Goal: Transaction & Acquisition: Book appointment/travel/reservation

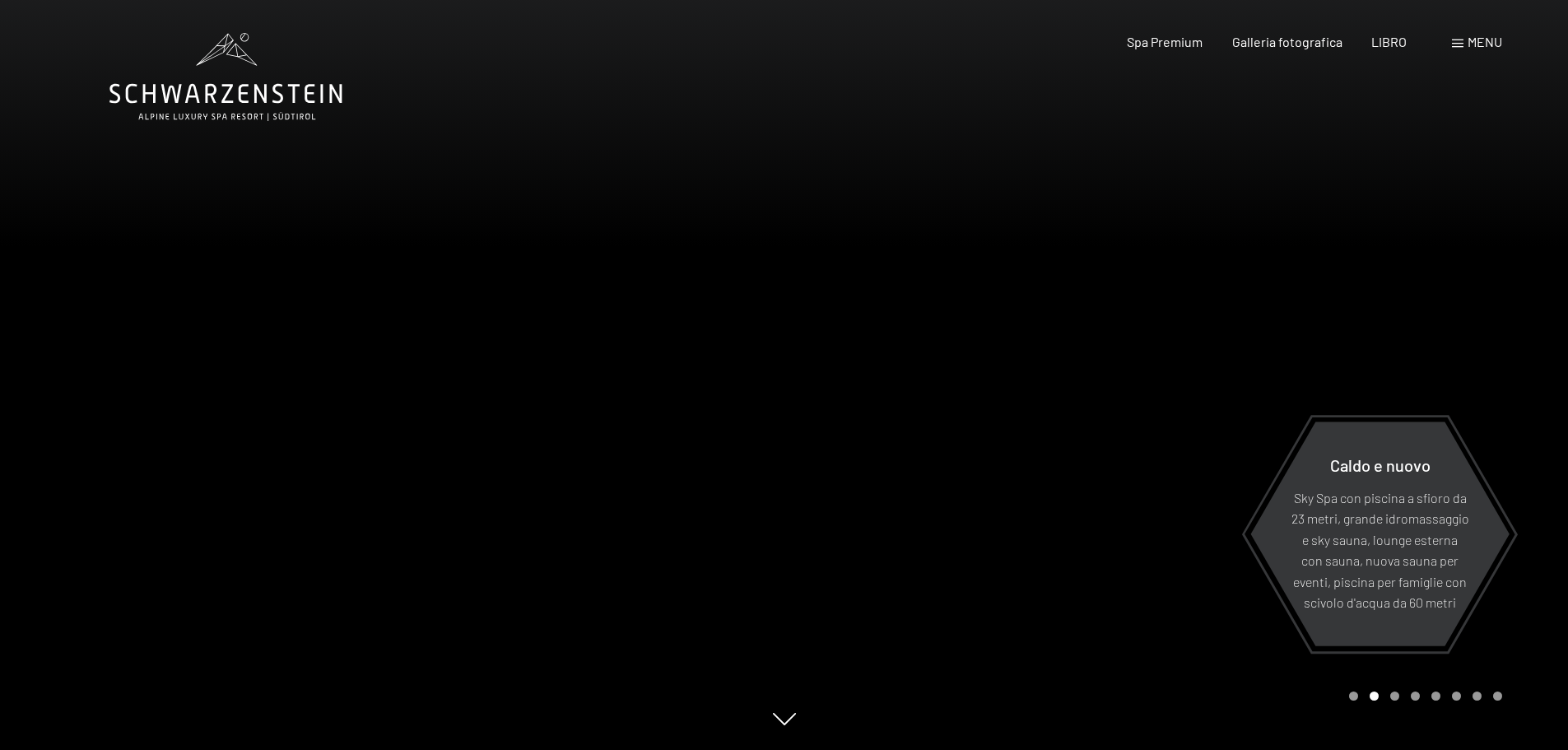
click at [1480, 94] on div at bounding box center [1177, 375] width 785 height 750
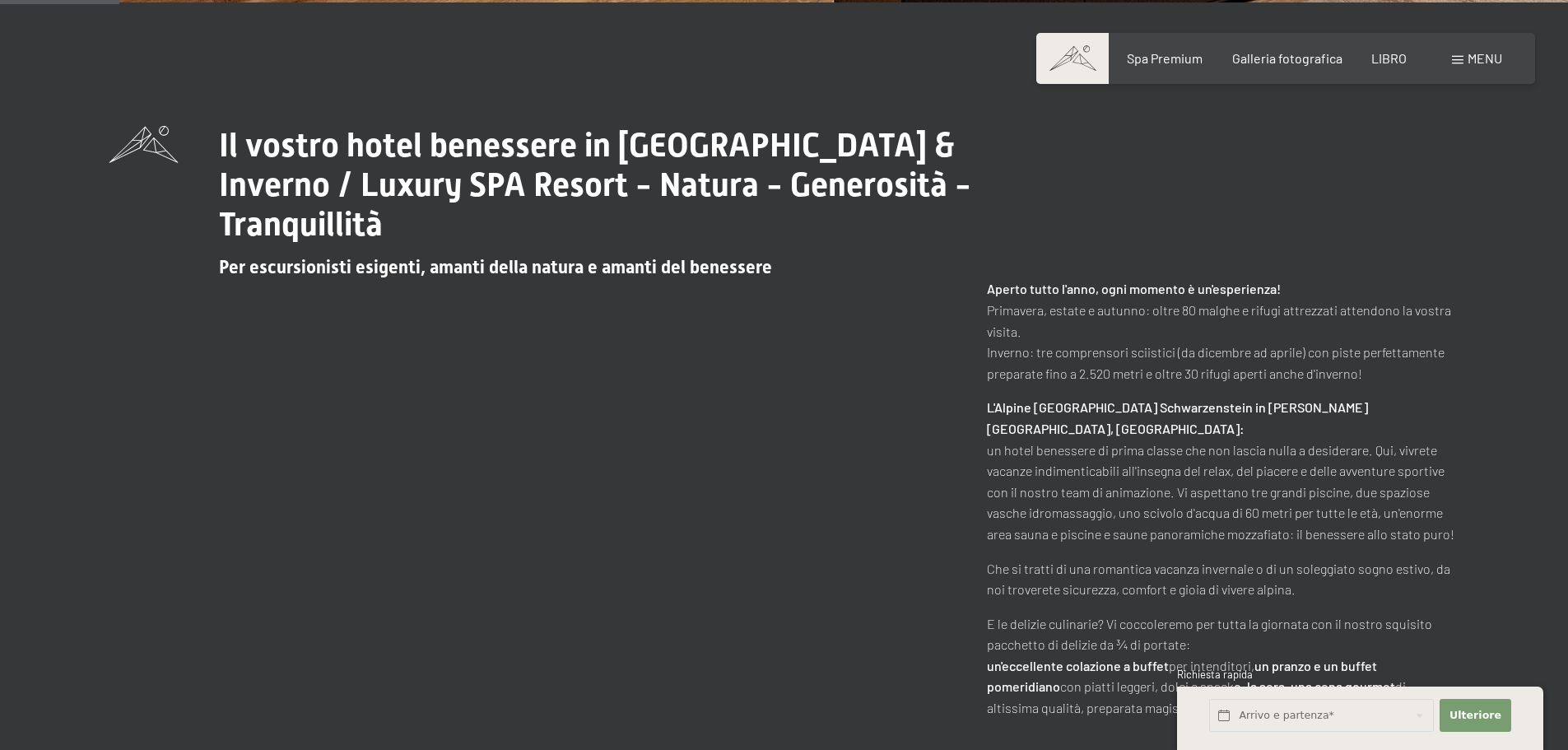
scroll to position [741, 0]
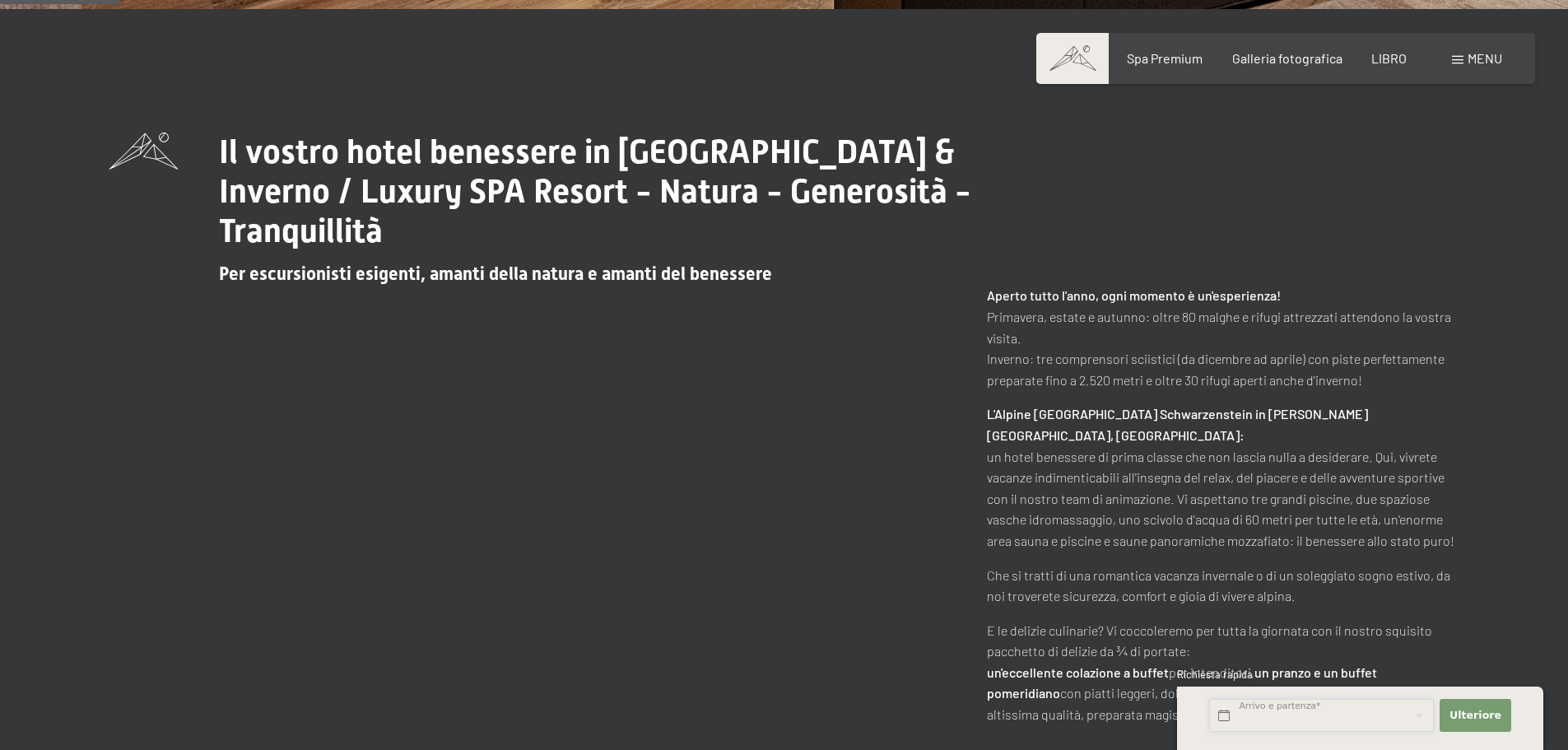
click at [1239, 716] on input "text" at bounding box center [1322, 716] width 225 height 33
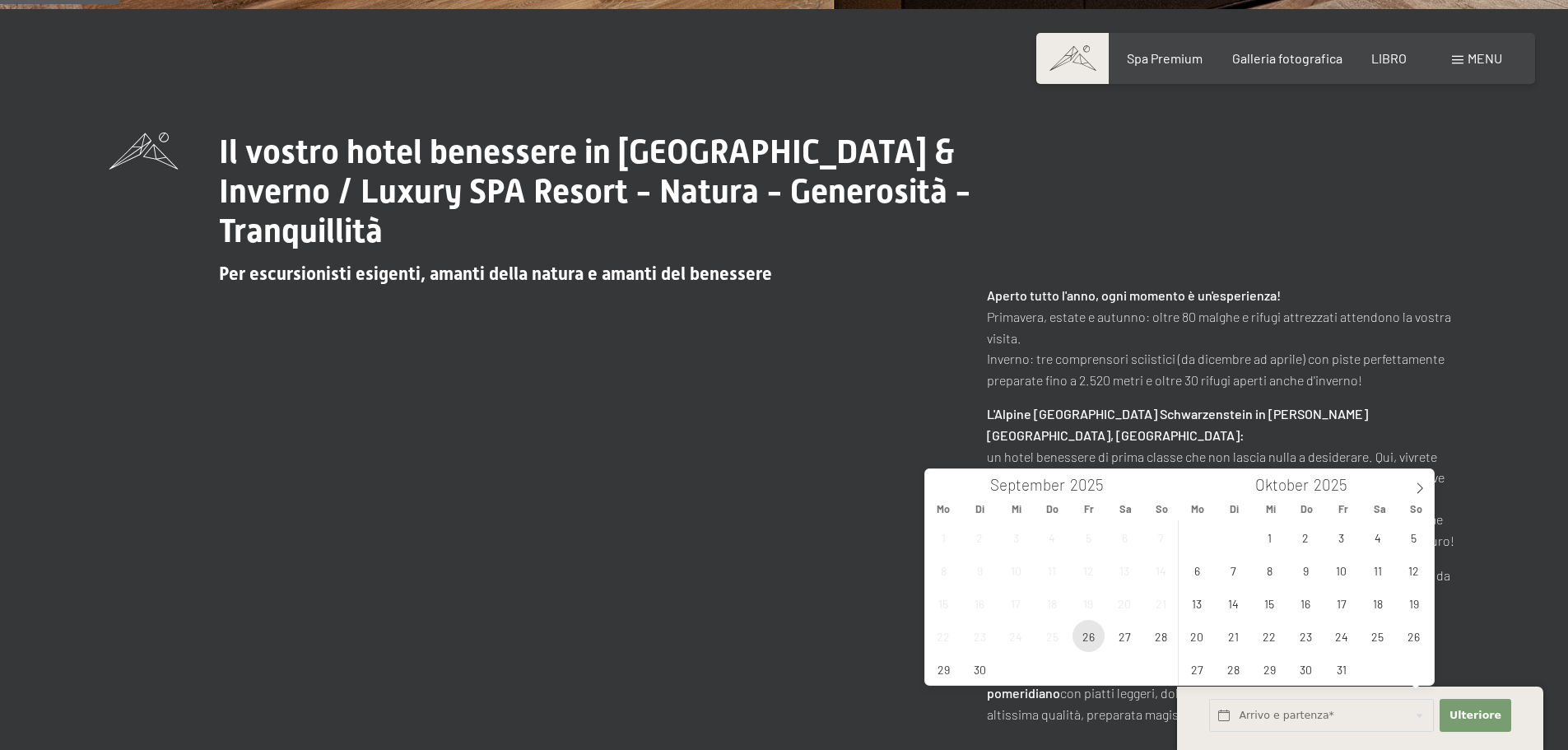
click at [1085, 637] on span "26" at bounding box center [1088, 636] width 32 height 32
click at [1161, 640] on span "28" at bounding box center [1161, 636] width 32 height 32
type input "Fr. 26.09.2025 - So. 28.09.2025"
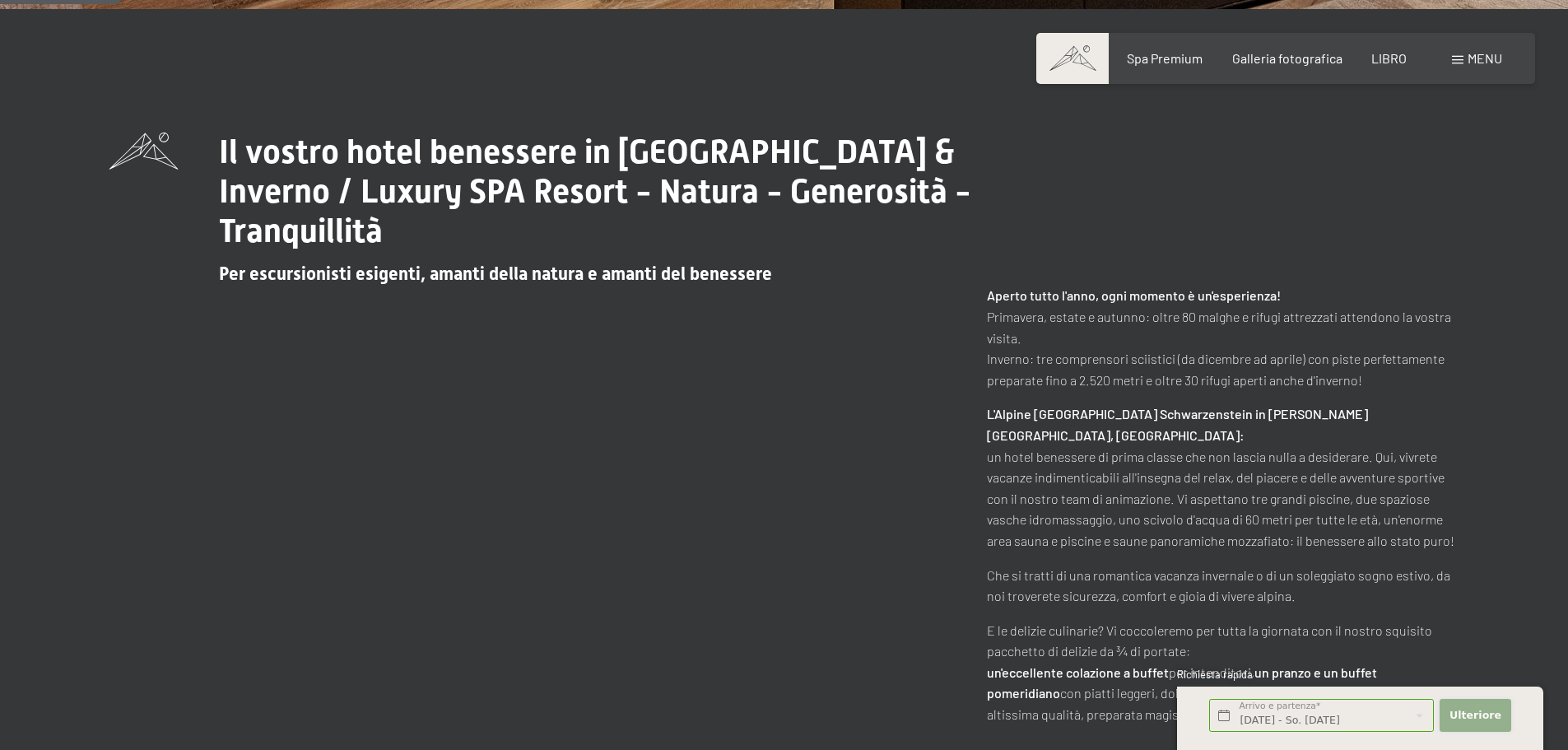
click at [1477, 713] on font "Ulteriore" at bounding box center [1475, 715] width 51 height 12
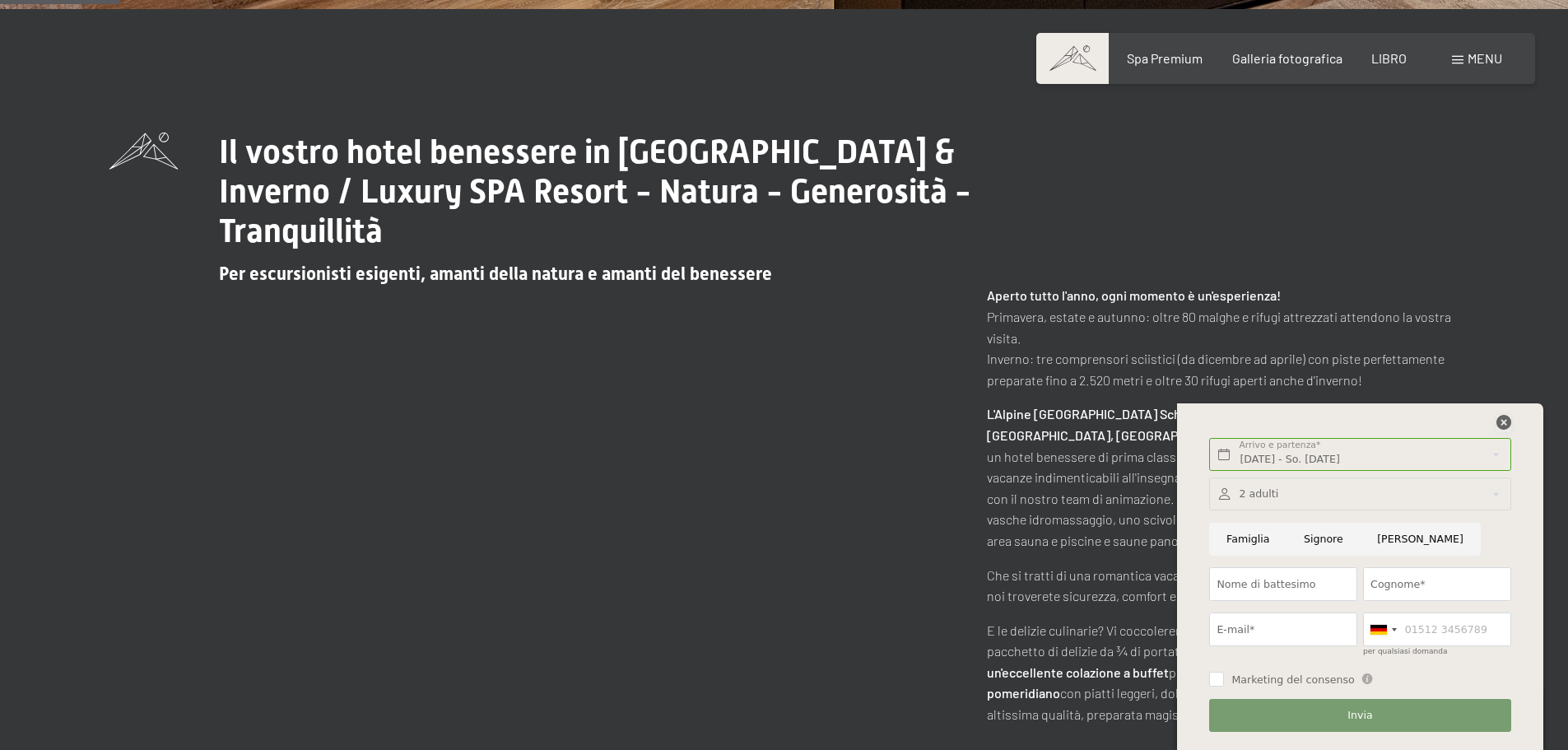
click at [1506, 421] on icon at bounding box center [1504, 422] width 15 height 15
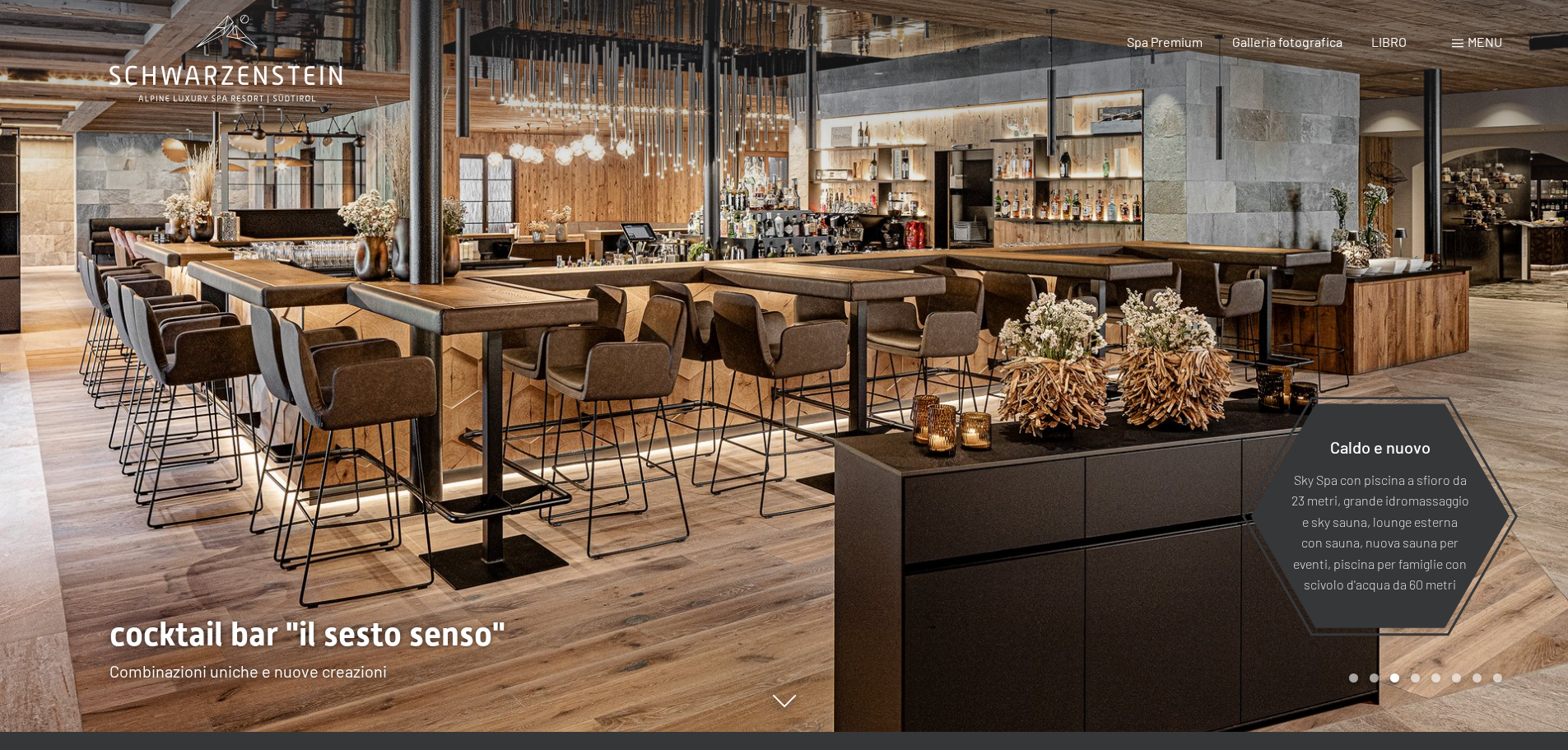
scroll to position [0, 0]
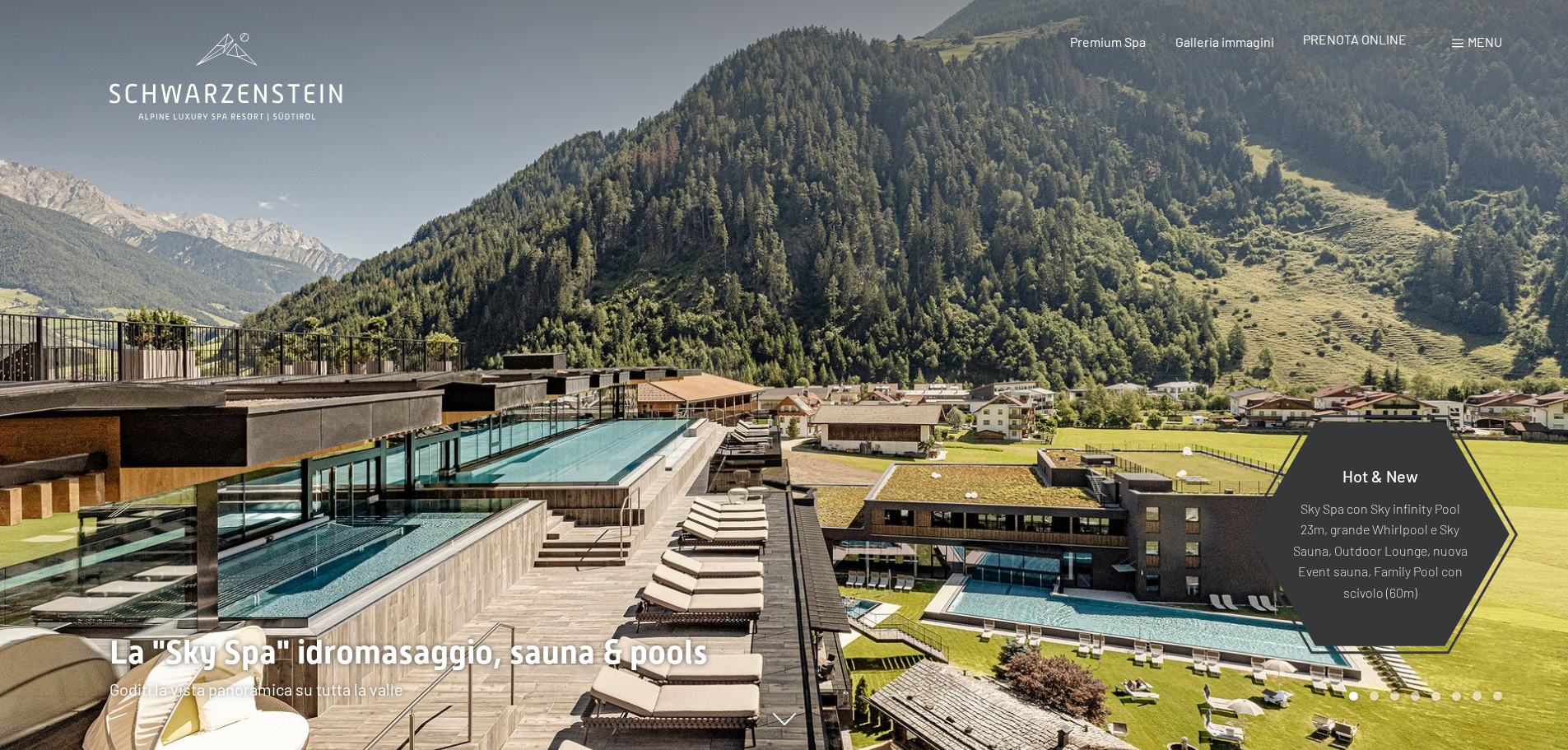
click at [1340, 38] on span "PRENOTA ONLINE" at bounding box center [1354, 39] width 104 height 15
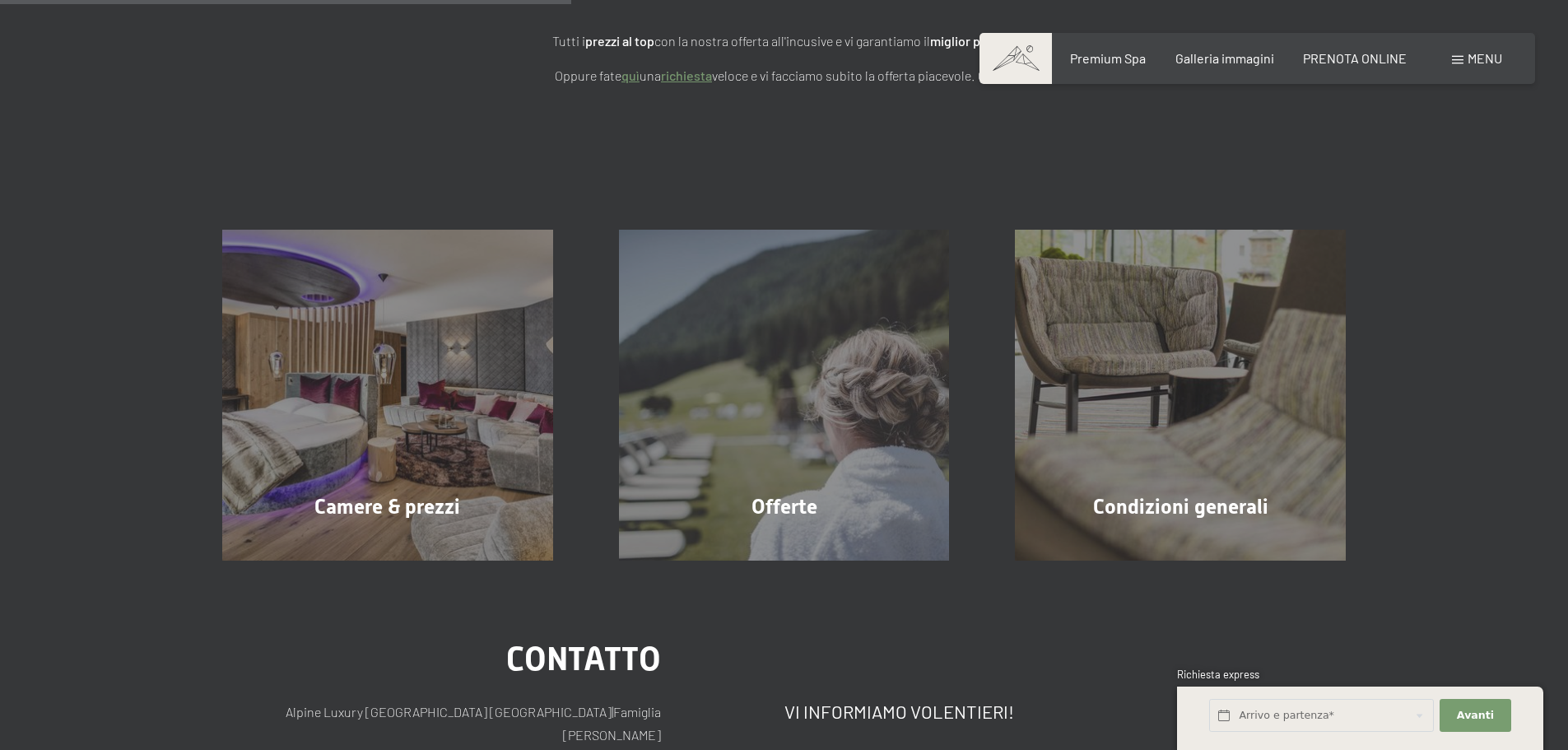
scroll to position [330, 0]
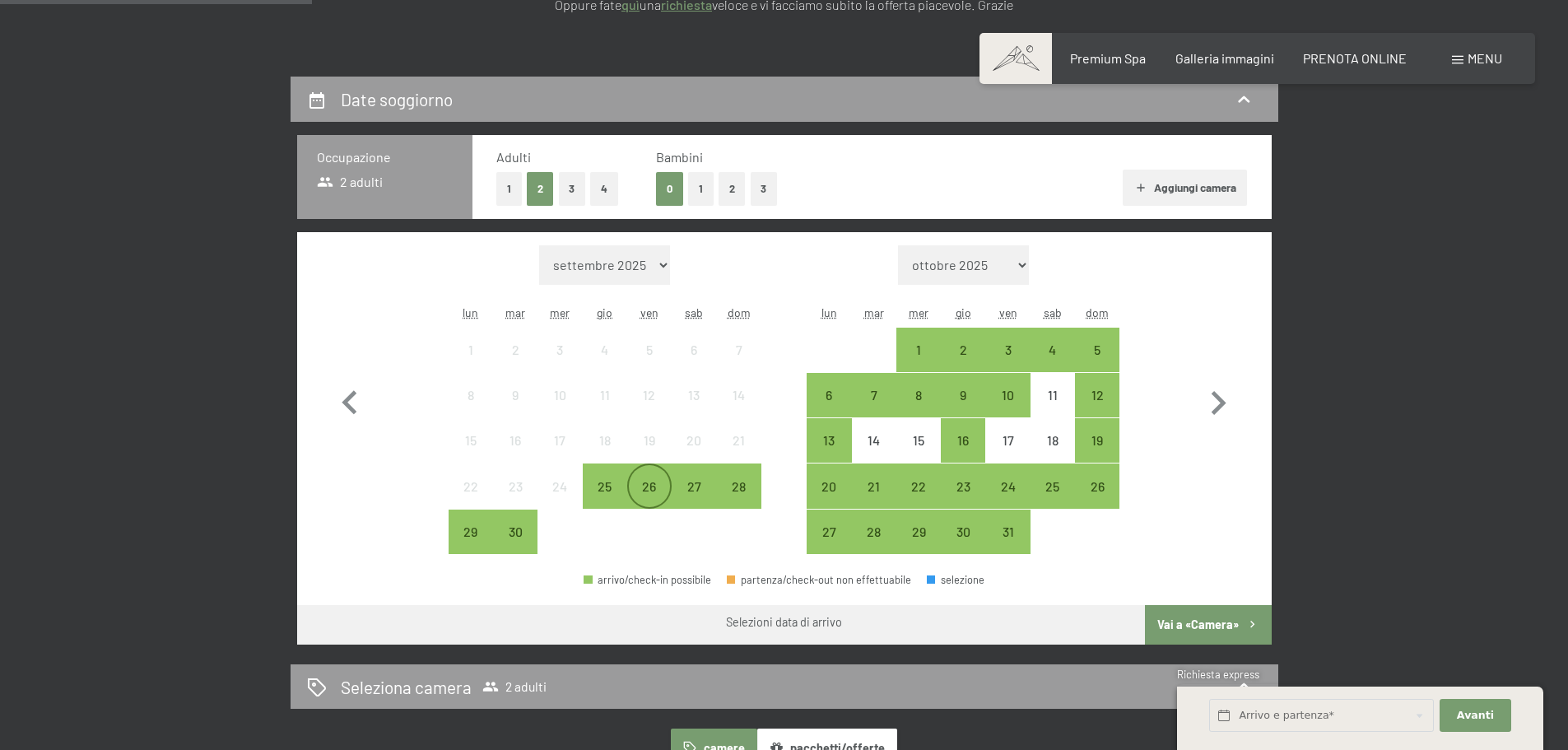
click at [653, 499] on div "26" at bounding box center [649, 500] width 41 height 41
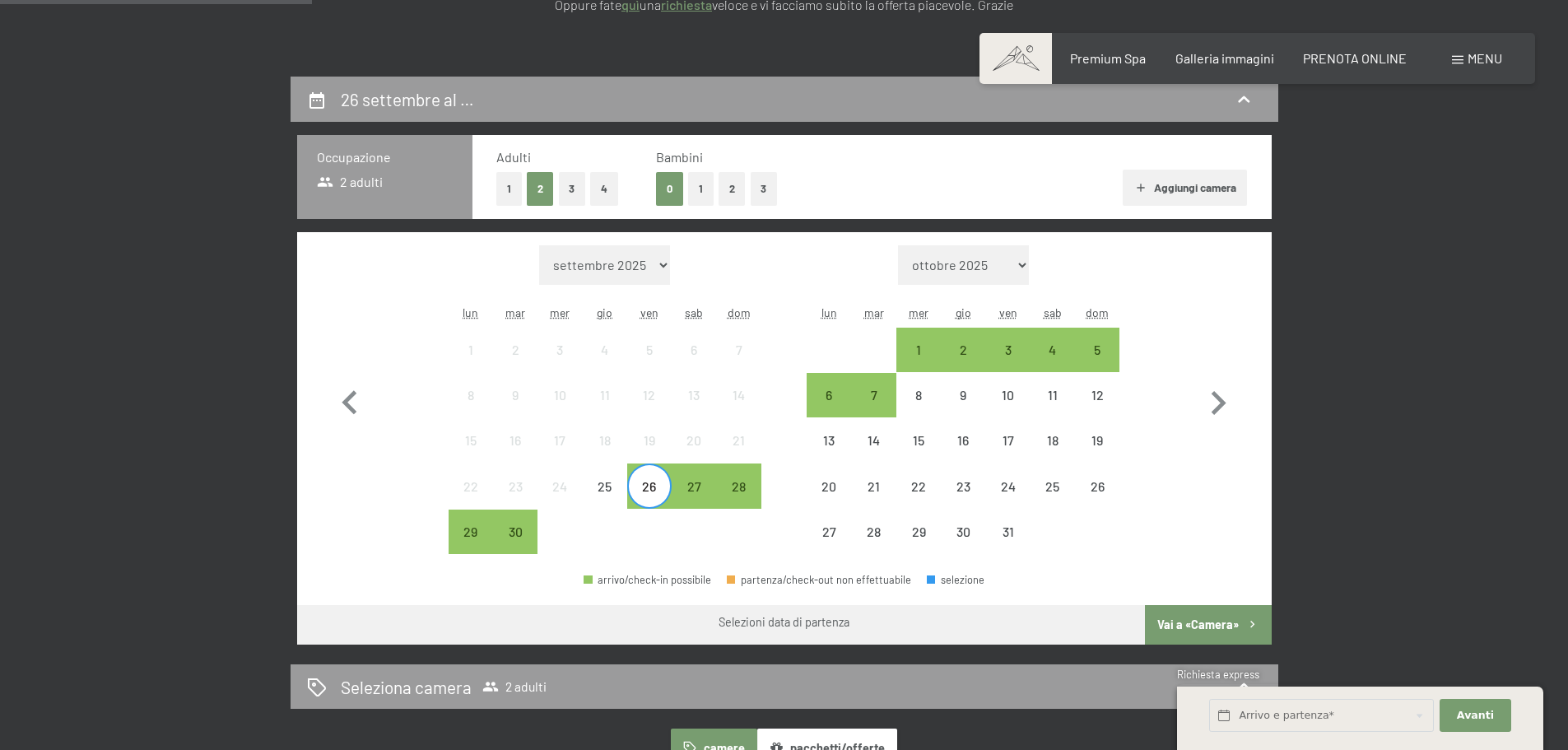
drag, startPoint x: 741, startPoint y: 501, endPoint x: 741, endPoint y: 519, distance: 18.0
click at [741, 506] on div "28" at bounding box center [739, 500] width 41 height 41
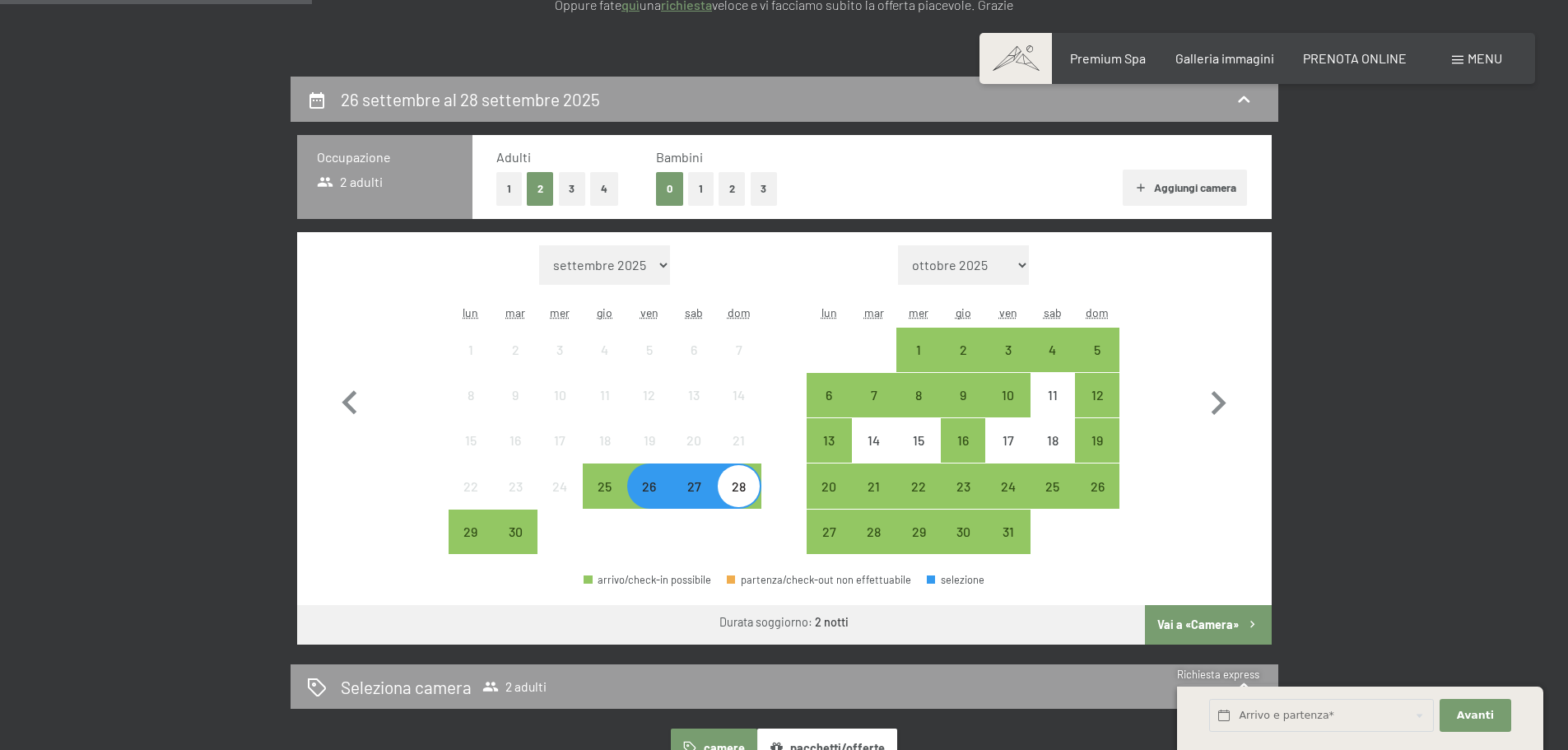
click at [1197, 610] on button "Vai a «Camera»" at bounding box center [1208, 625] width 126 height 39
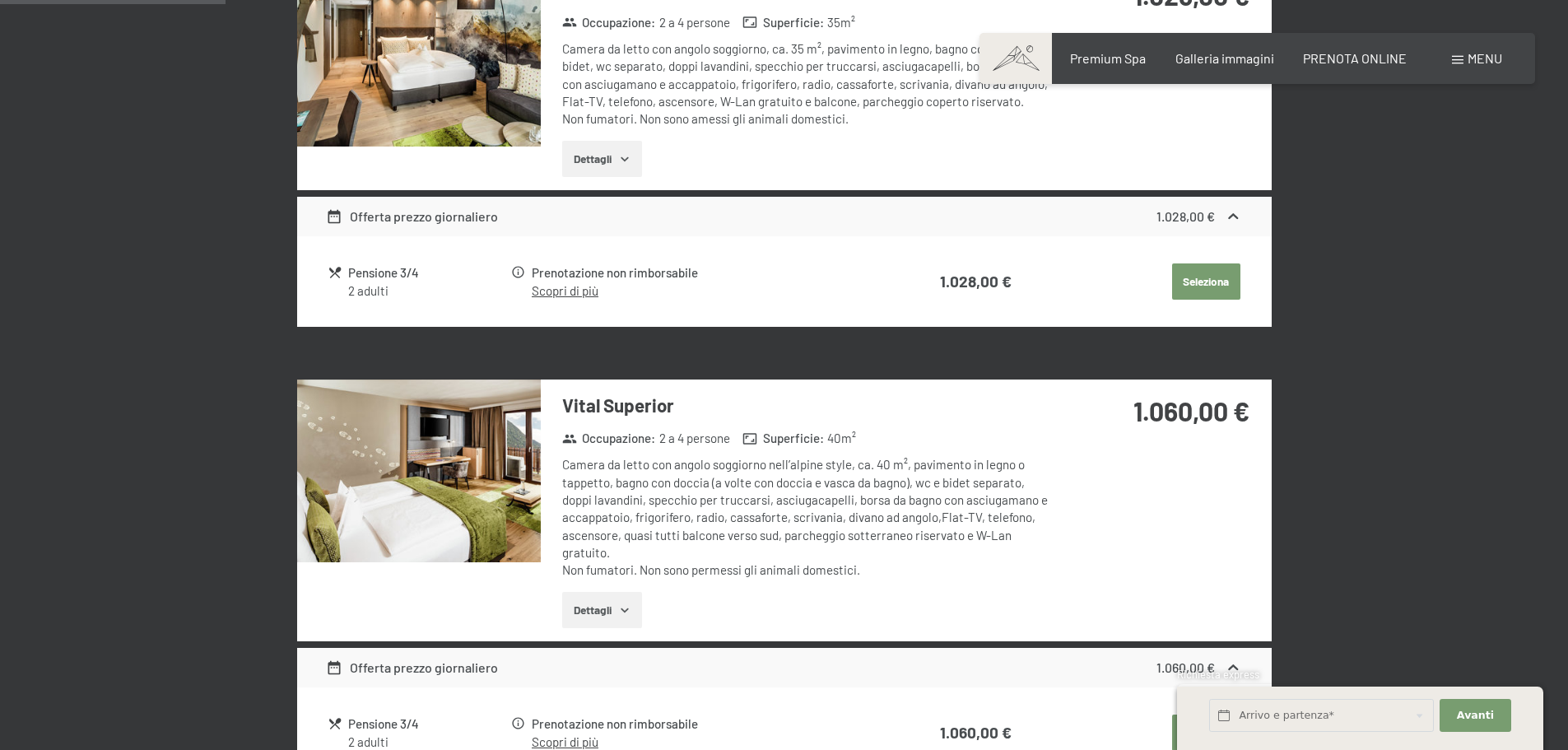
scroll to position [659, 0]
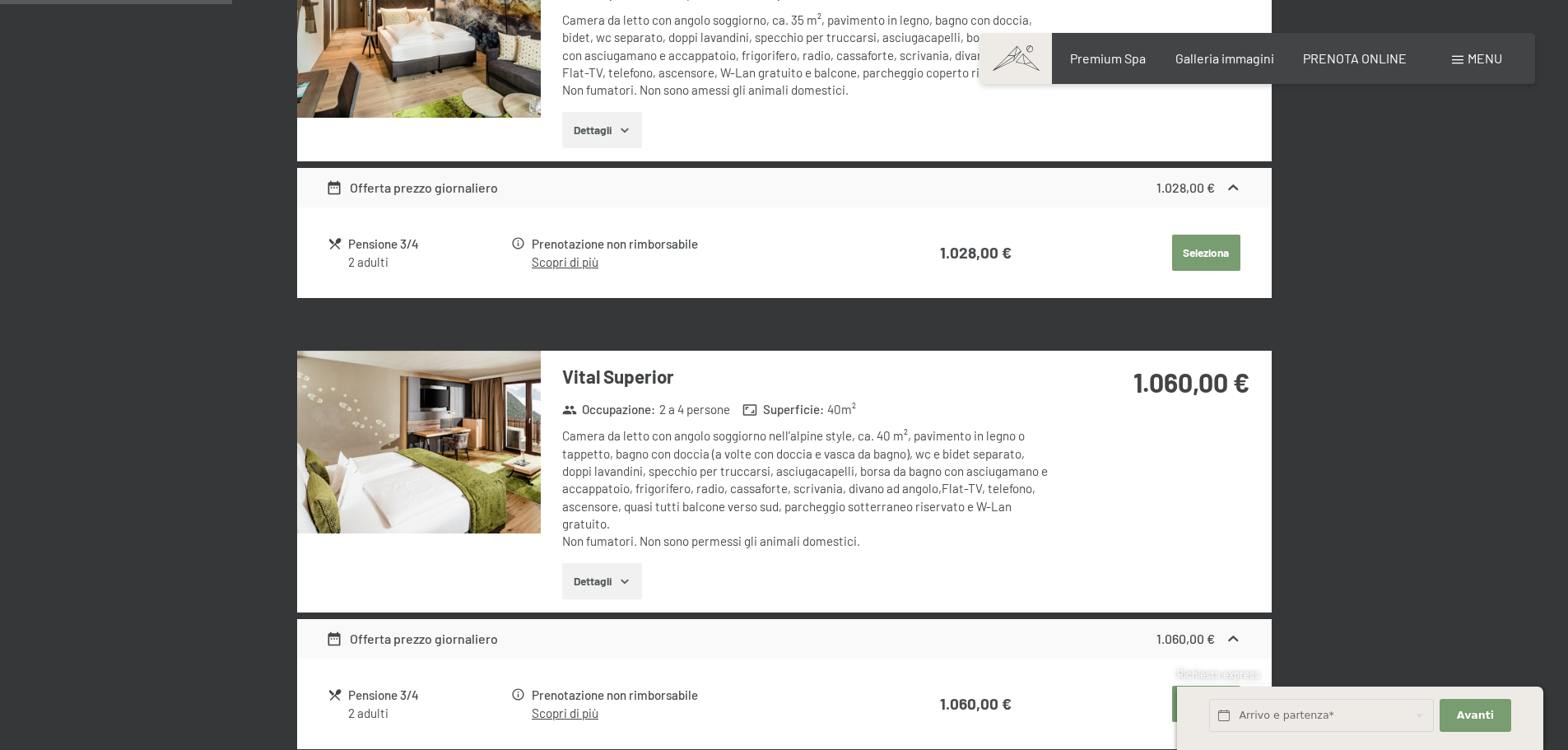
click at [403, 436] on img at bounding box center [419, 442] width 244 height 183
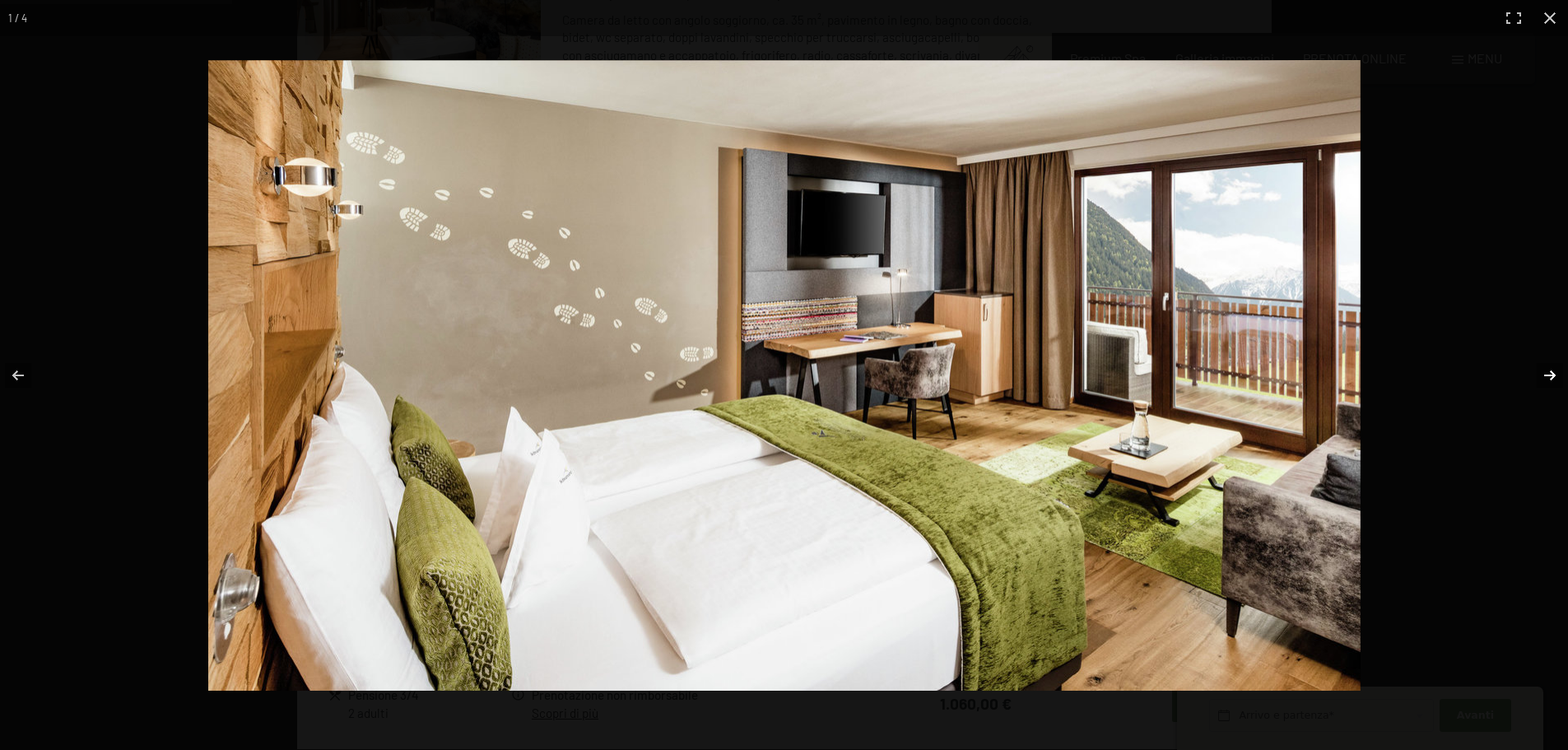
click at [1547, 372] on button "button" at bounding box center [1539, 376] width 57 height 82
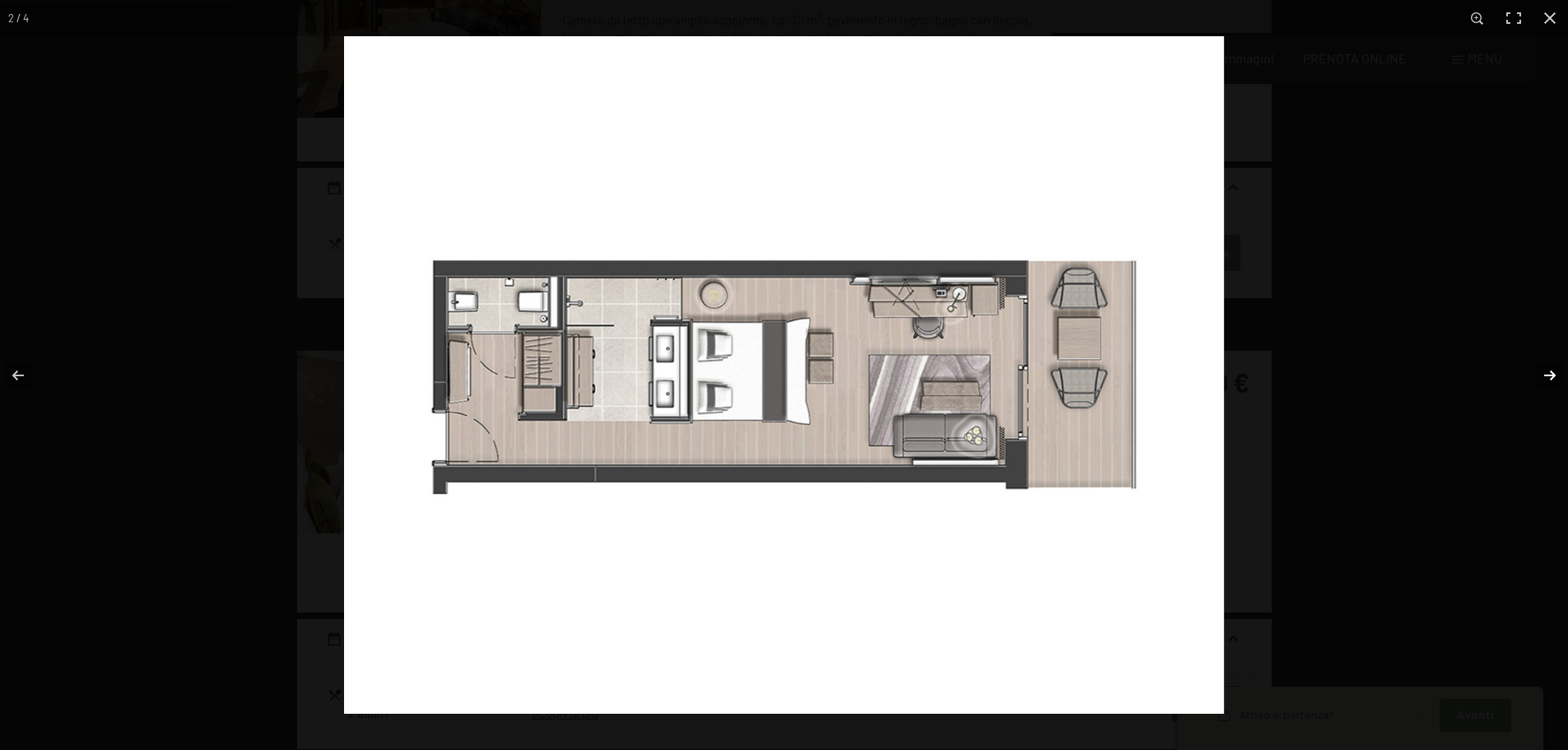
click at [1547, 372] on button "button" at bounding box center [1539, 376] width 57 height 82
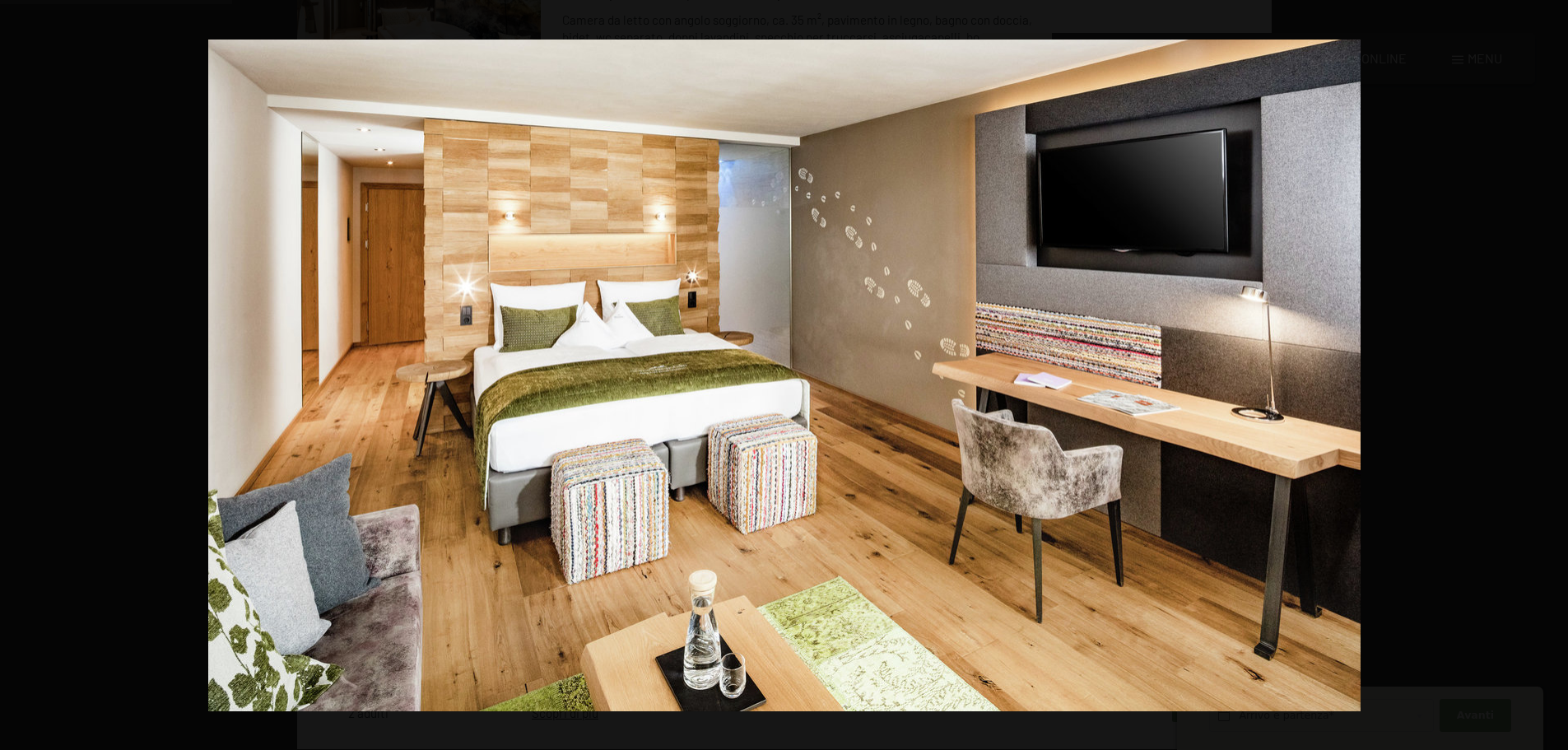
click at [1547, 372] on button "button" at bounding box center [1539, 376] width 57 height 82
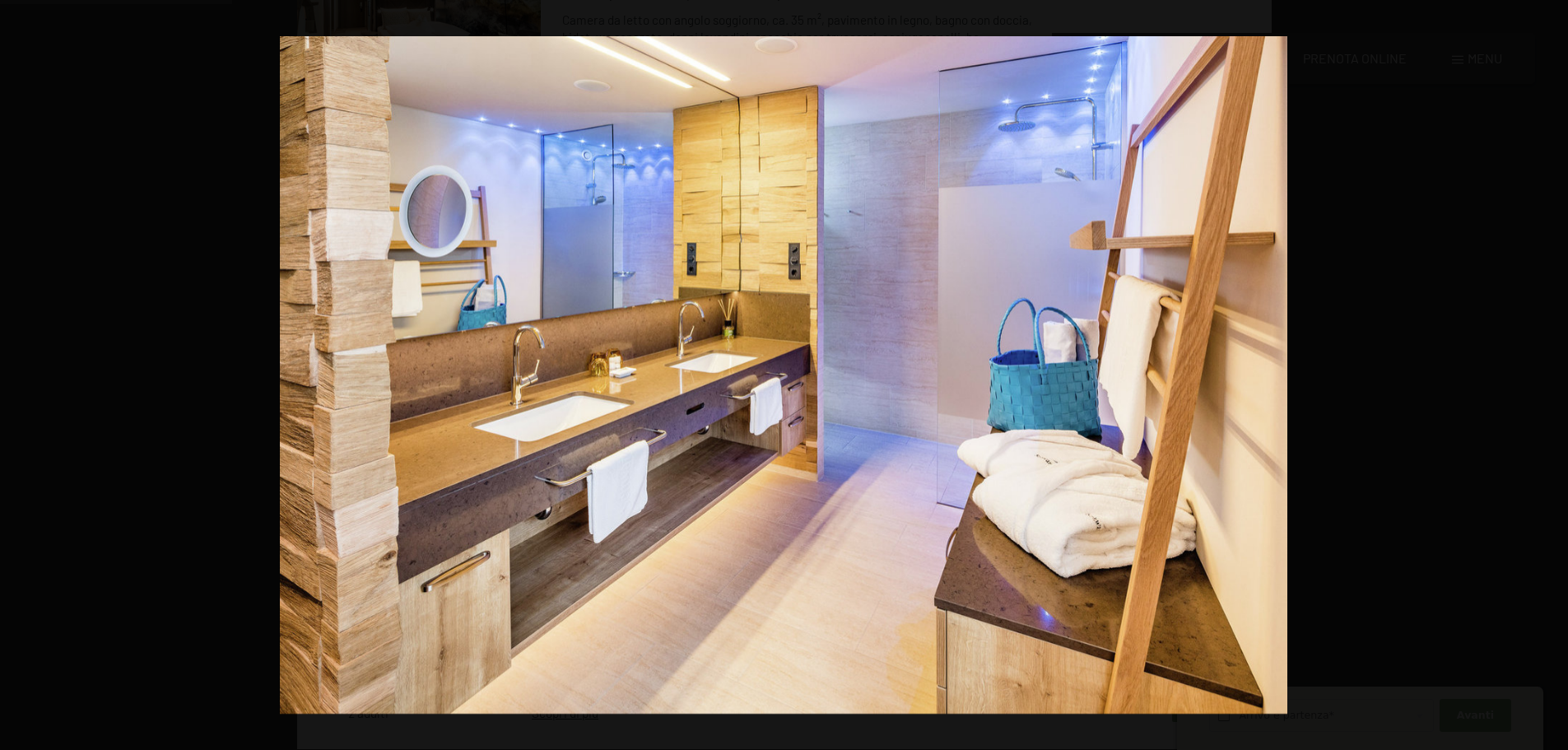
click at [1547, 372] on button "button" at bounding box center [1539, 376] width 57 height 82
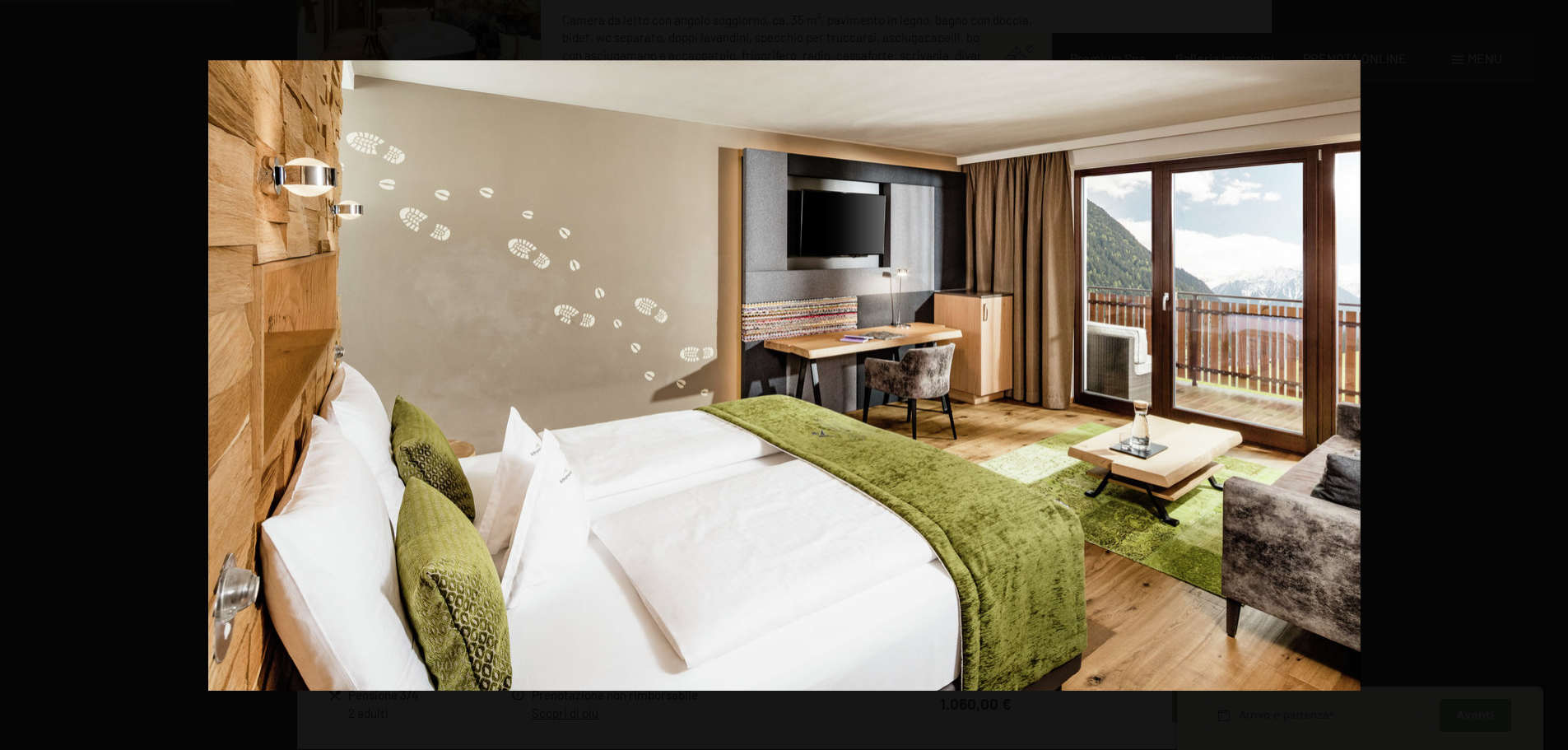
click at [1547, 372] on button "button" at bounding box center [1539, 376] width 57 height 82
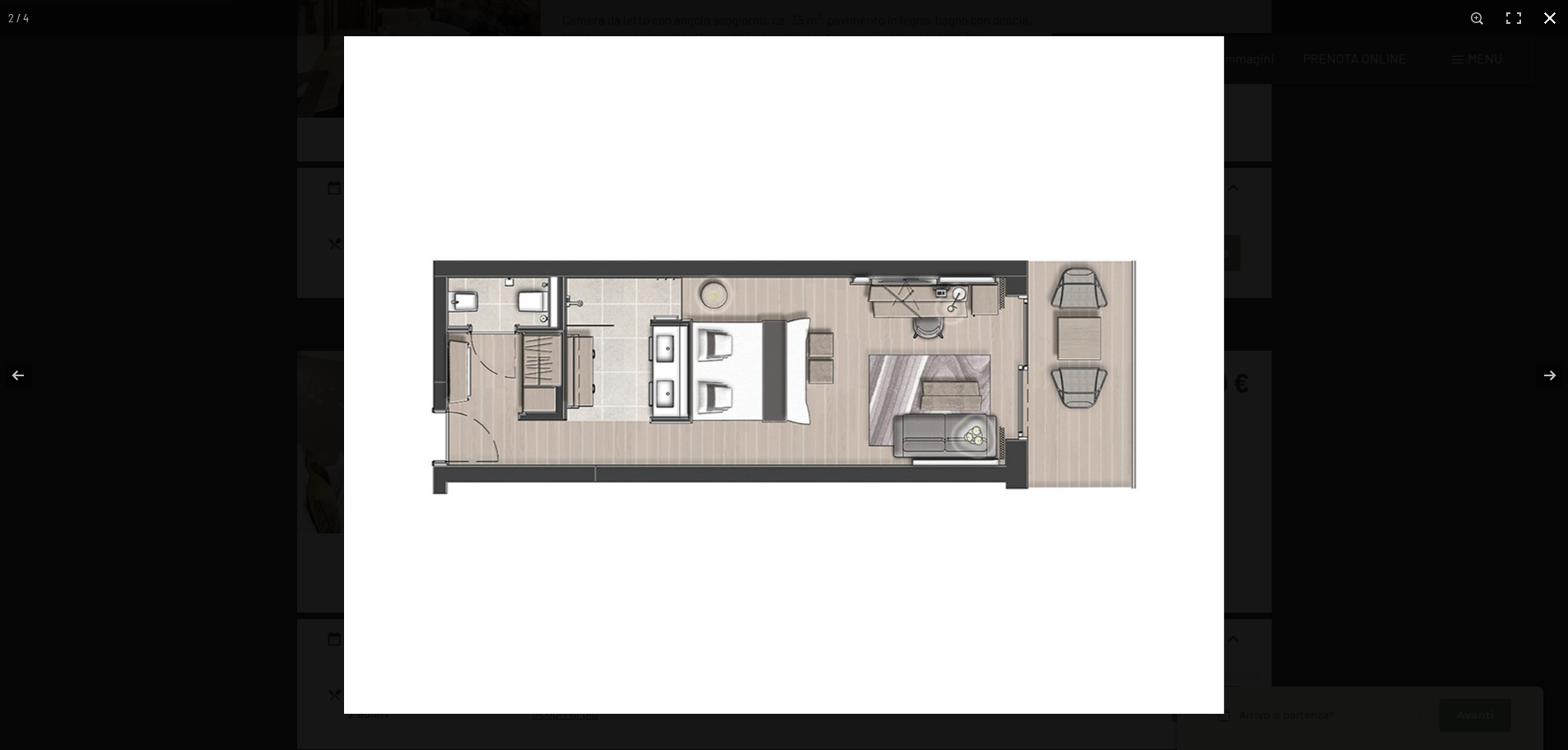
click at [1553, 15] on button "button" at bounding box center [1550, 18] width 36 height 36
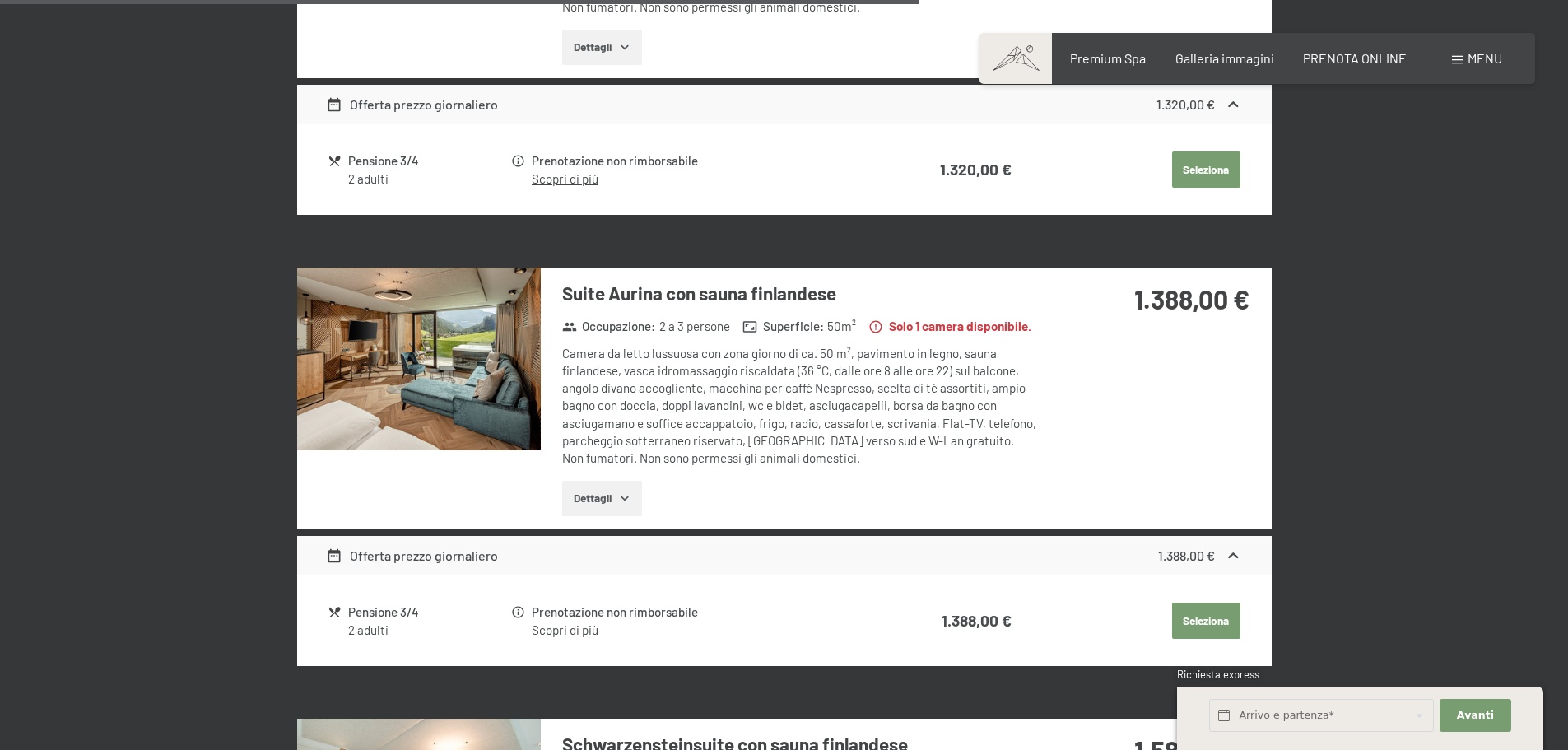
scroll to position [2635, 0]
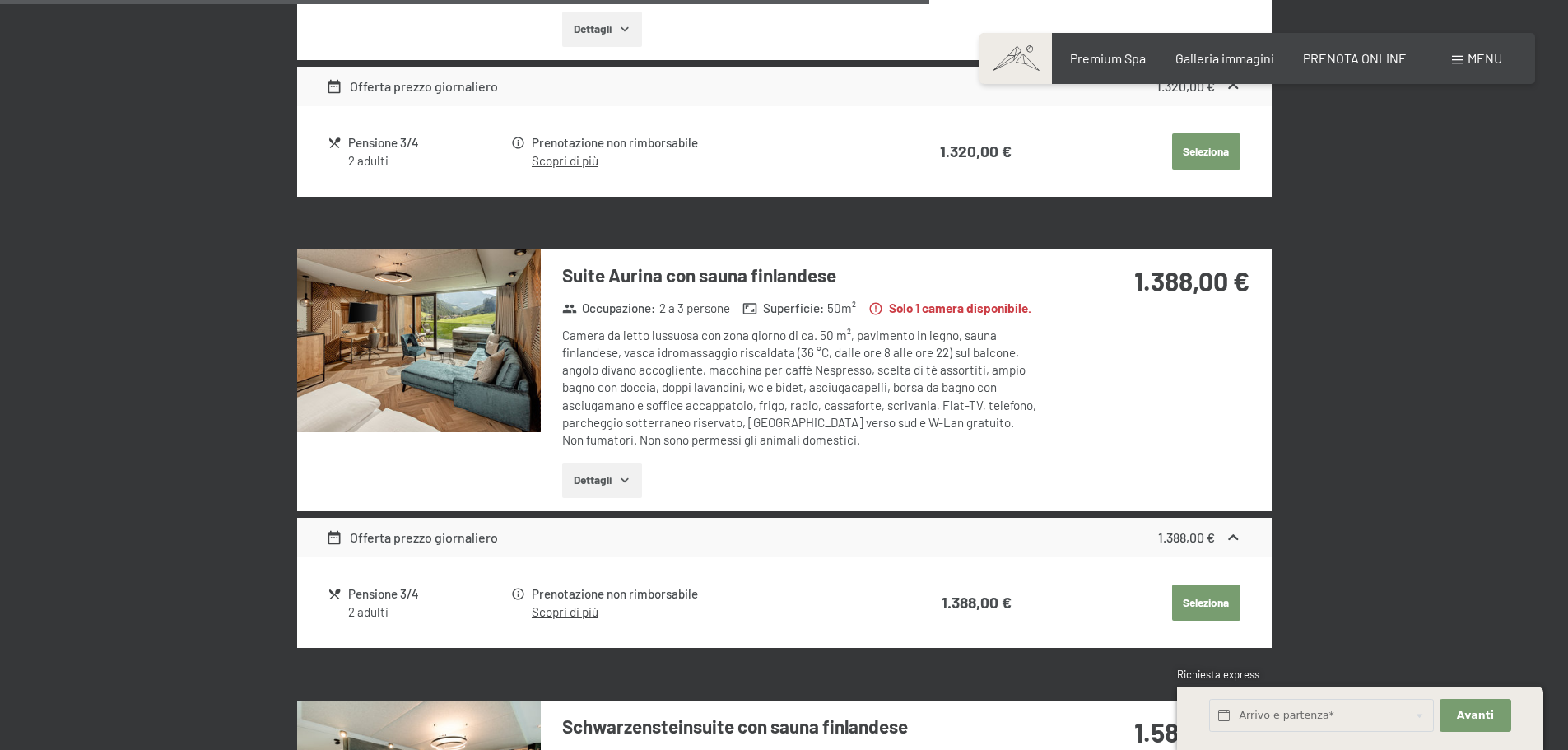
click at [490, 318] on img at bounding box center [419, 341] width 244 height 183
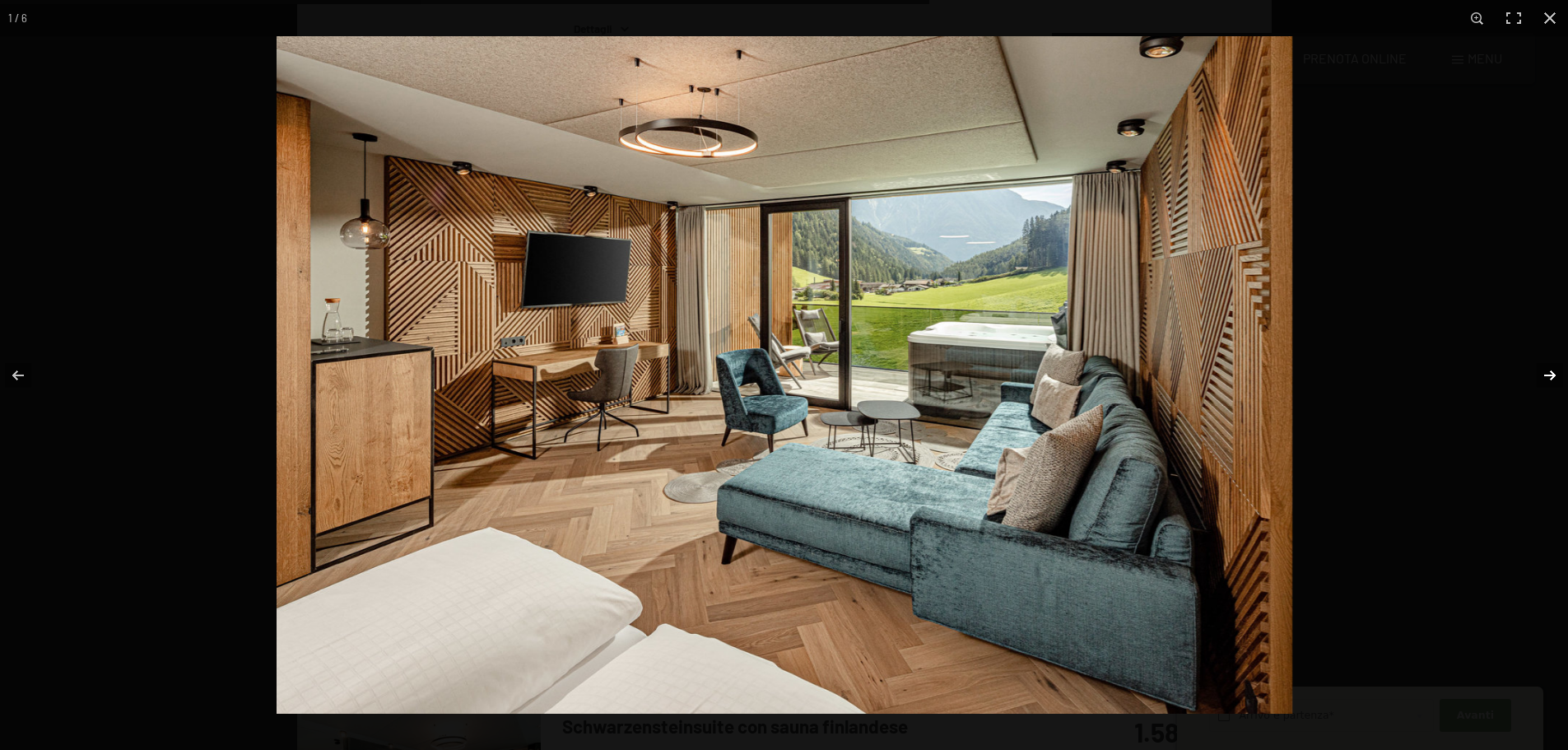
click at [1550, 372] on button "button" at bounding box center [1539, 376] width 57 height 82
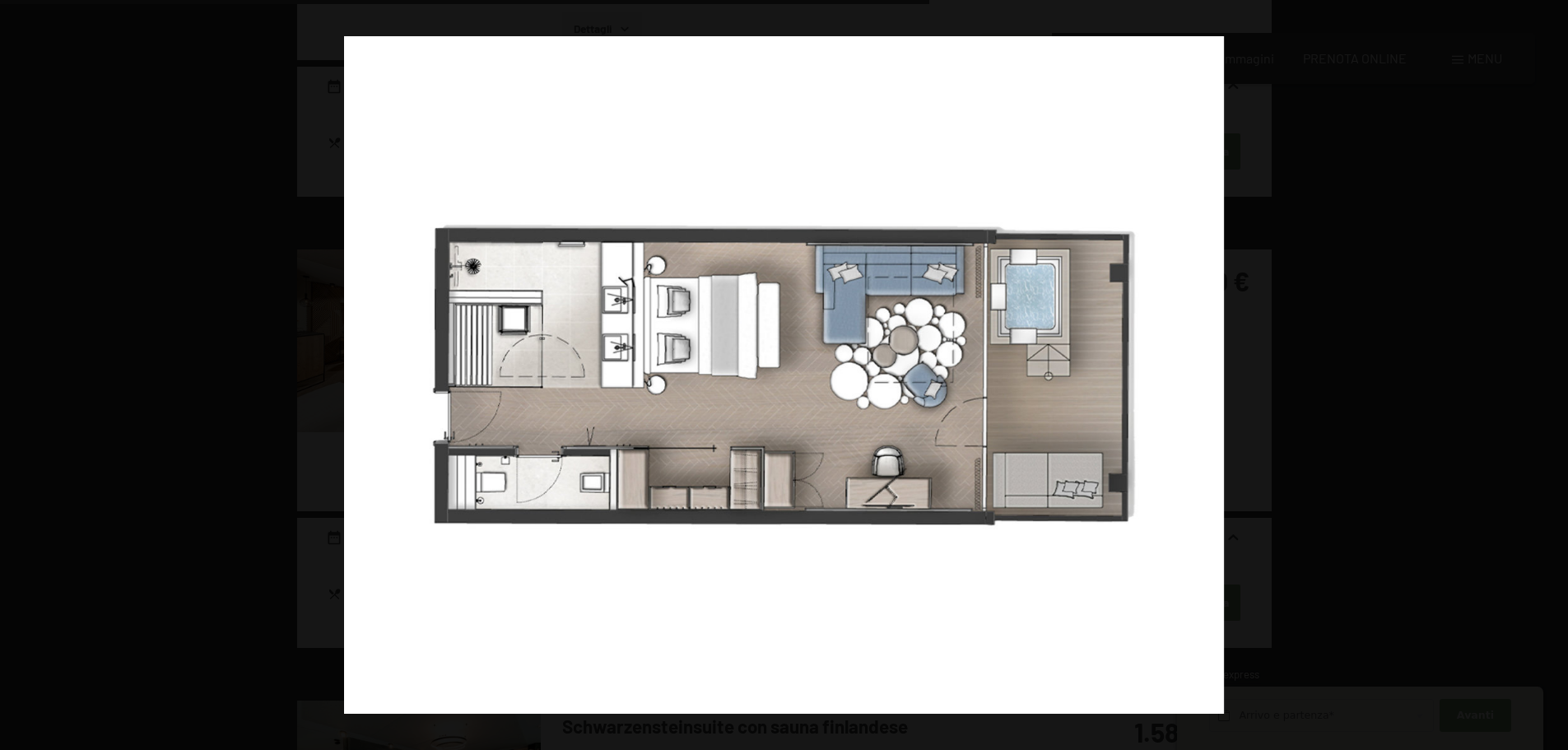
click at [1550, 372] on button "button" at bounding box center [1539, 376] width 57 height 82
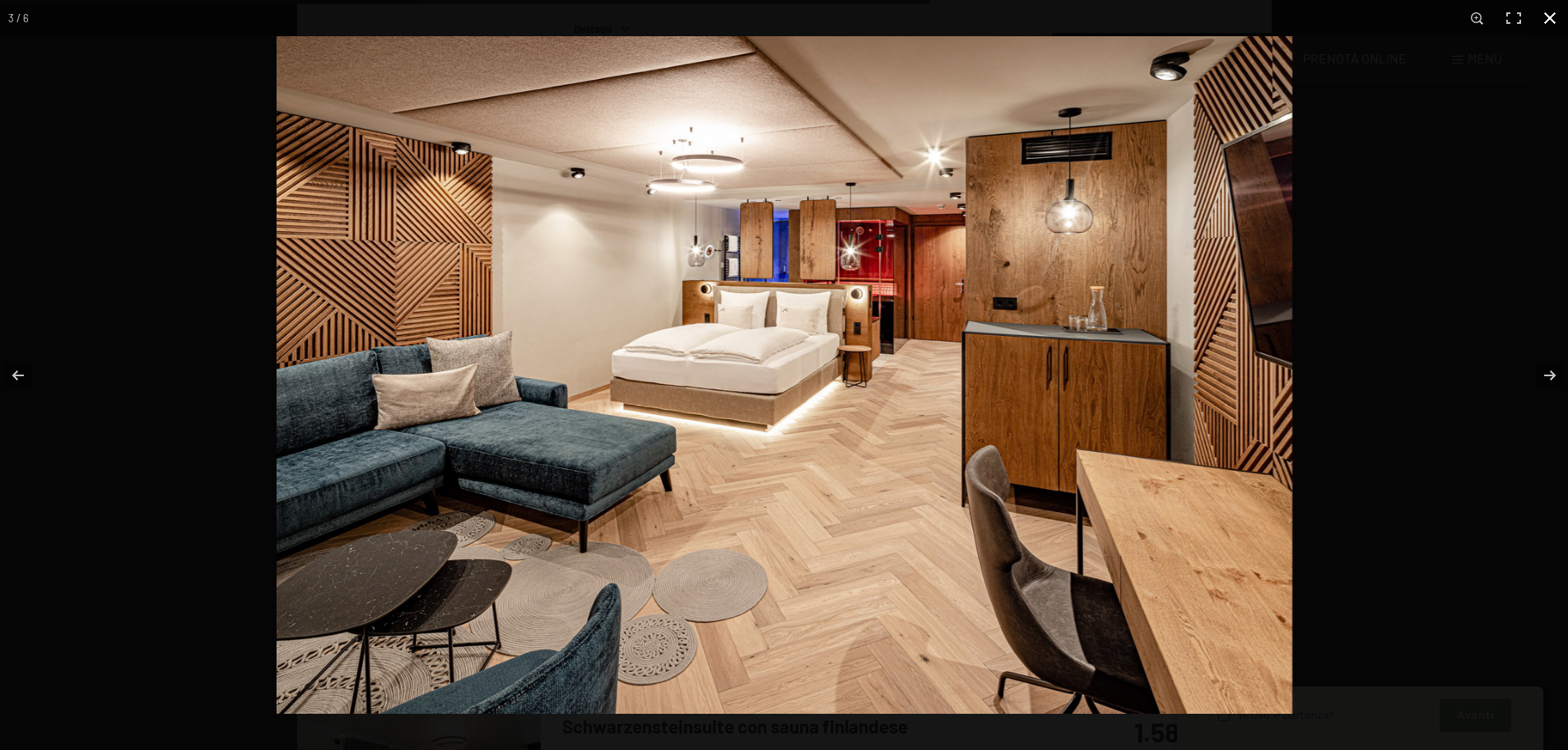
click at [1553, 18] on button "button" at bounding box center [1550, 18] width 36 height 36
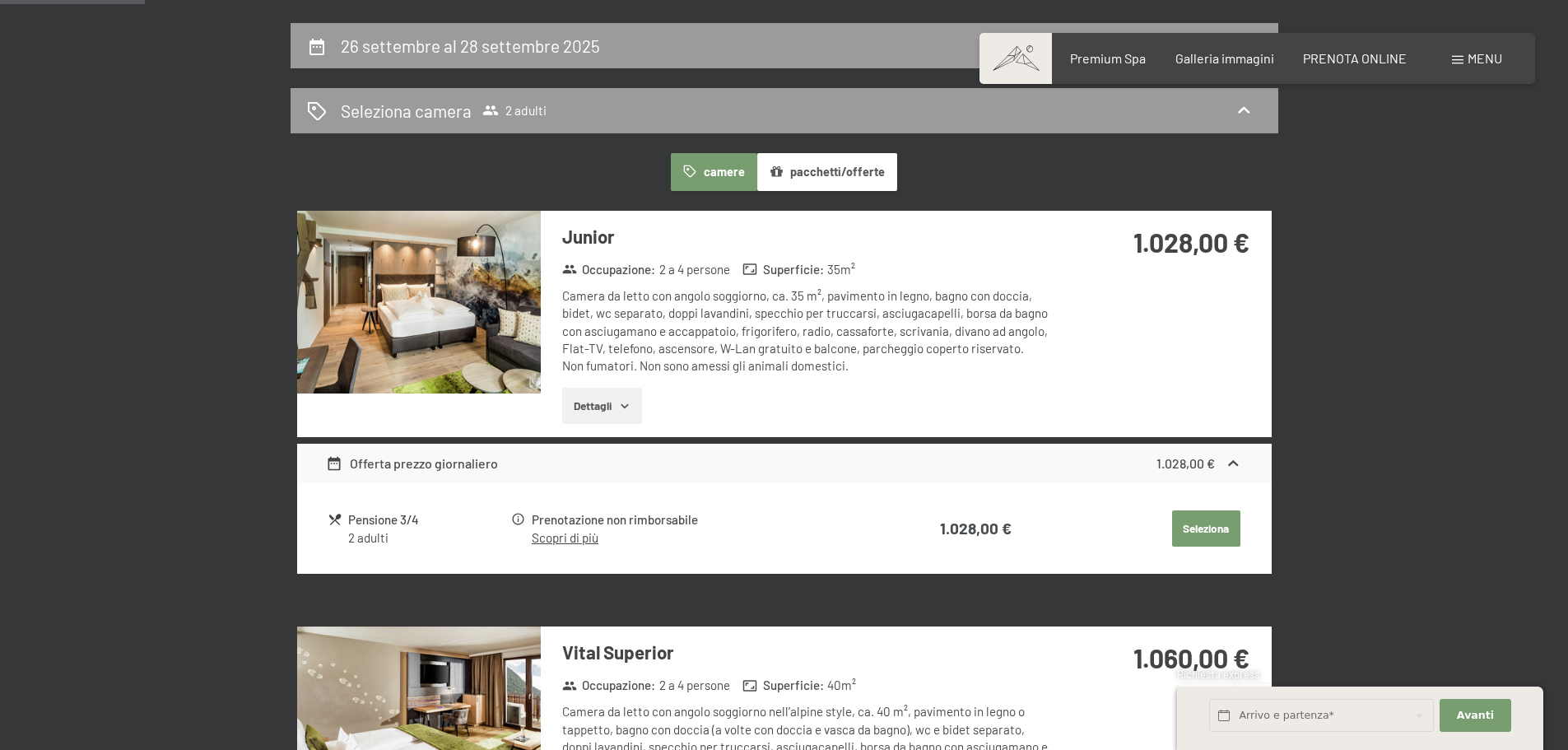
scroll to position [412, 0]
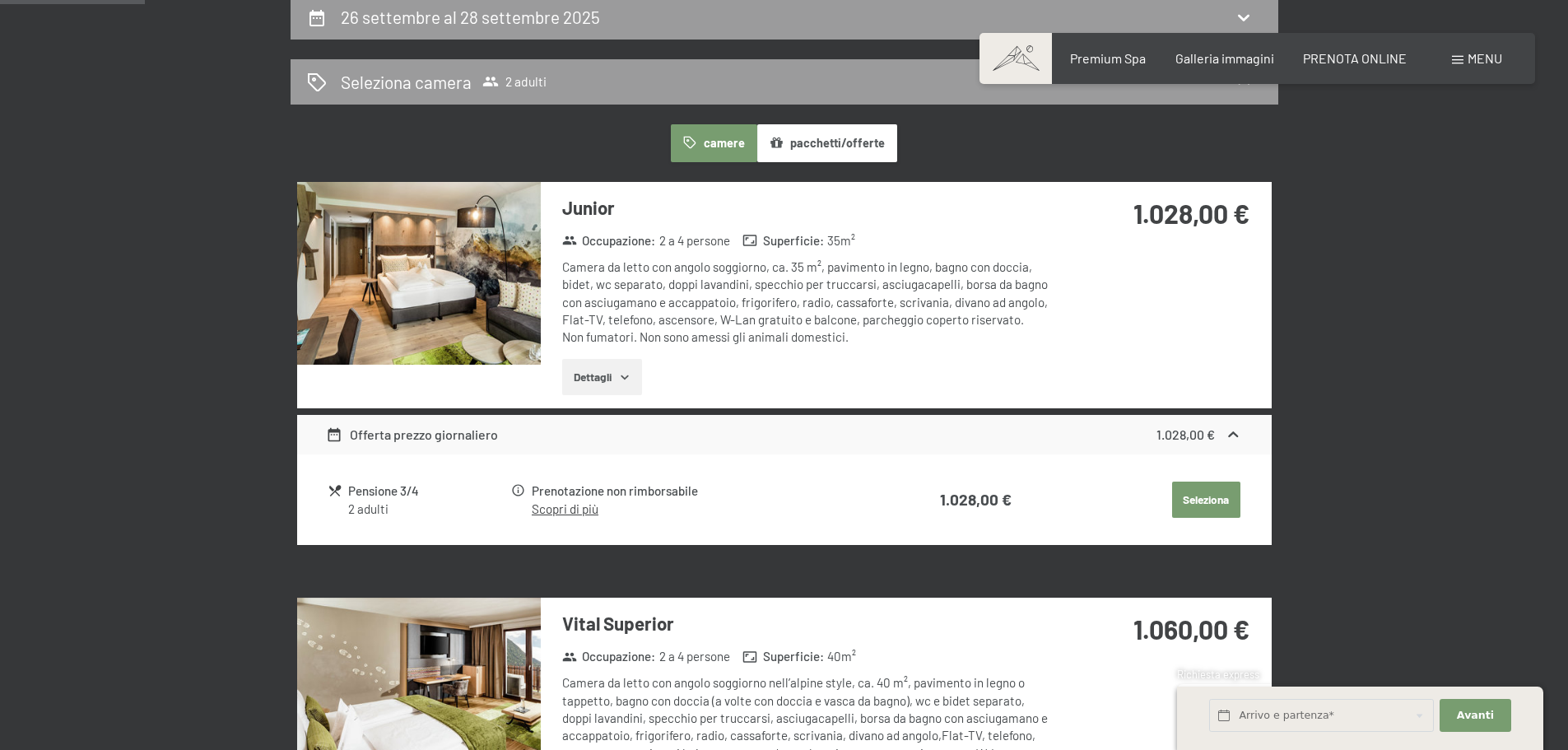
click at [628, 374] on icon "button" at bounding box center [624, 377] width 13 height 13
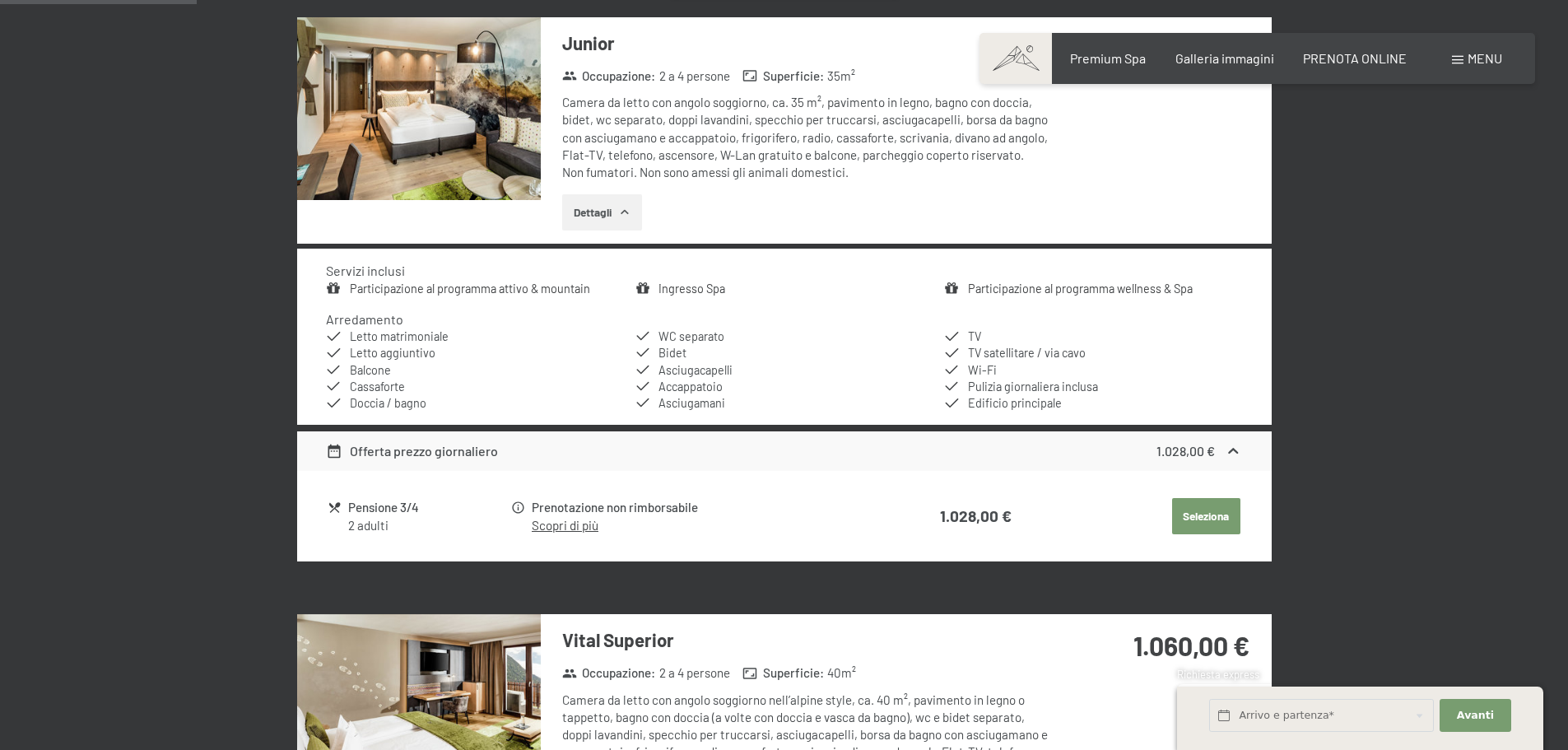
scroll to position [659, 0]
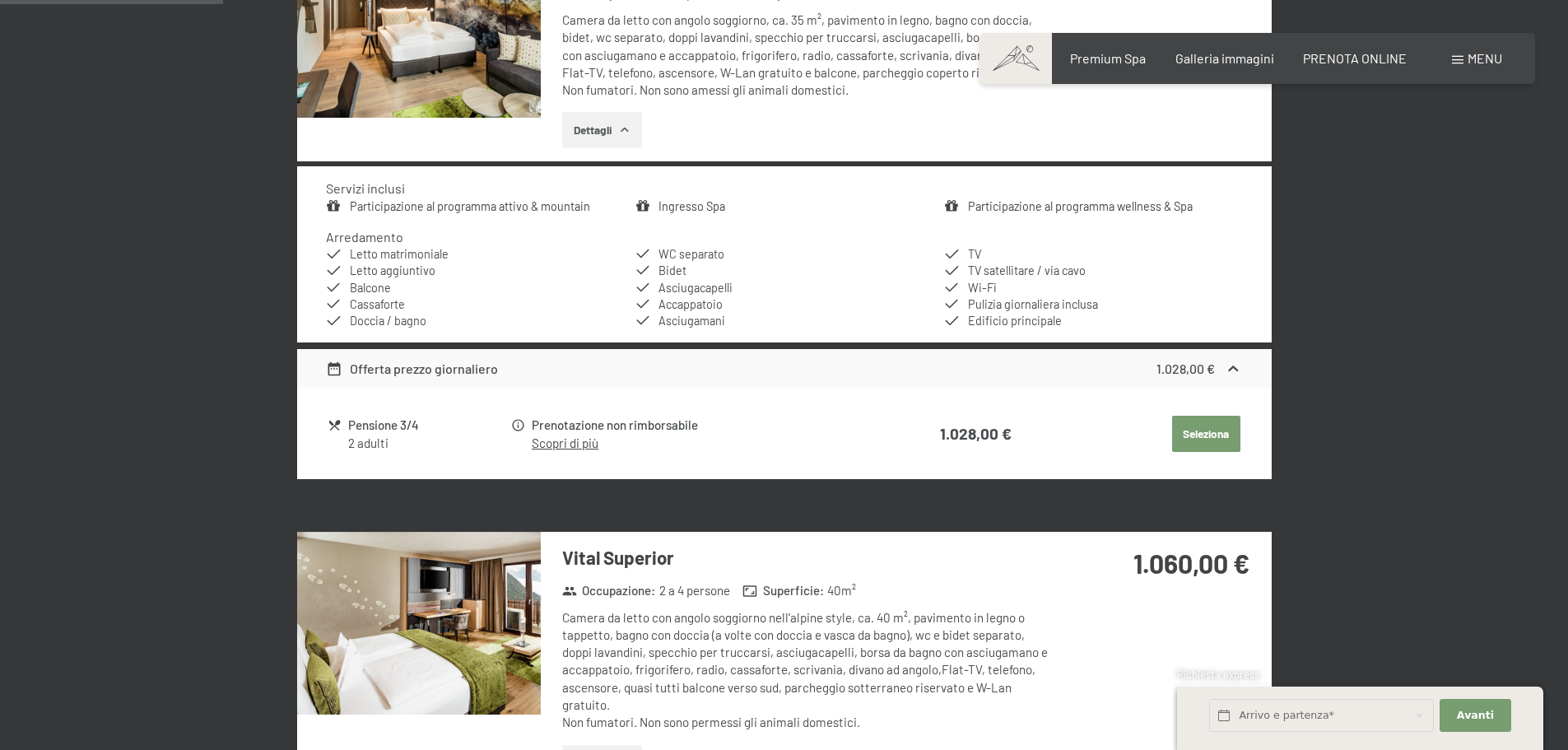
click at [570, 445] on link "Scopri di più" at bounding box center [565, 443] width 67 height 15
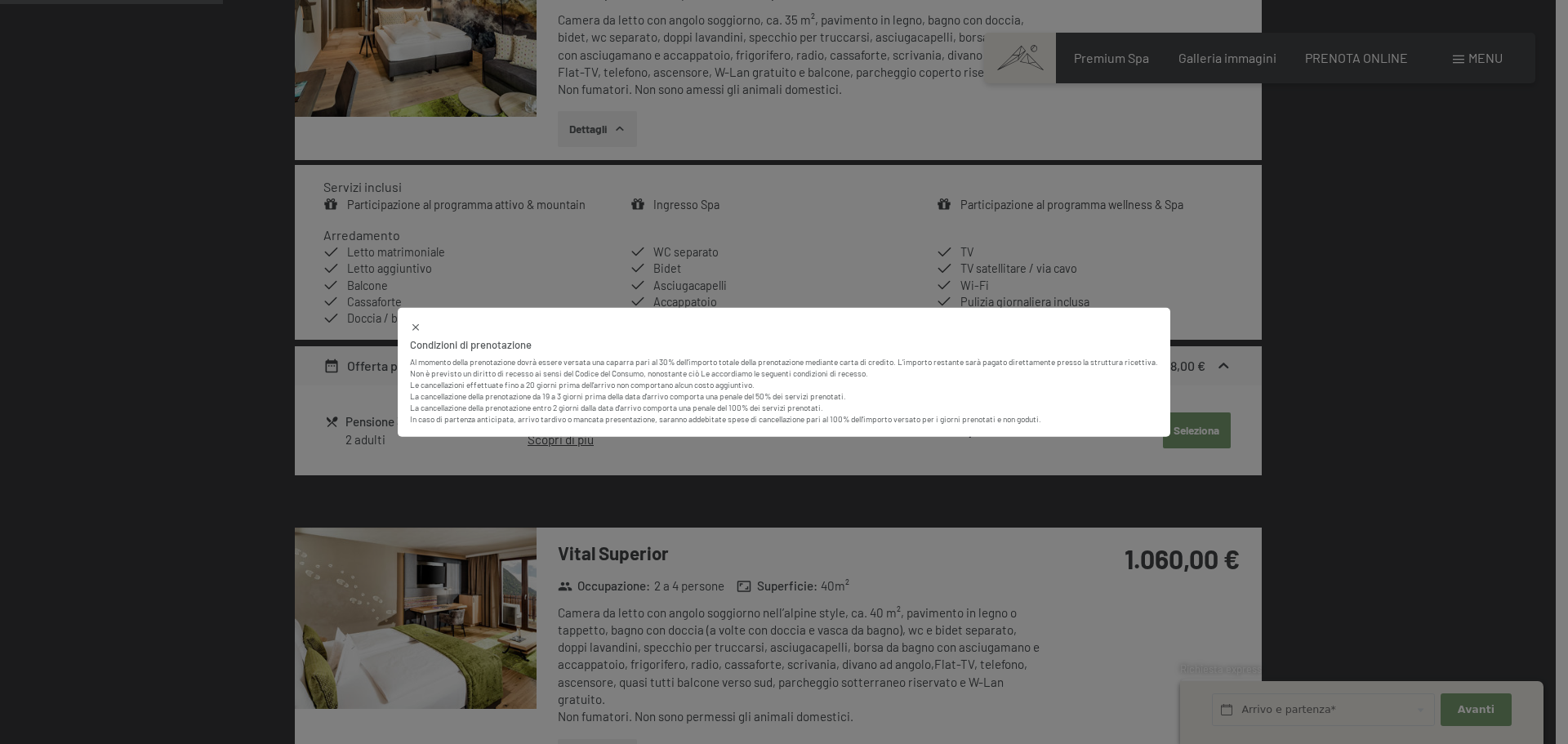
click at [565, 442] on div "Condizioni di prenotazione Al momento della prenotazione dovrà essere versata u…" at bounding box center [784, 372] width 1568 height 744
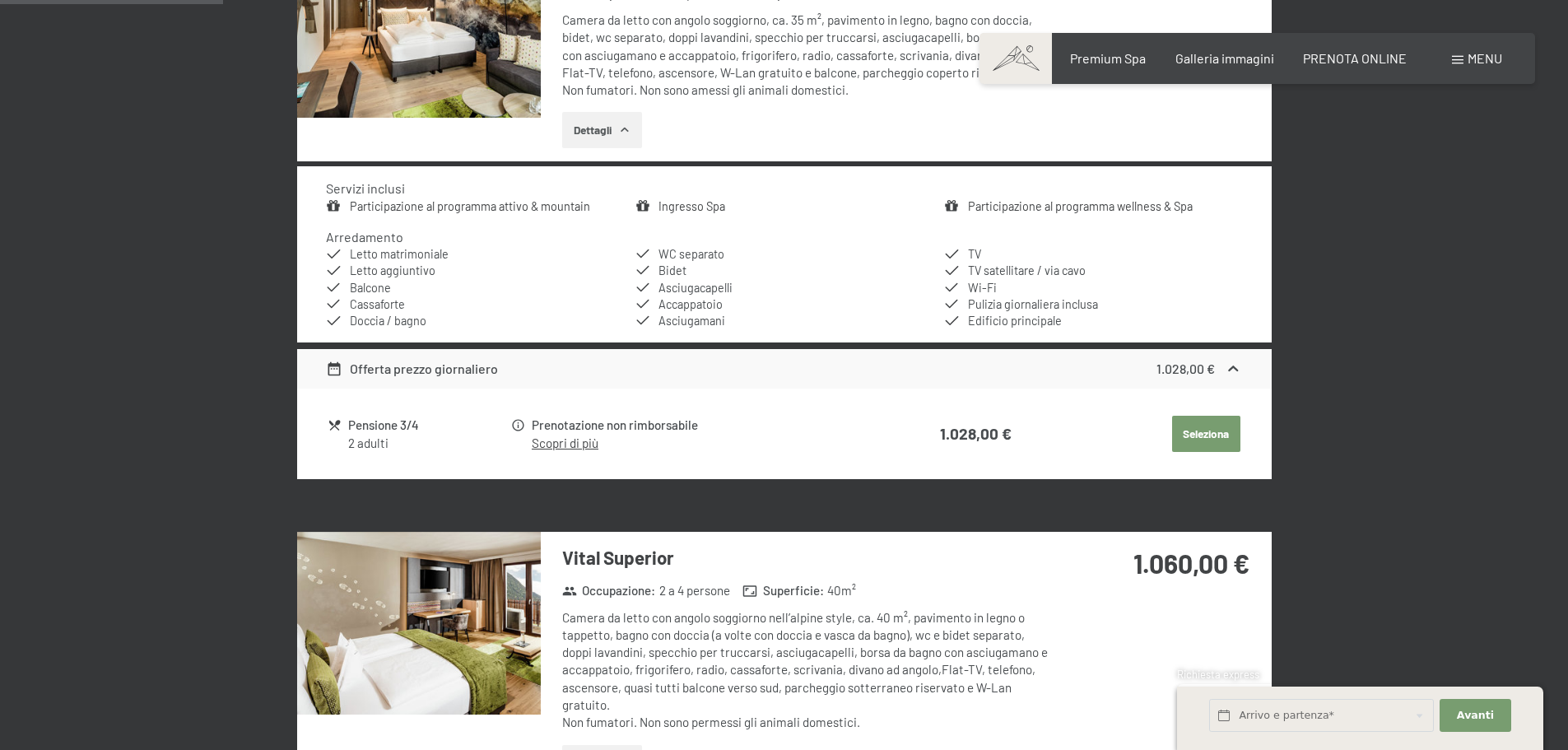
click at [1215, 434] on button "Seleziona" at bounding box center [1207, 434] width 69 height 36
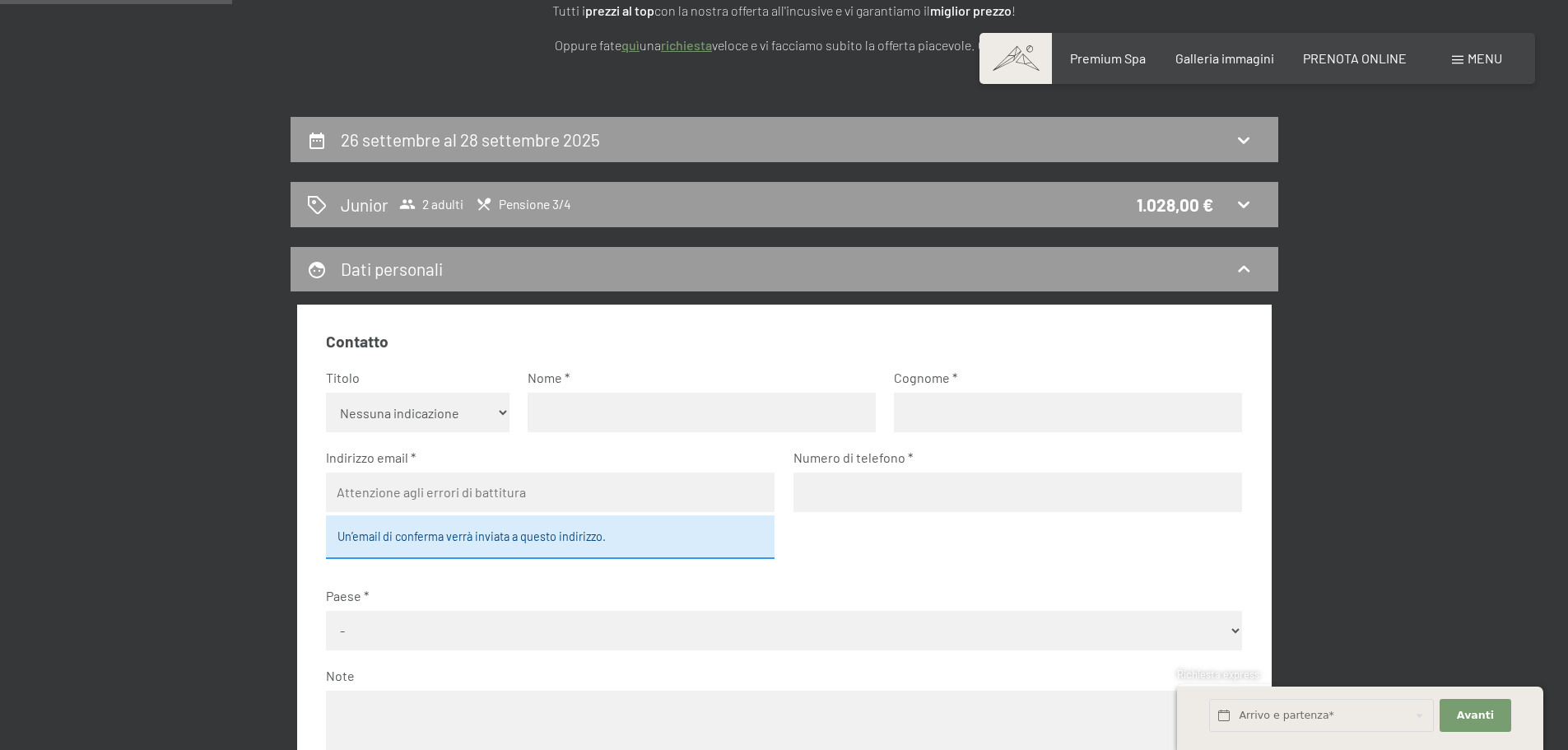
scroll to position [241, 0]
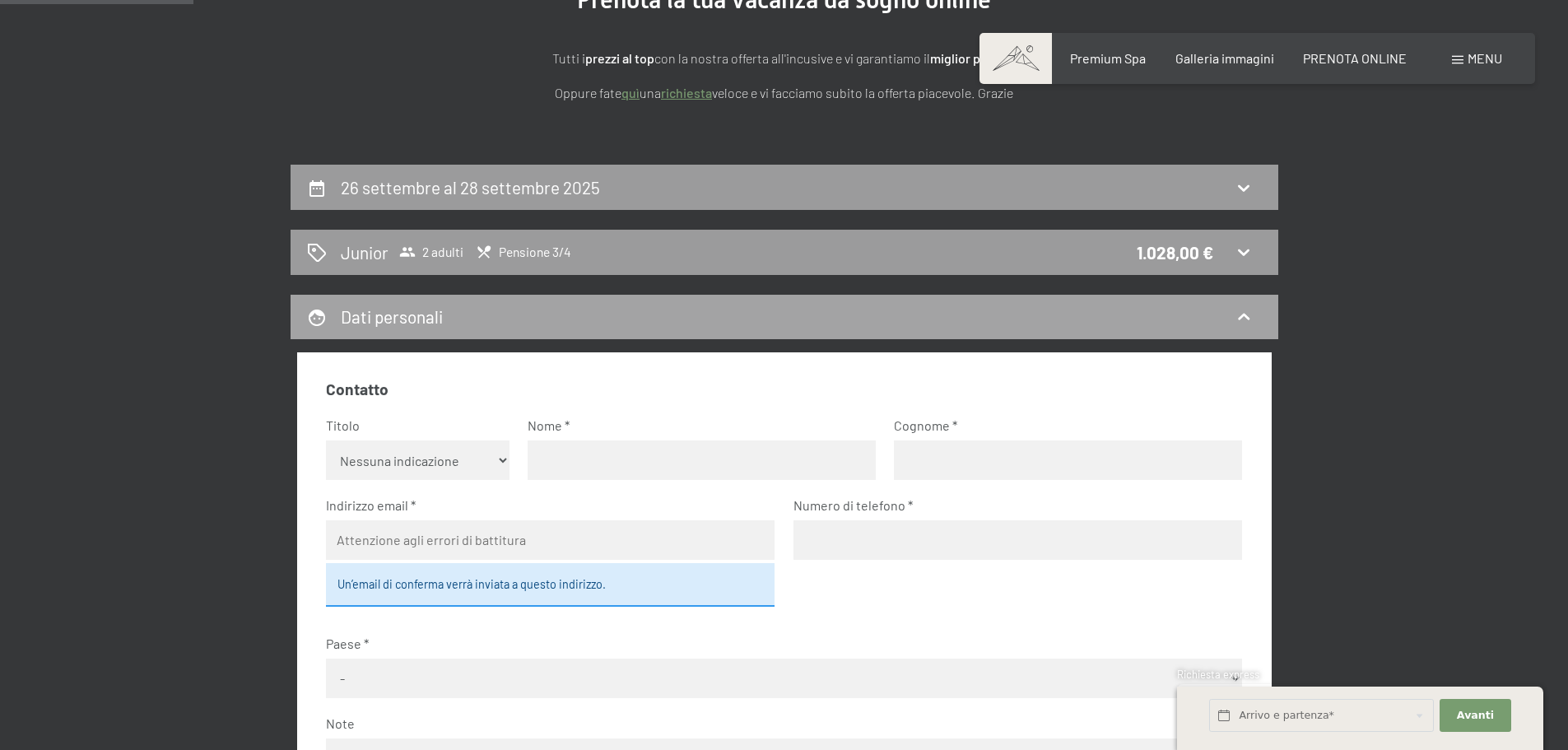
click at [1241, 312] on icon at bounding box center [1244, 317] width 20 height 20
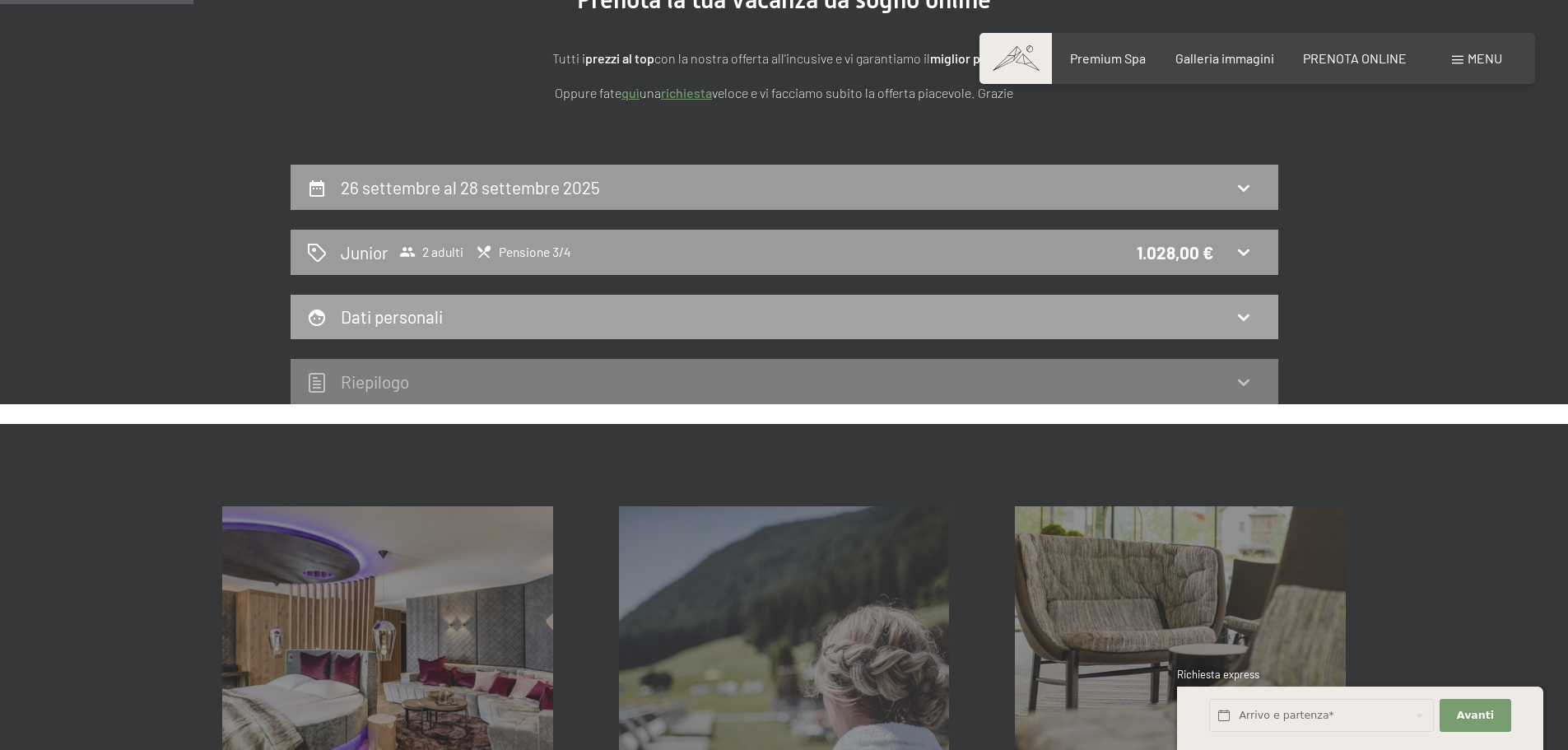
click at [1241, 312] on icon at bounding box center [1244, 317] width 20 height 20
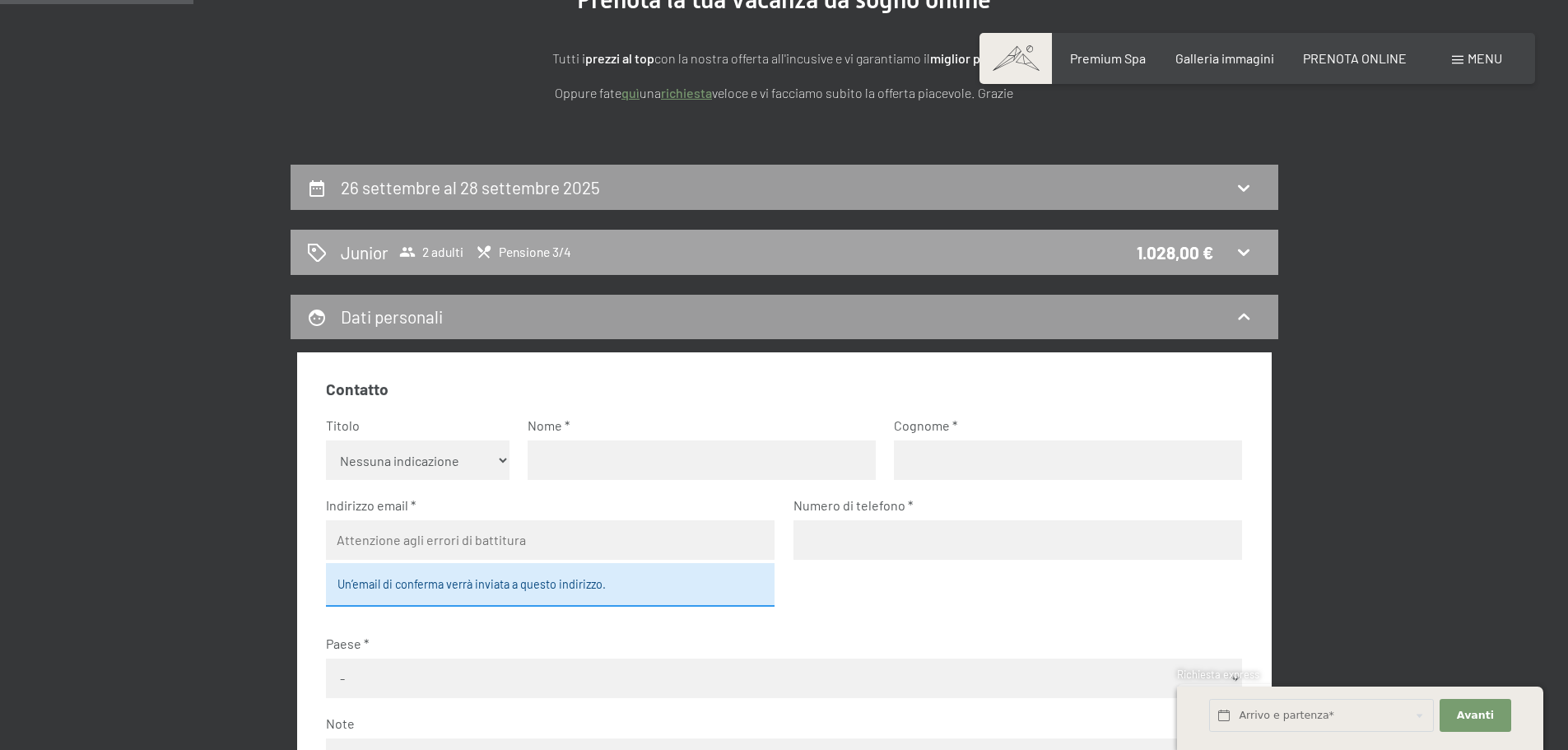
click at [1243, 250] on icon at bounding box center [1244, 251] width 20 height 20
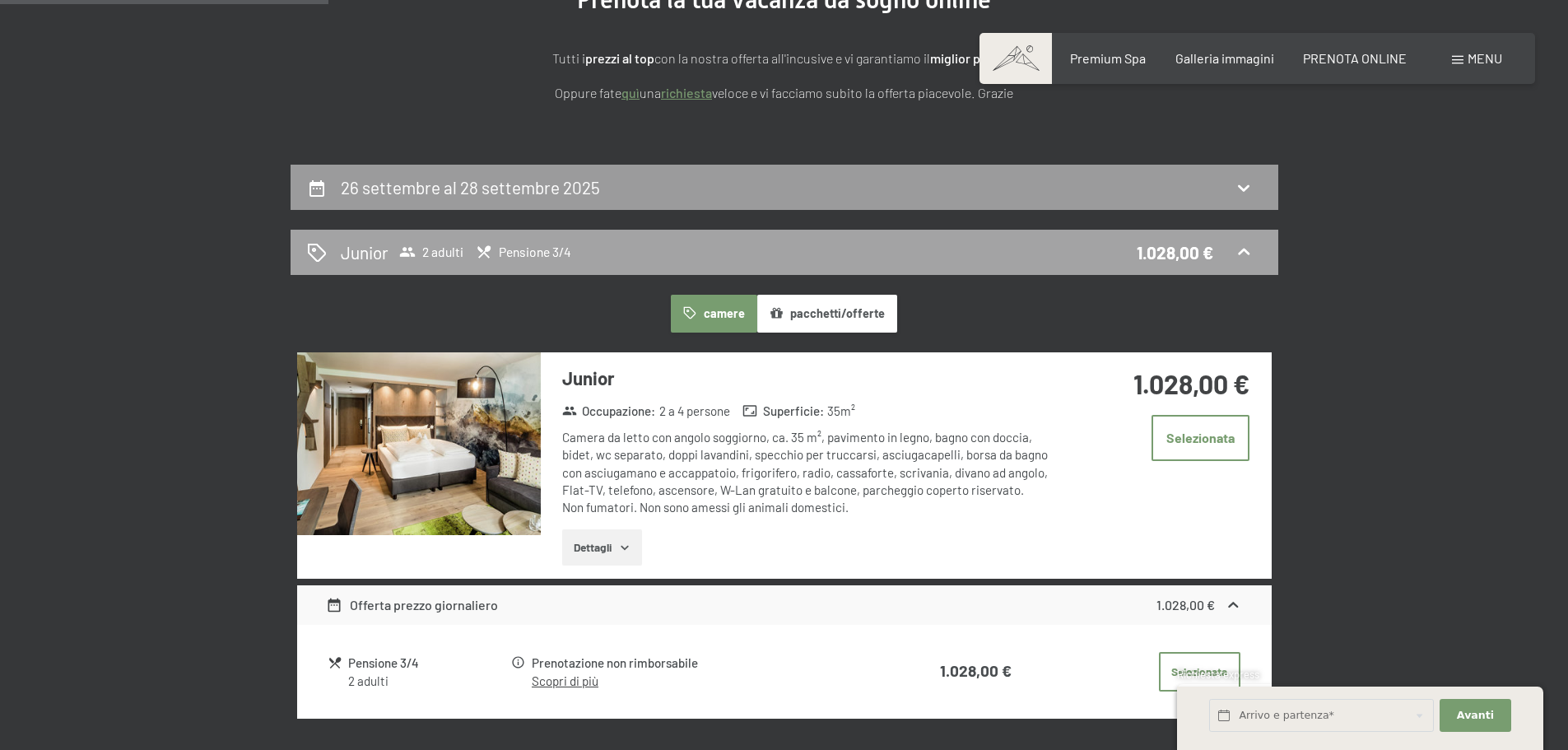
scroll to position [406, 0]
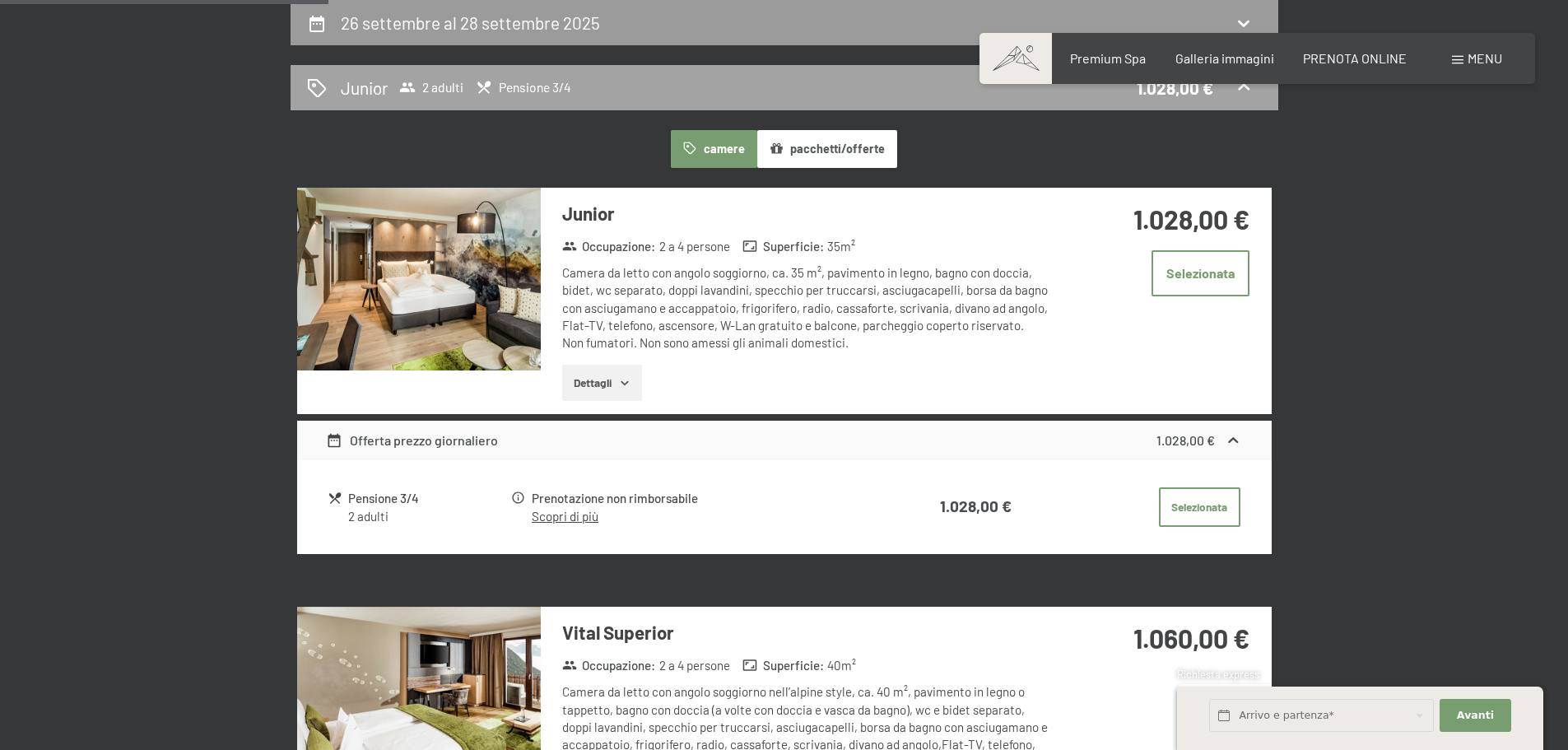
click at [1243, 250] on div "1.028,00 € Selezionata" at bounding box center [1161, 269] width 219 height 161
click at [1234, 436] on icon at bounding box center [1233, 441] width 17 height 17
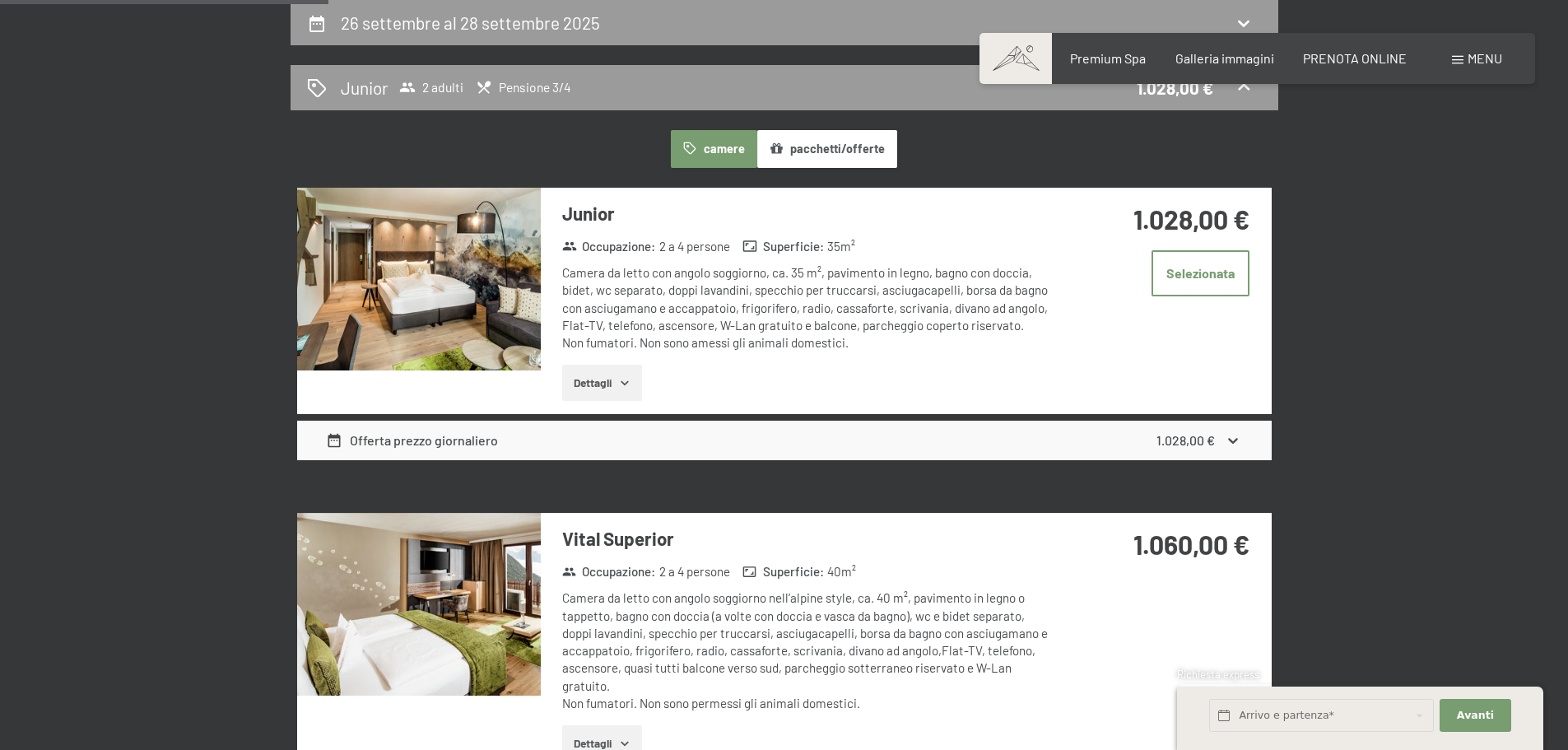
click at [1234, 436] on icon at bounding box center [1233, 441] width 17 height 17
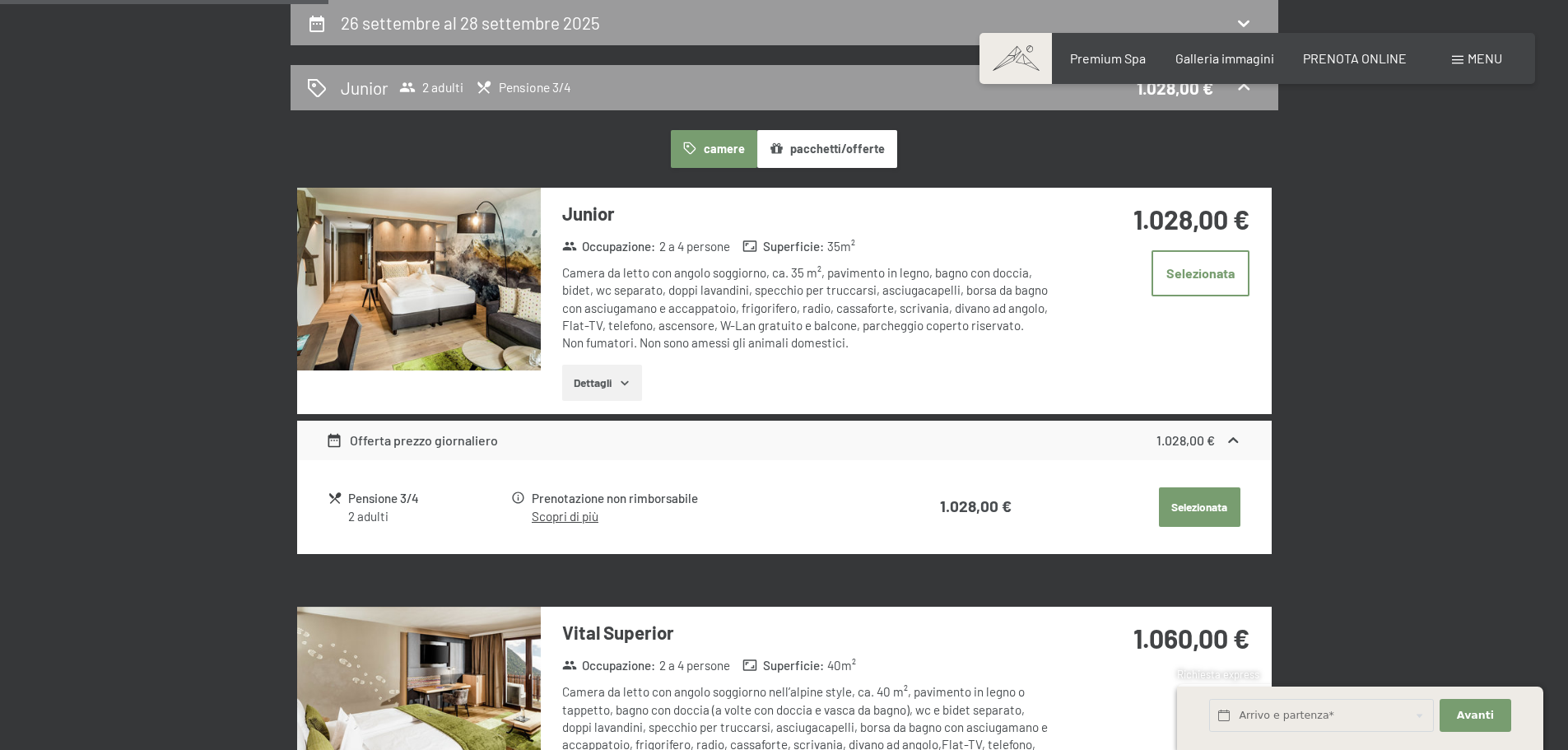
click at [1203, 500] on button "Selezionata" at bounding box center [1199, 507] width 81 height 39
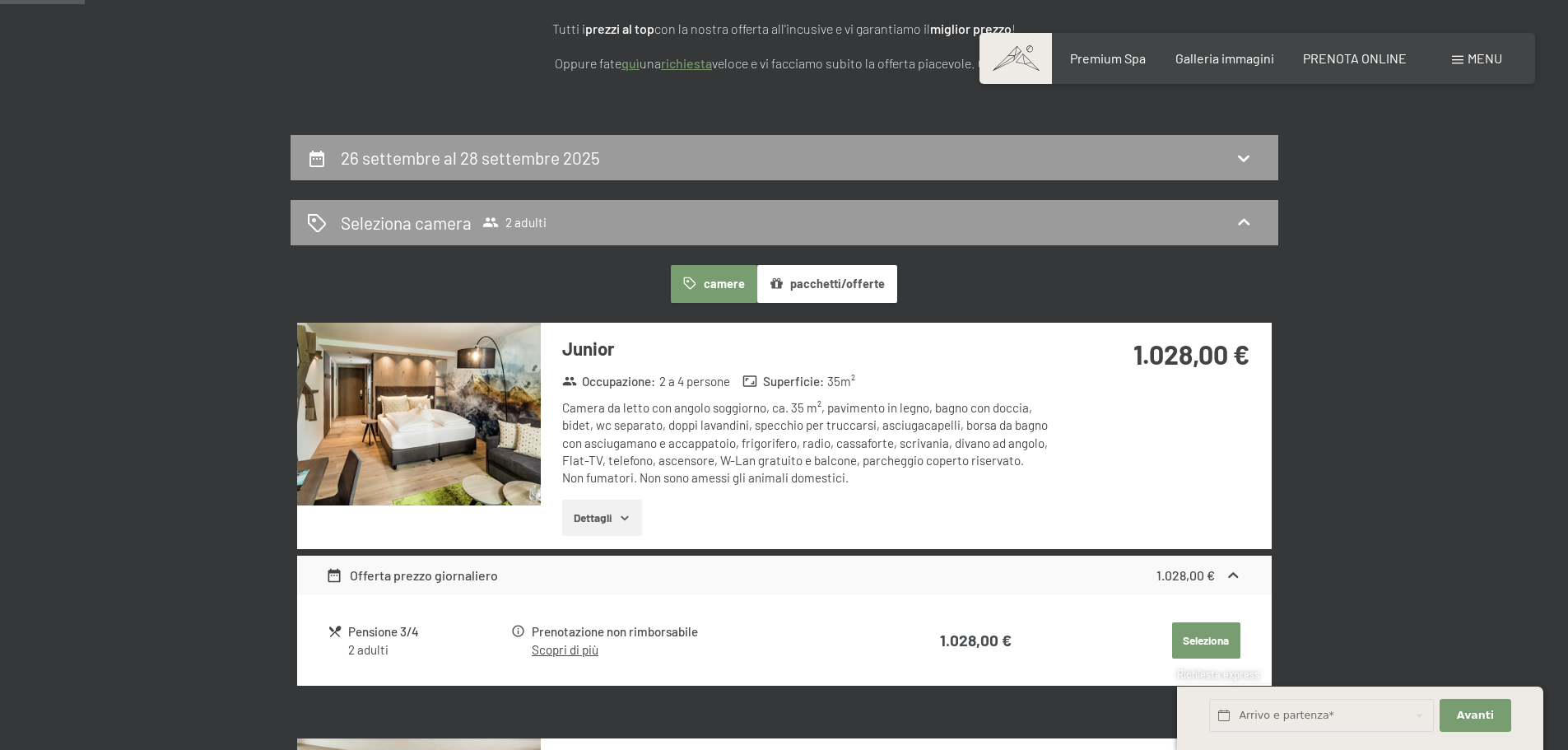
scroll to position [241, 0]
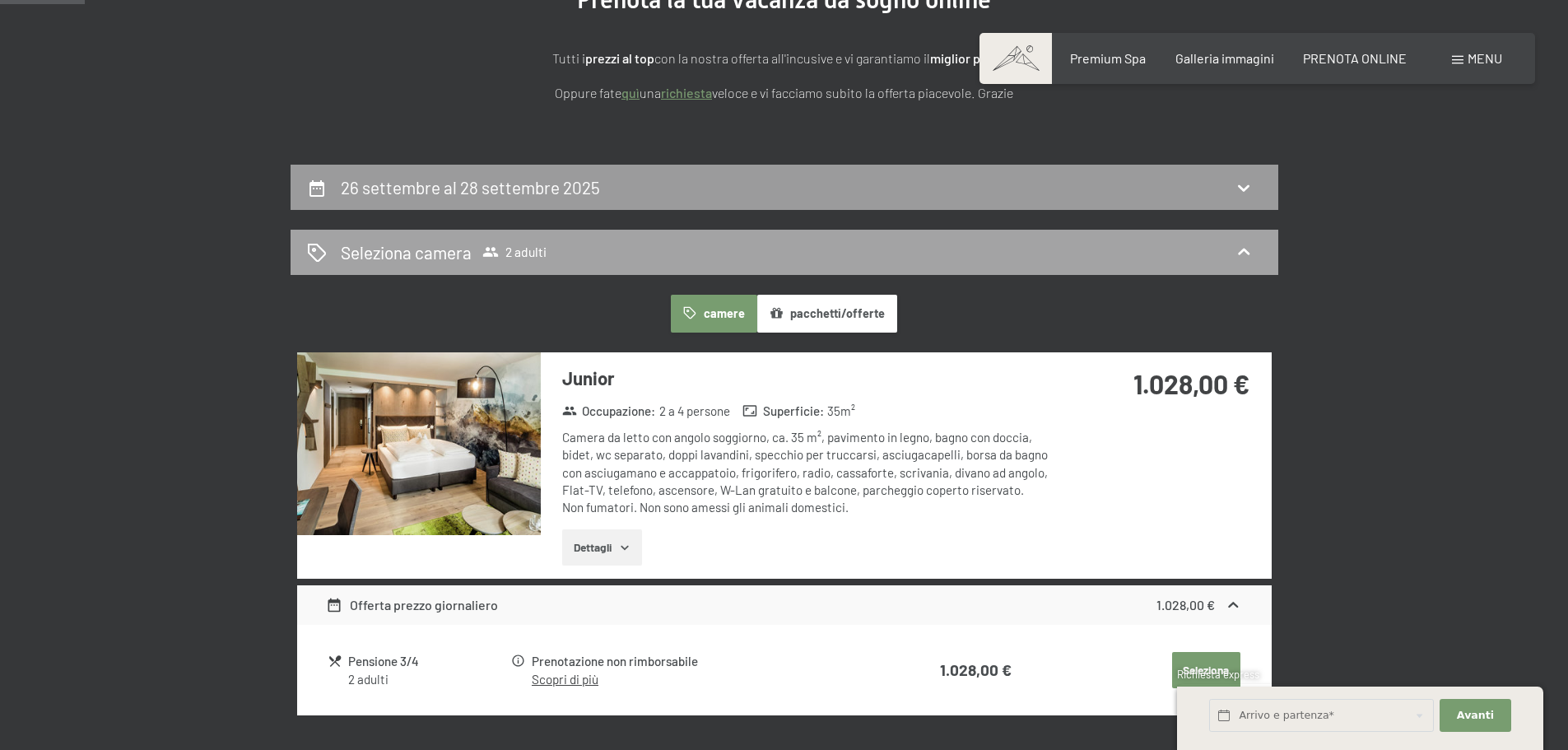
click at [1243, 246] on icon at bounding box center [1244, 251] width 20 height 20
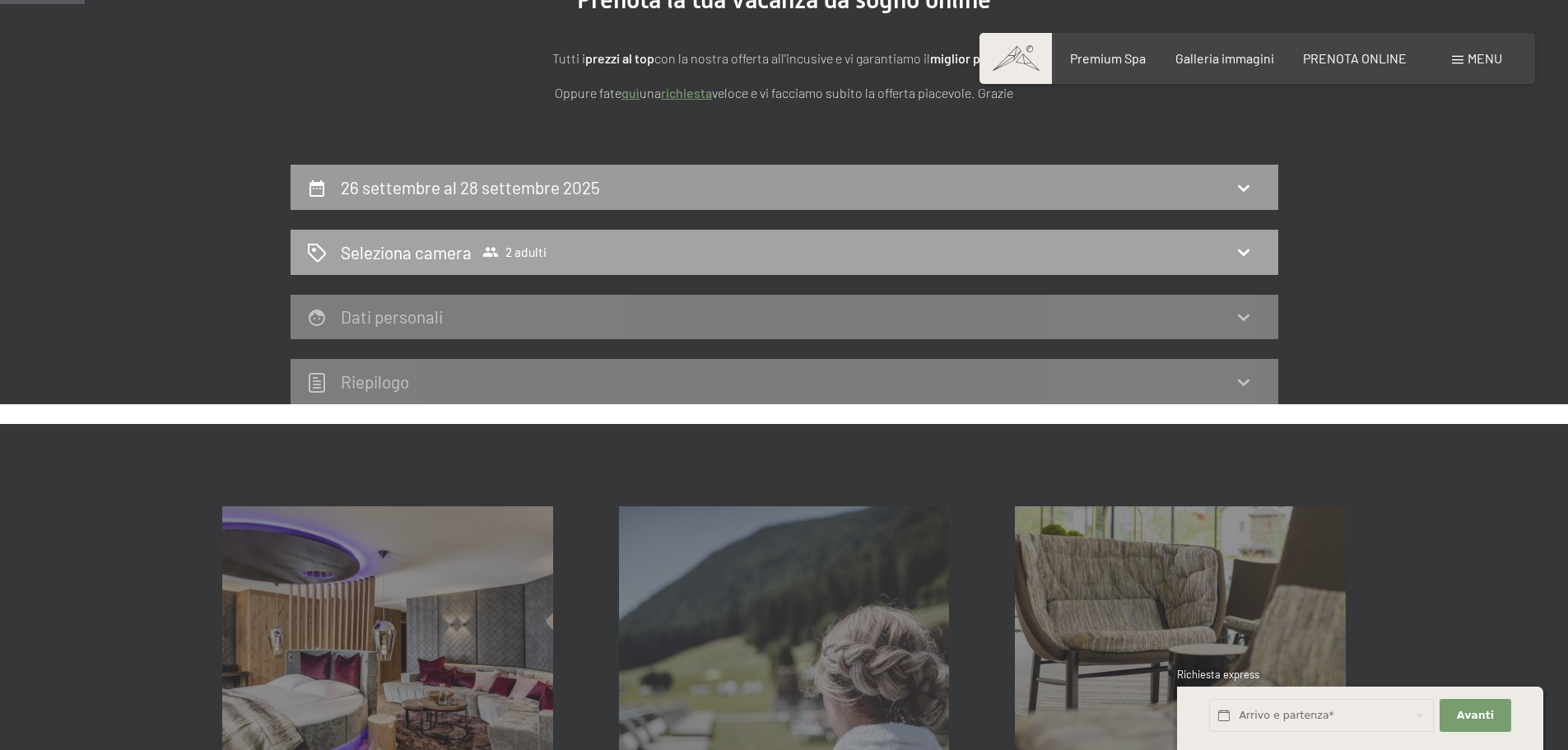
click at [1244, 246] on icon at bounding box center [1244, 251] width 20 height 20
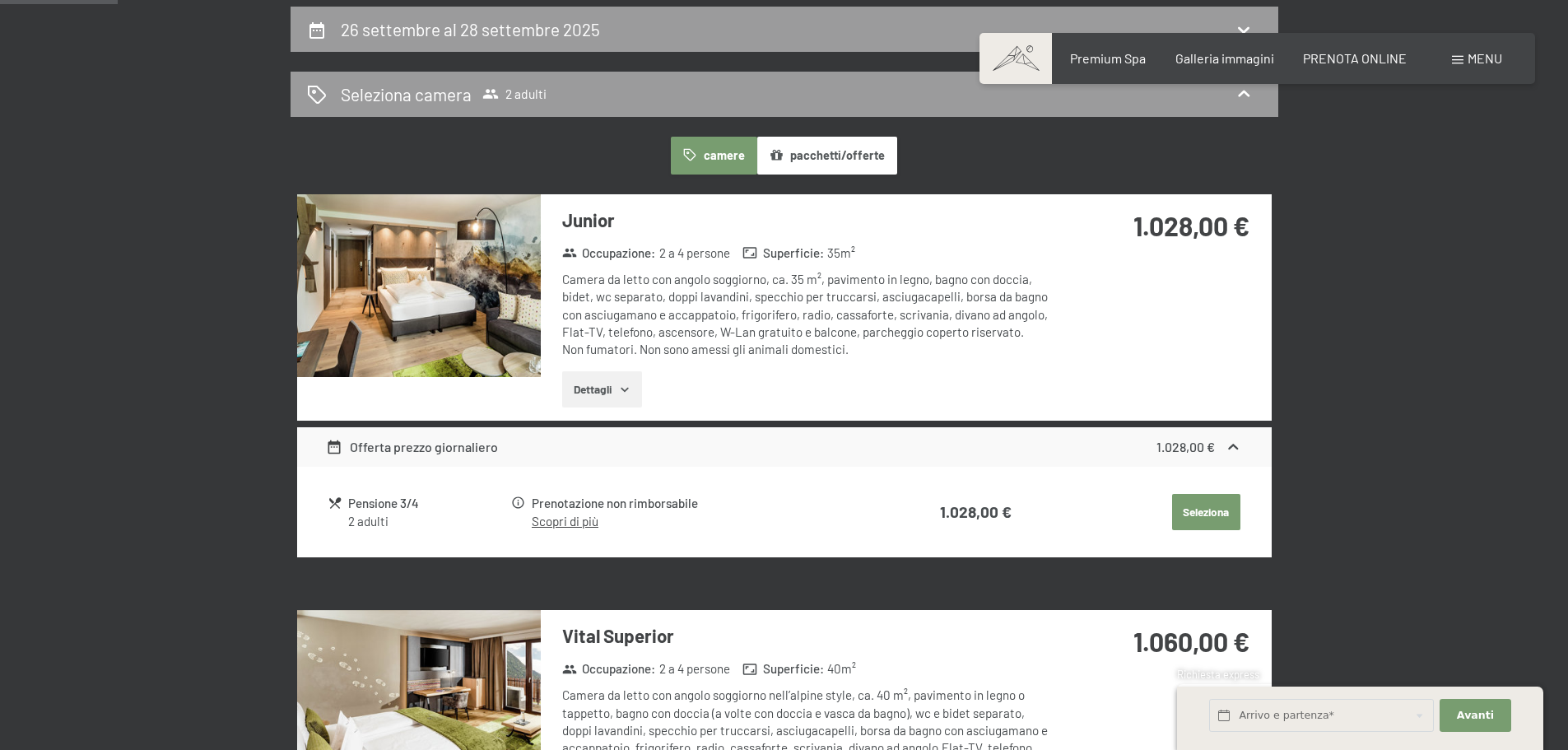
scroll to position [406, 0]
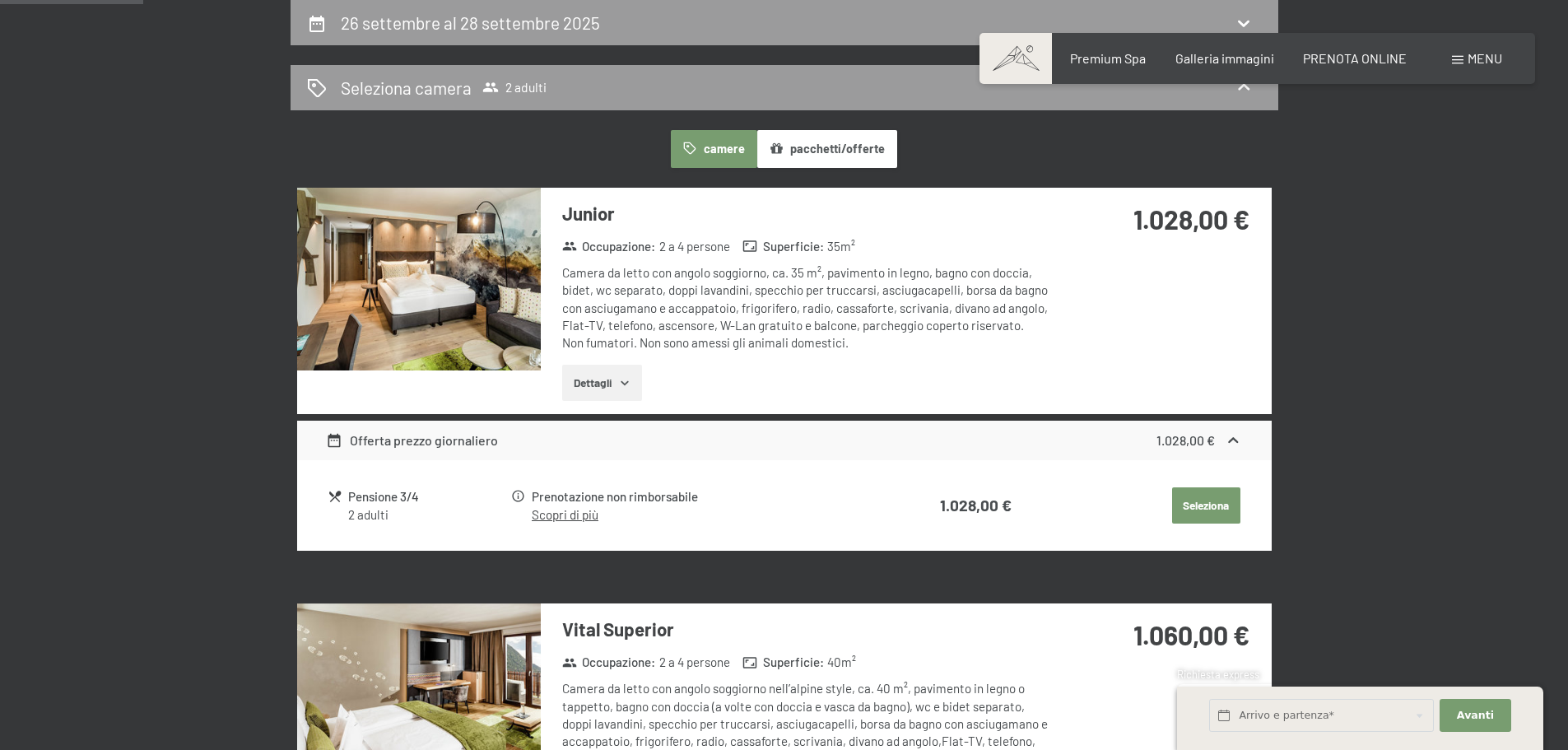
click at [1207, 498] on button "Seleziona" at bounding box center [1207, 505] width 69 height 36
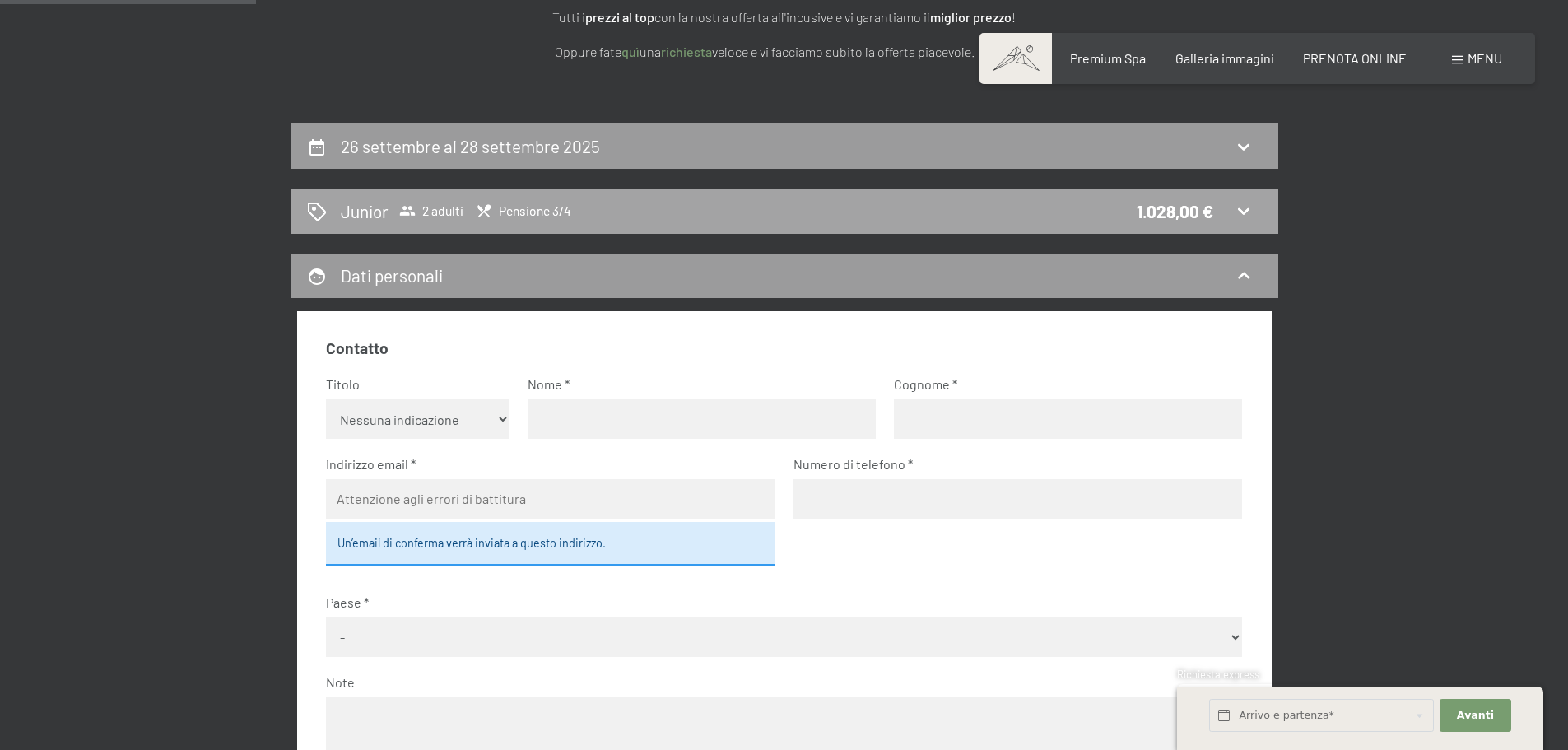
scroll to position [241, 0]
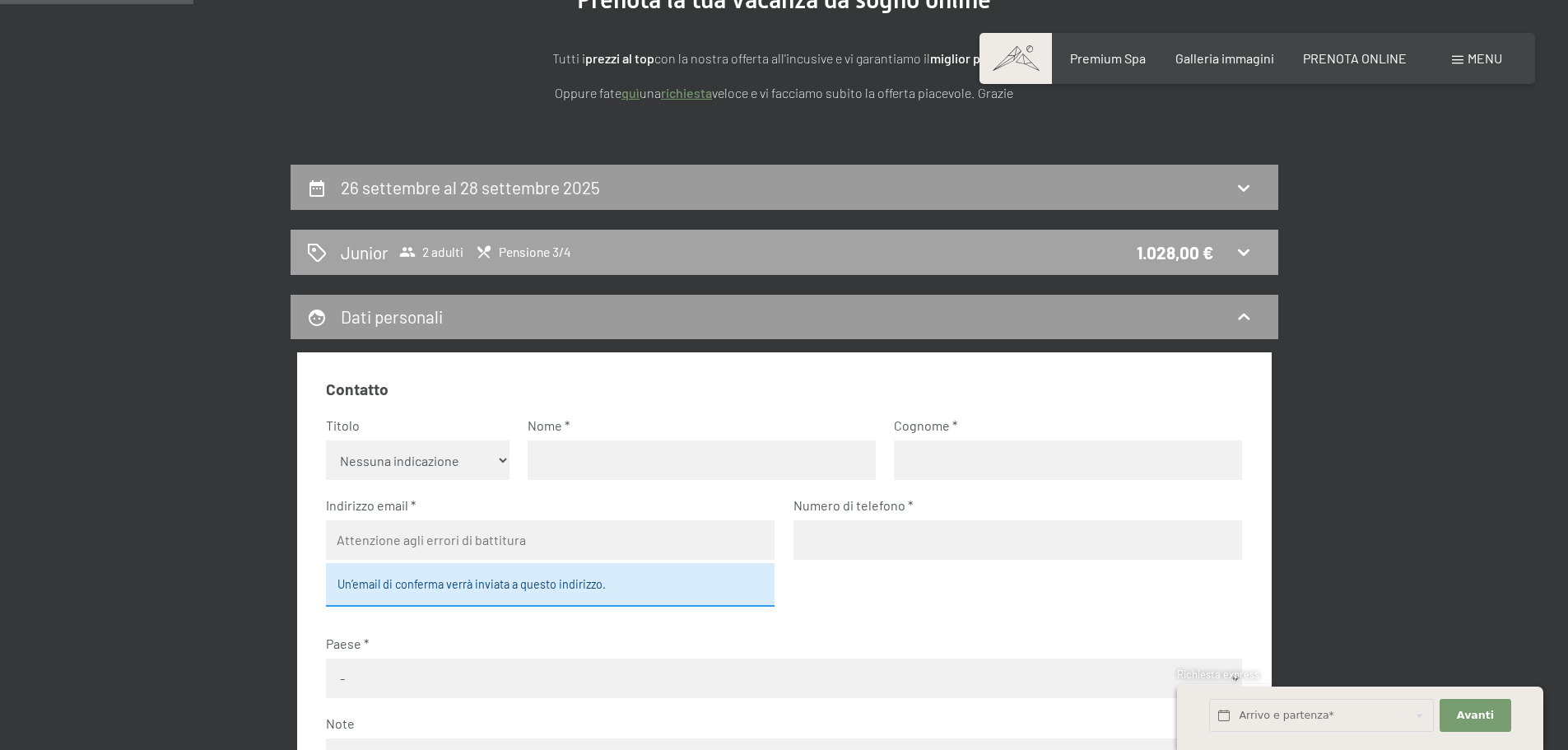
click at [1243, 252] on icon at bounding box center [1244, 251] width 20 height 20
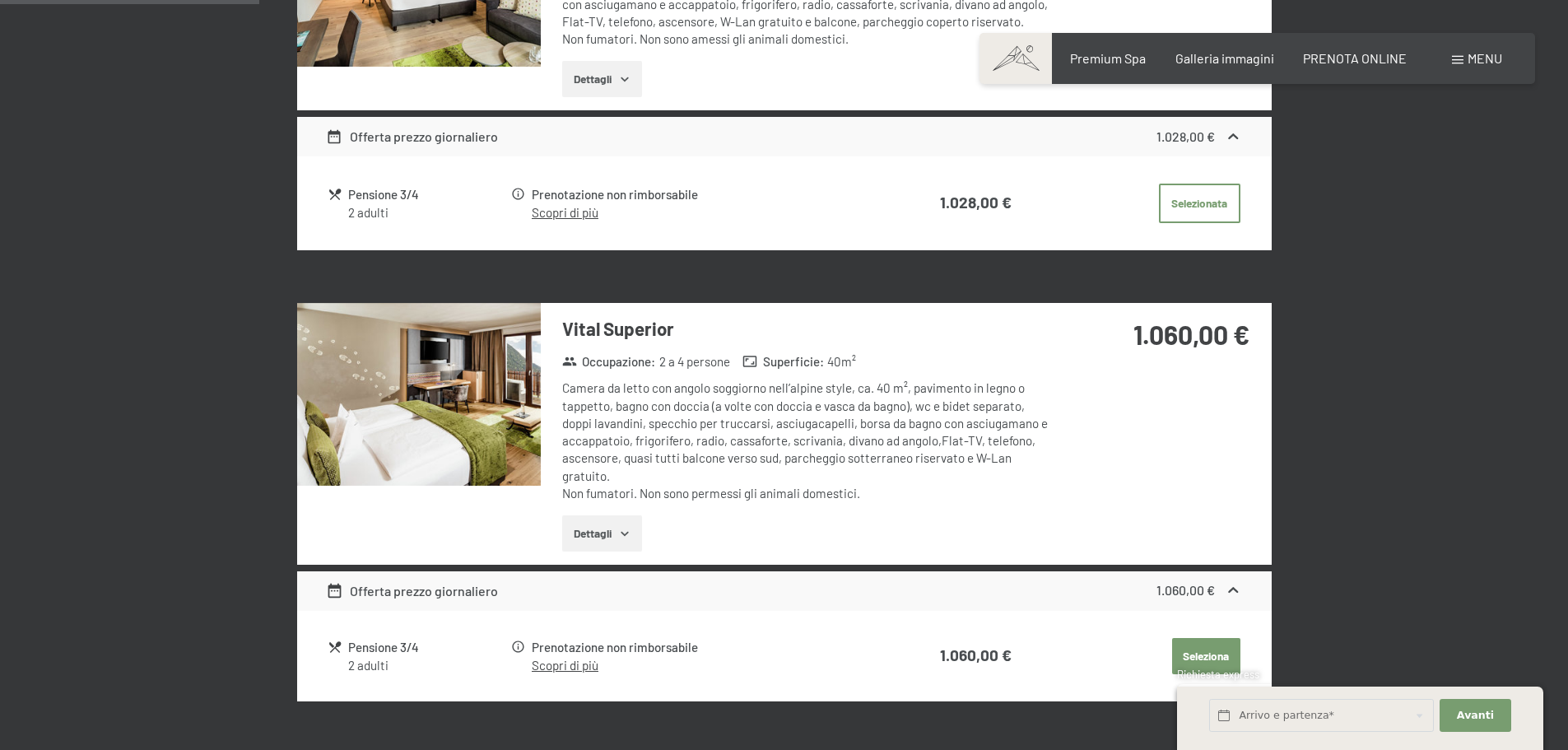
scroll to position [735, 0]
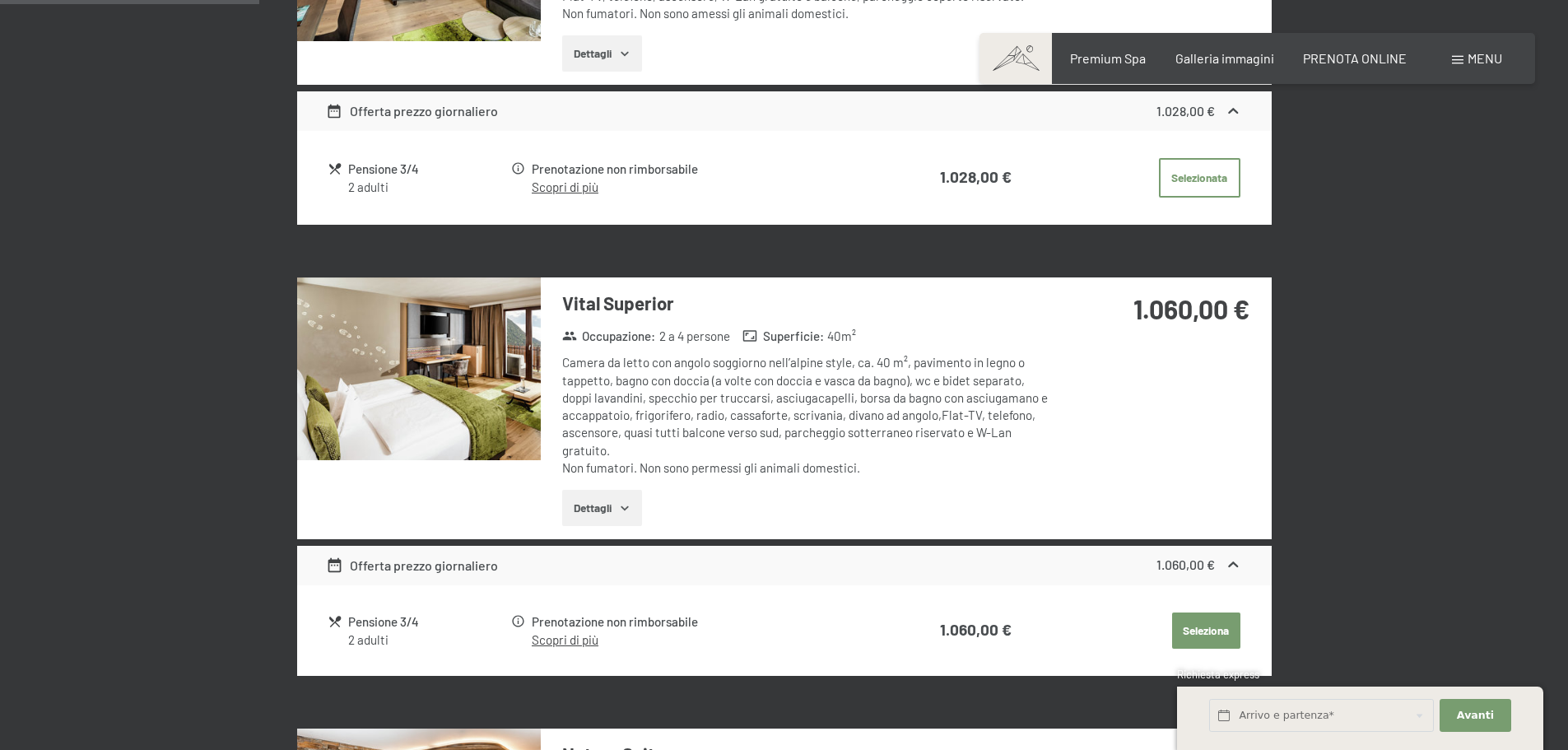
click at [1192, 627] on button "Seleziona" at bounding box center [1207, 631] width 69 height 36
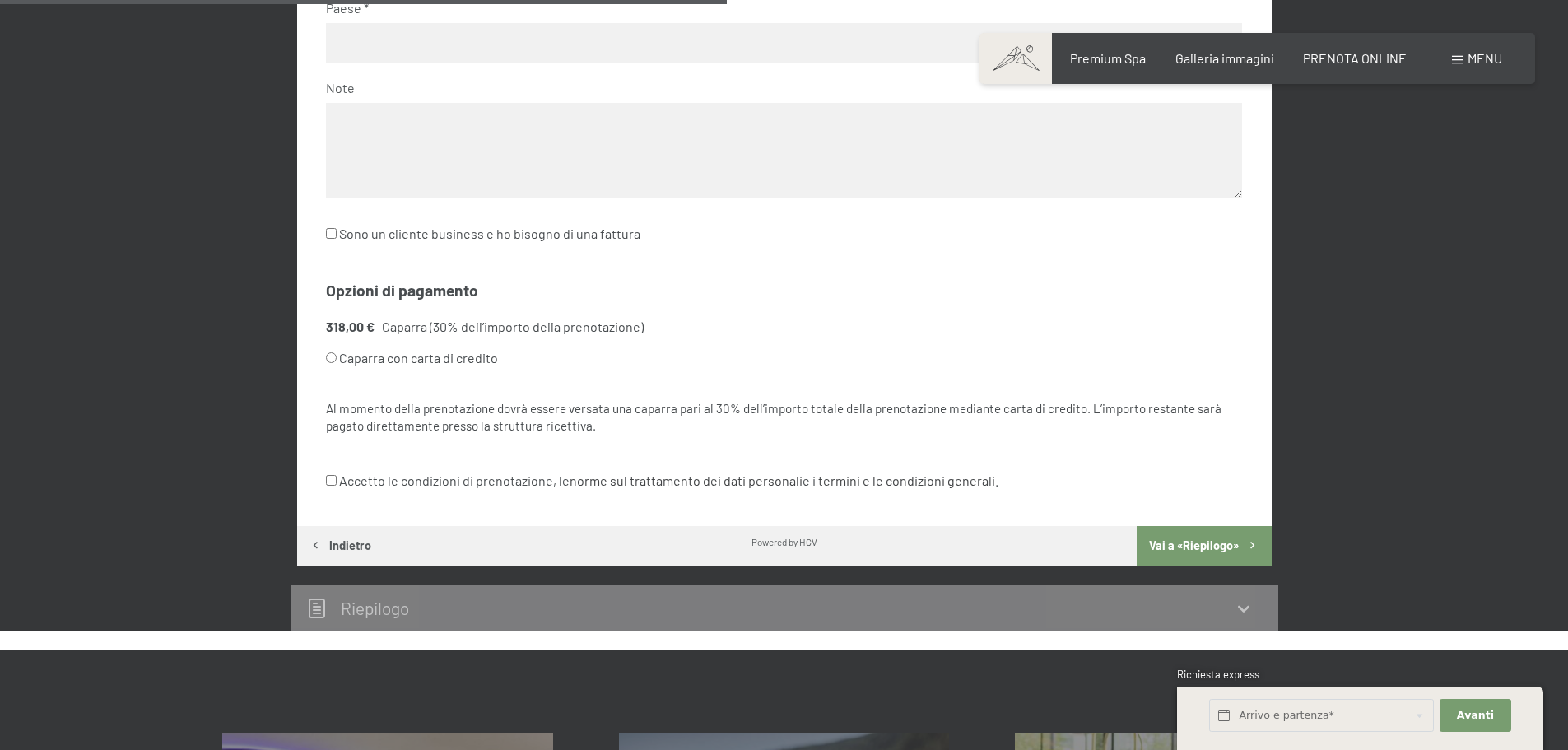
scroll to position [906, 0]
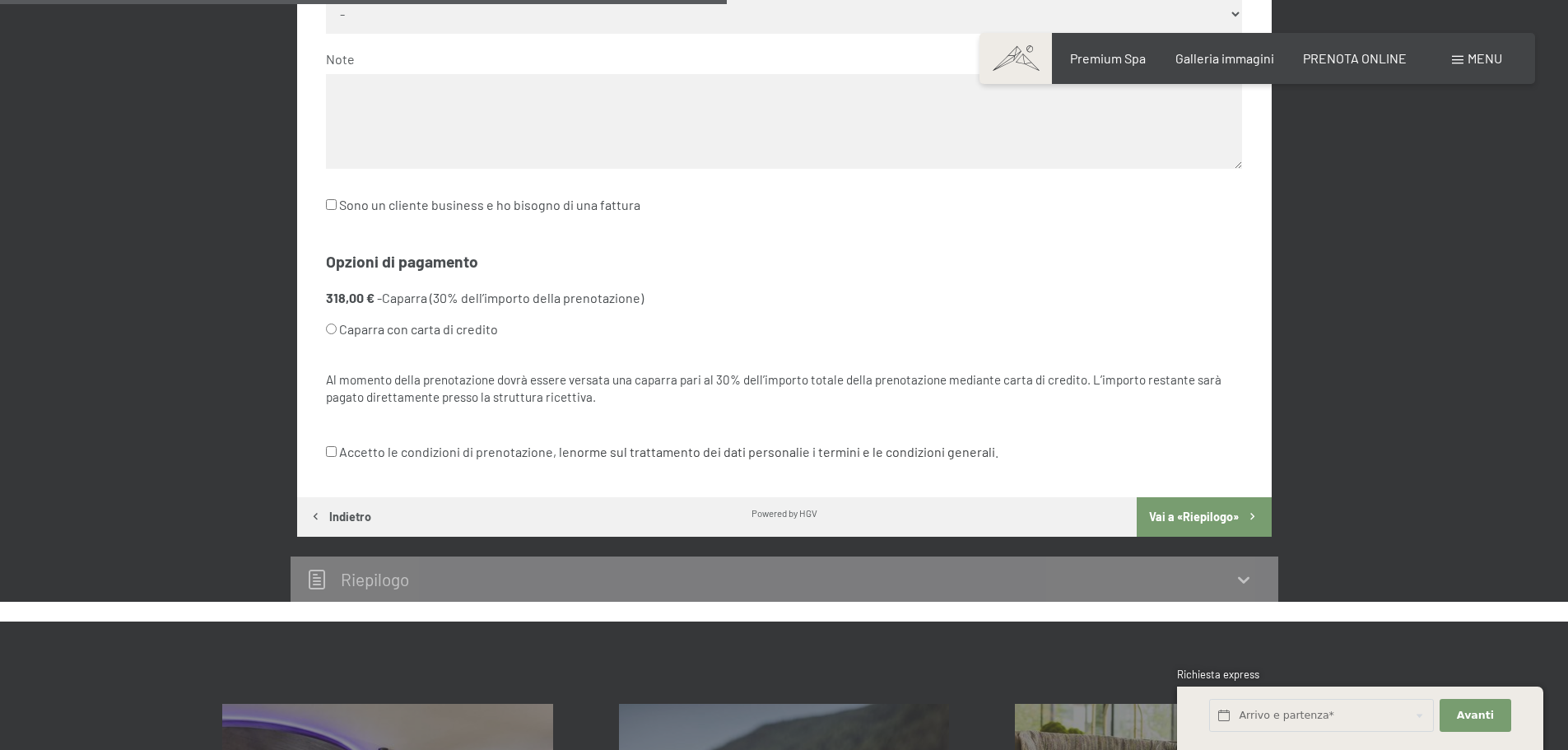
click at [1190, 515] on button "Vai a «Riepilogo»" at bounding box center [1203, 517] width 134 height 39
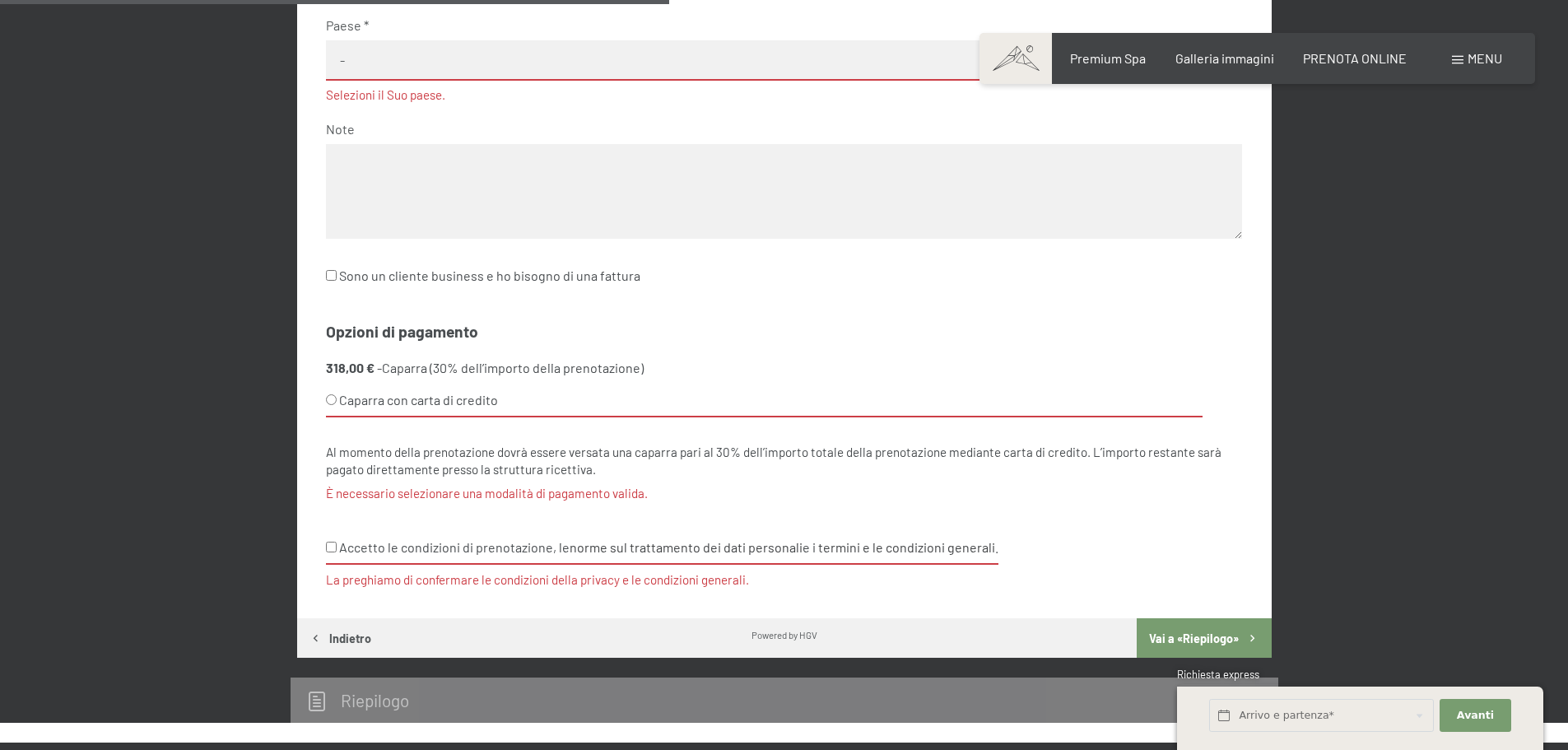
scroll to position [822, 0]
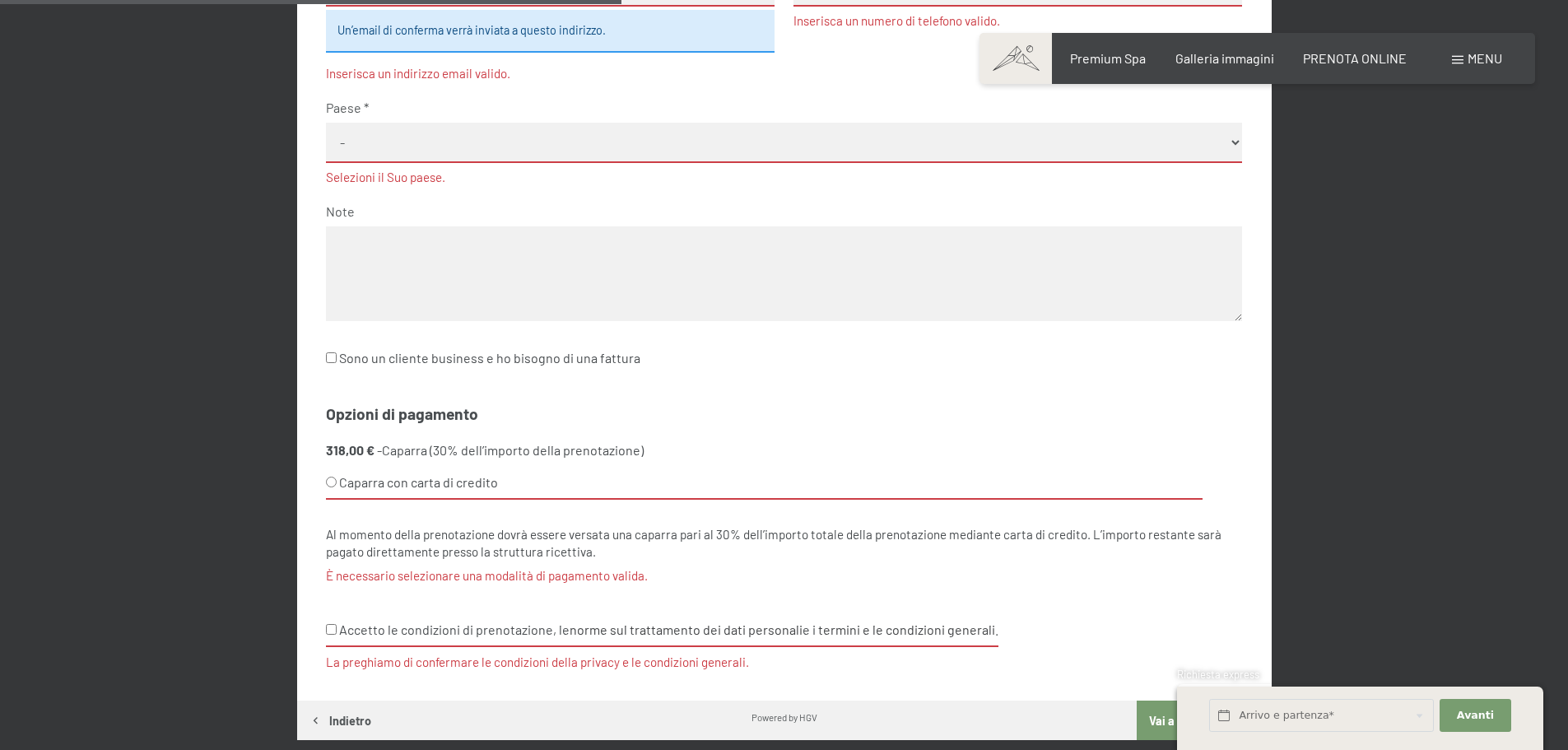
click at [329, 359] on input "Sono un cliente business e ho bisogno di una fattura" at bounding box center [331, 358] width 10 height 10
checkbox input "true"
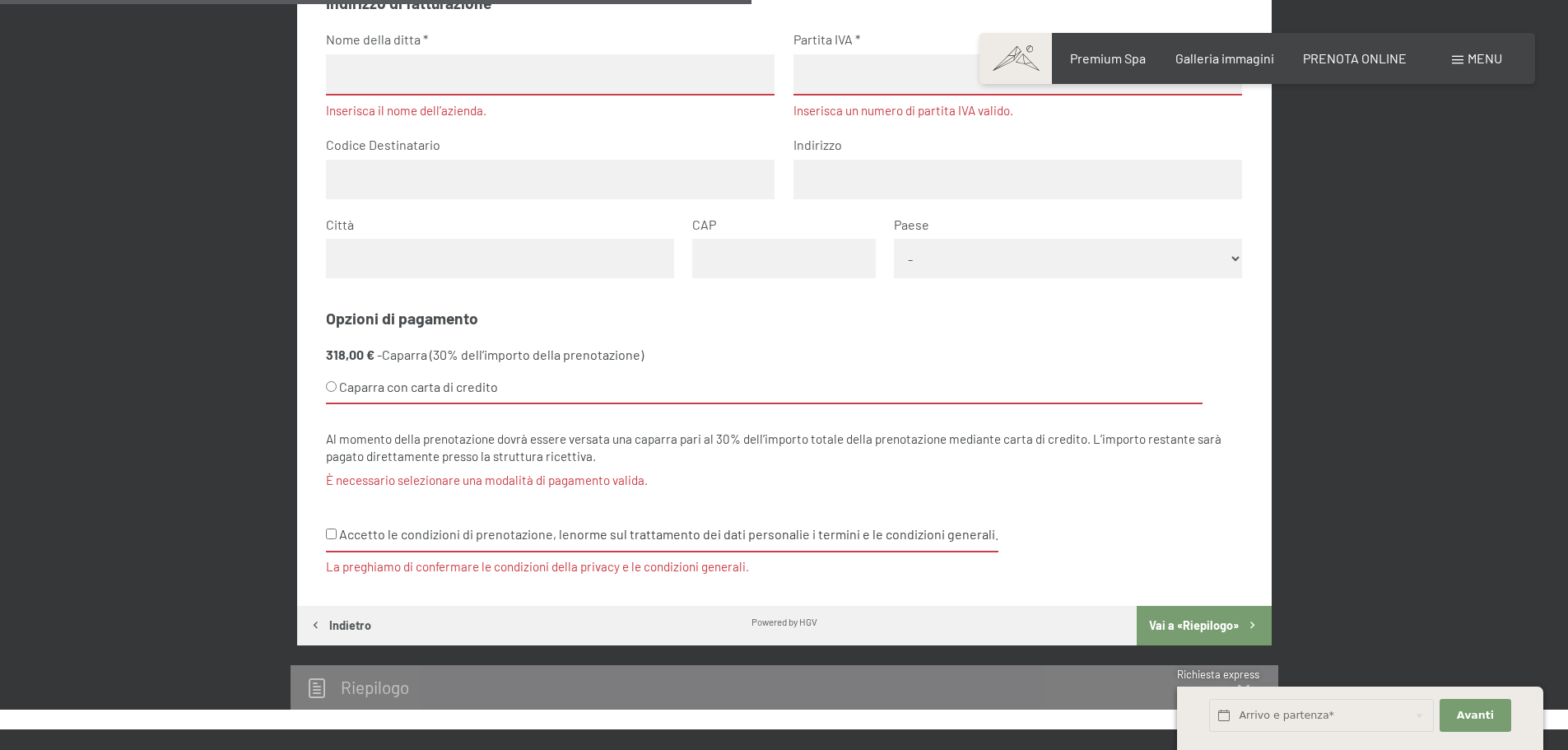
scroll to position [1234, 0]
click at [330, 535] on input "Accetto le condizioni di prenotazione, le norme sul trattamento dei dati person…" at bounding box center [331, 533] width 10 height 10
checkbox input "true"
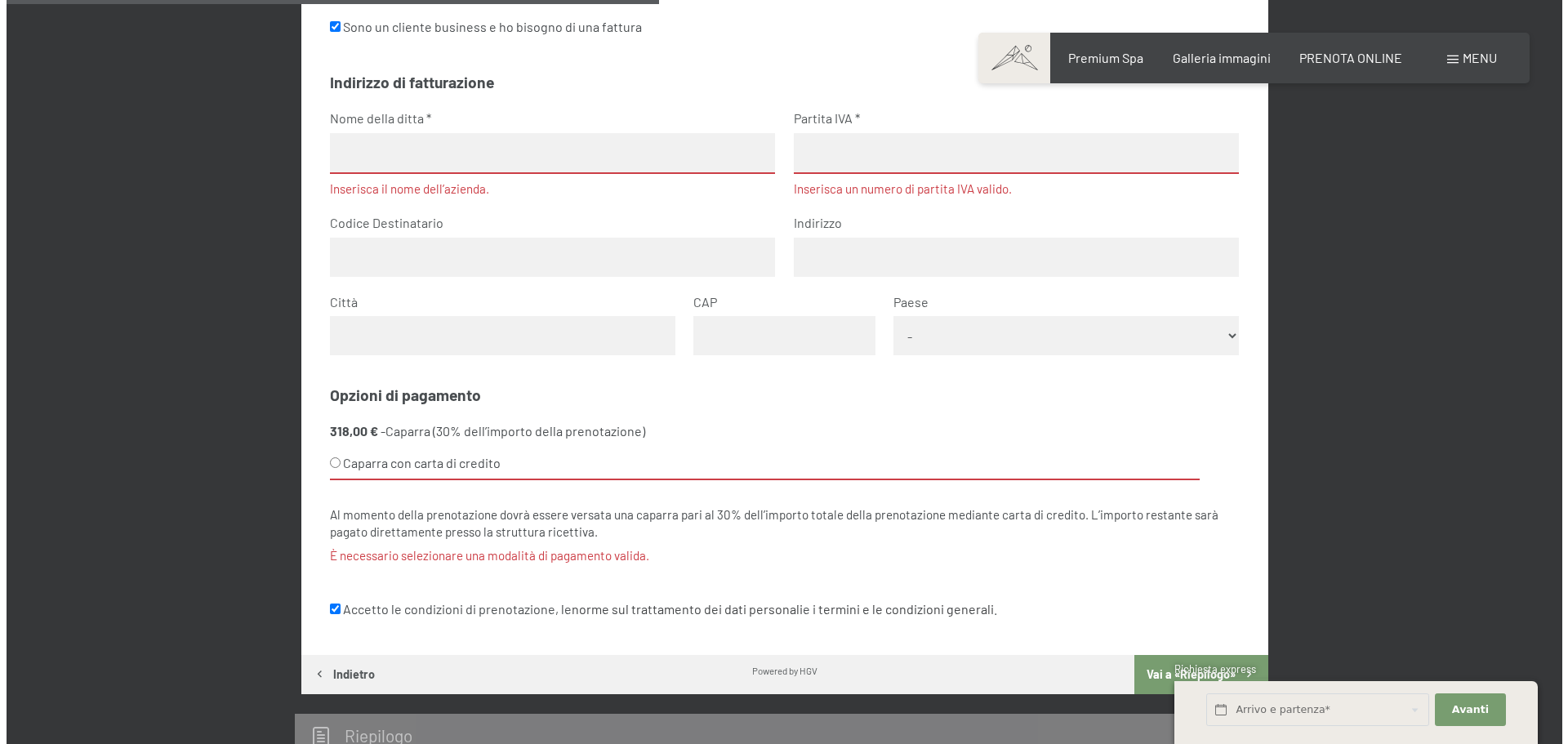
scroll to position [981, 0]
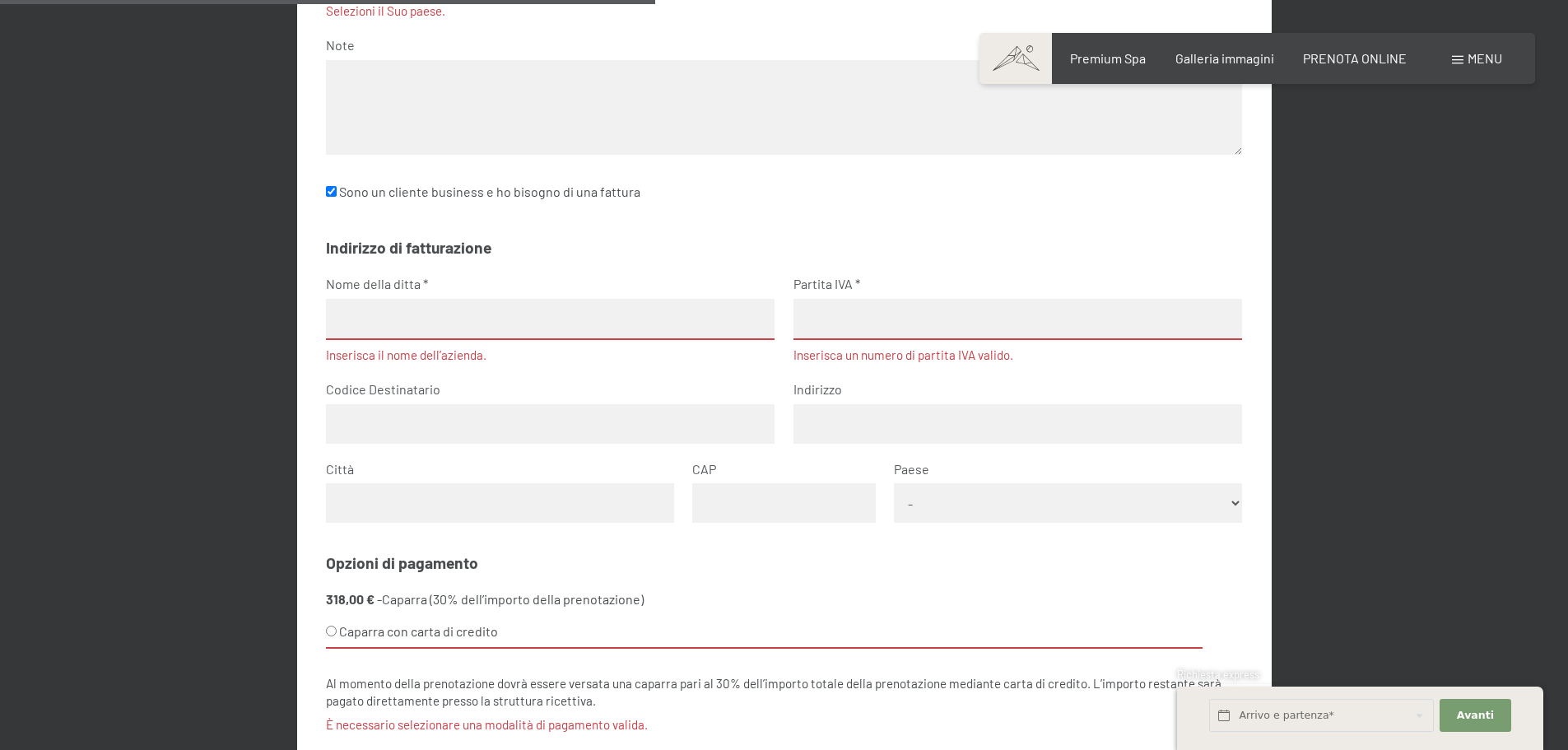
click at [1468, 57] on span "Menu" at bounding box center [1485, 58] width 34 height 15
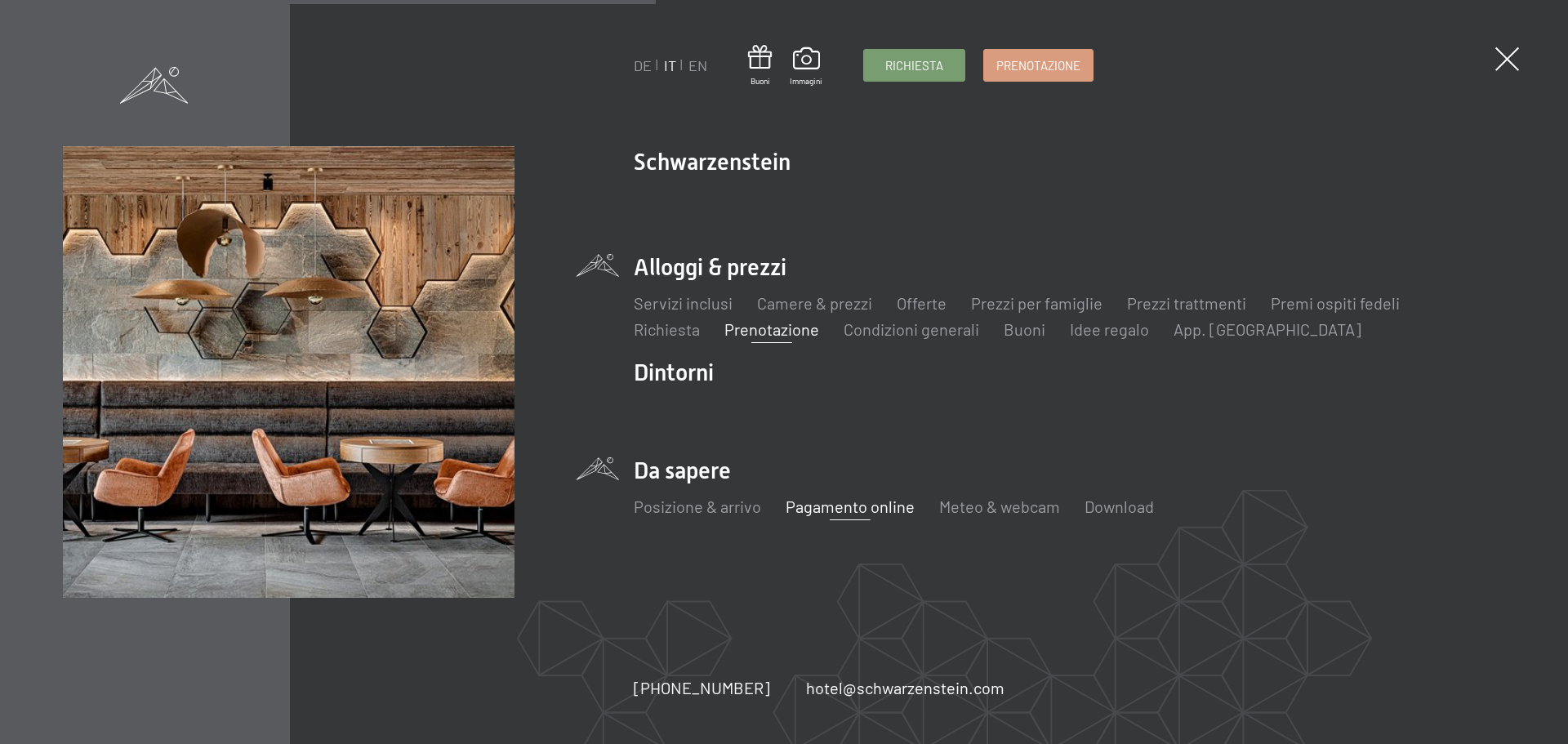
click at [838, 511] on link "Pagamento online" at bounding box center [850, 506] width 129 height 20
click at [995, 506] on link "Meteo & webcam" at bounding box center [1000, 506] width 121 height 20
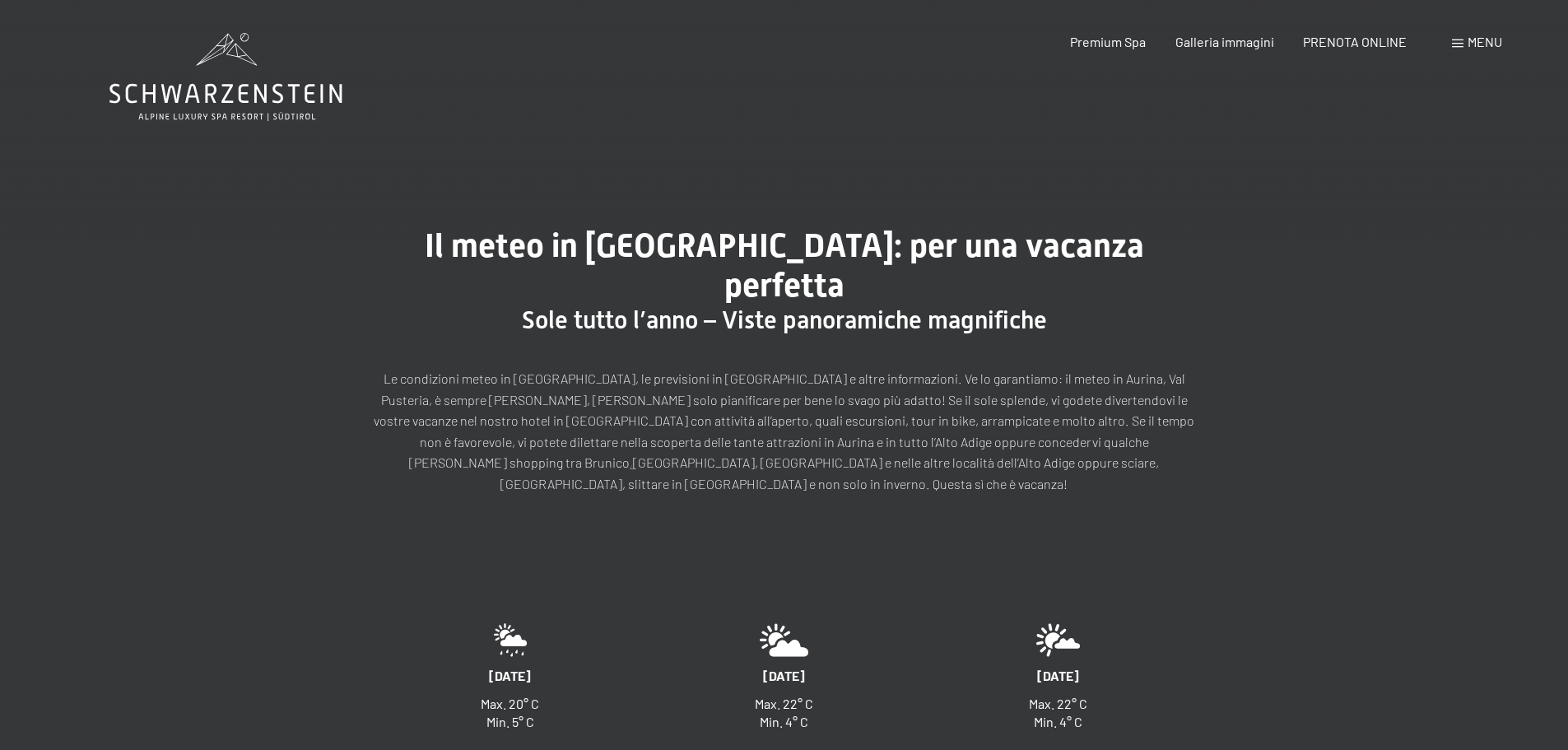
click at [126, 335] on div "Il meteo in Aurina: per una vacanza perfetta Sole tutto l’anno – Viste panorami…" at bounding box center [784, 360] width 1568 height 392
click at [1357, 40] on span "PRENOTA ONLINE" at bounding box center [1354, 39] width 104 height 15
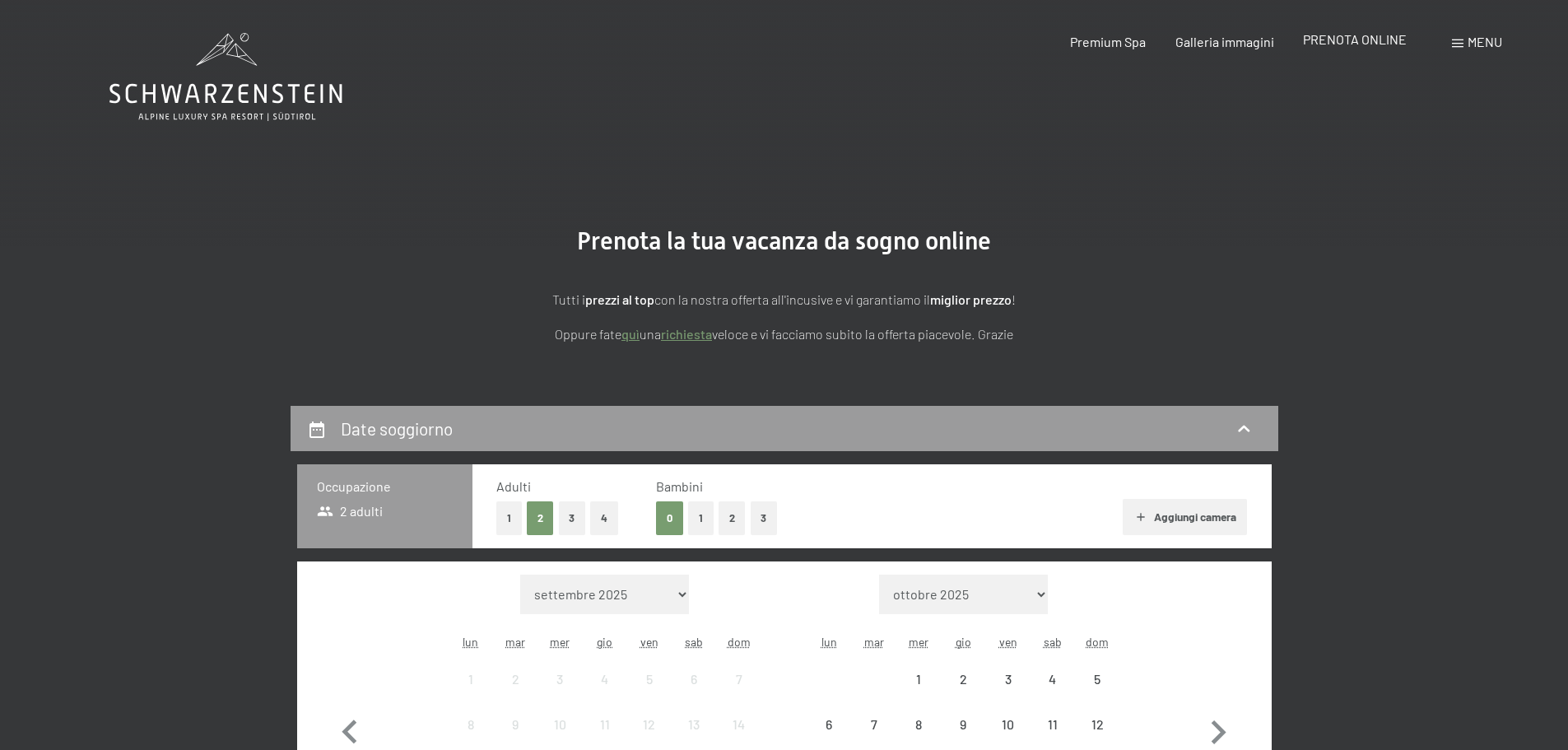
click at [1340, 39] on span "PRENOTA ONLINE" at bounding box center [1354, 39] width 104 height 15
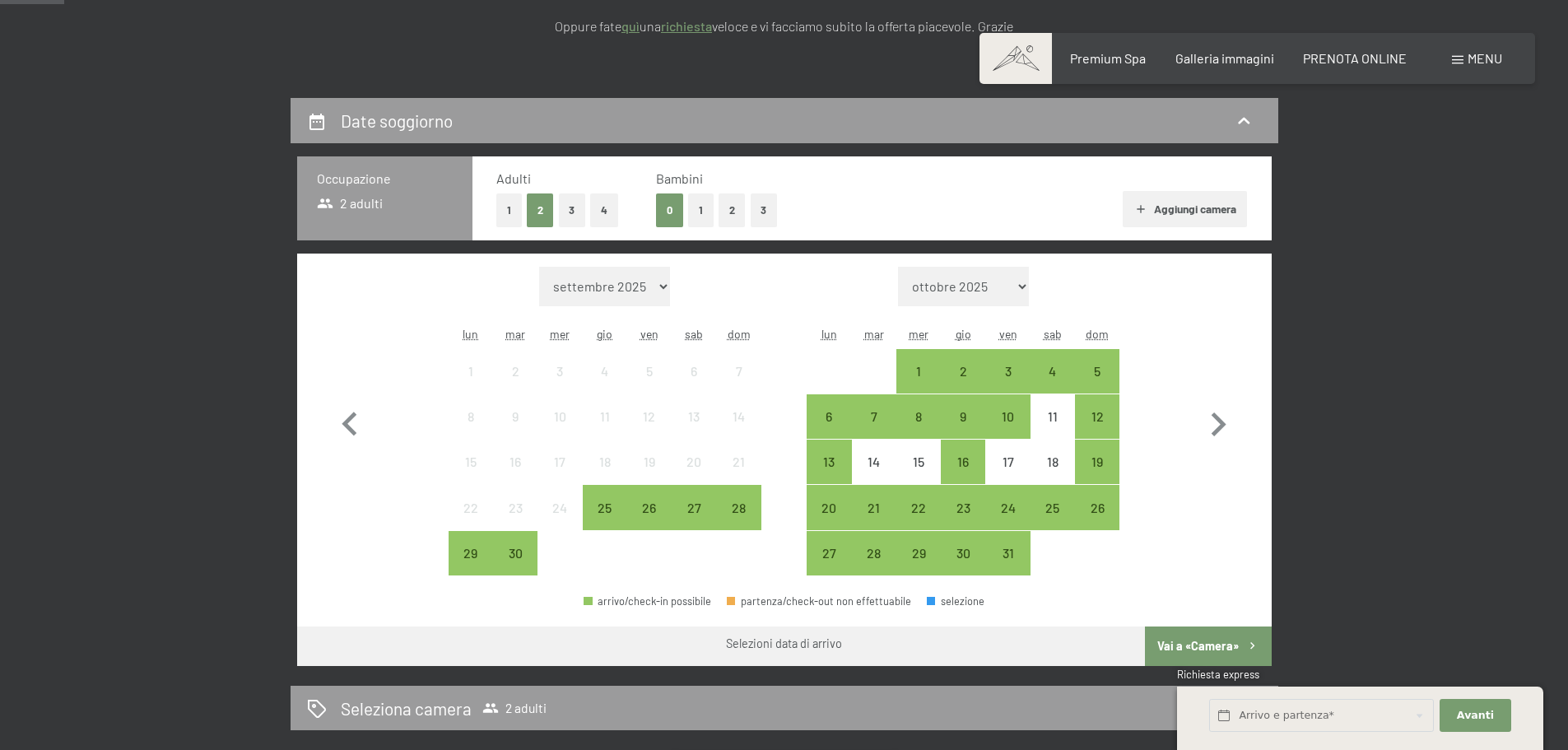
scroll to position [330, 0]
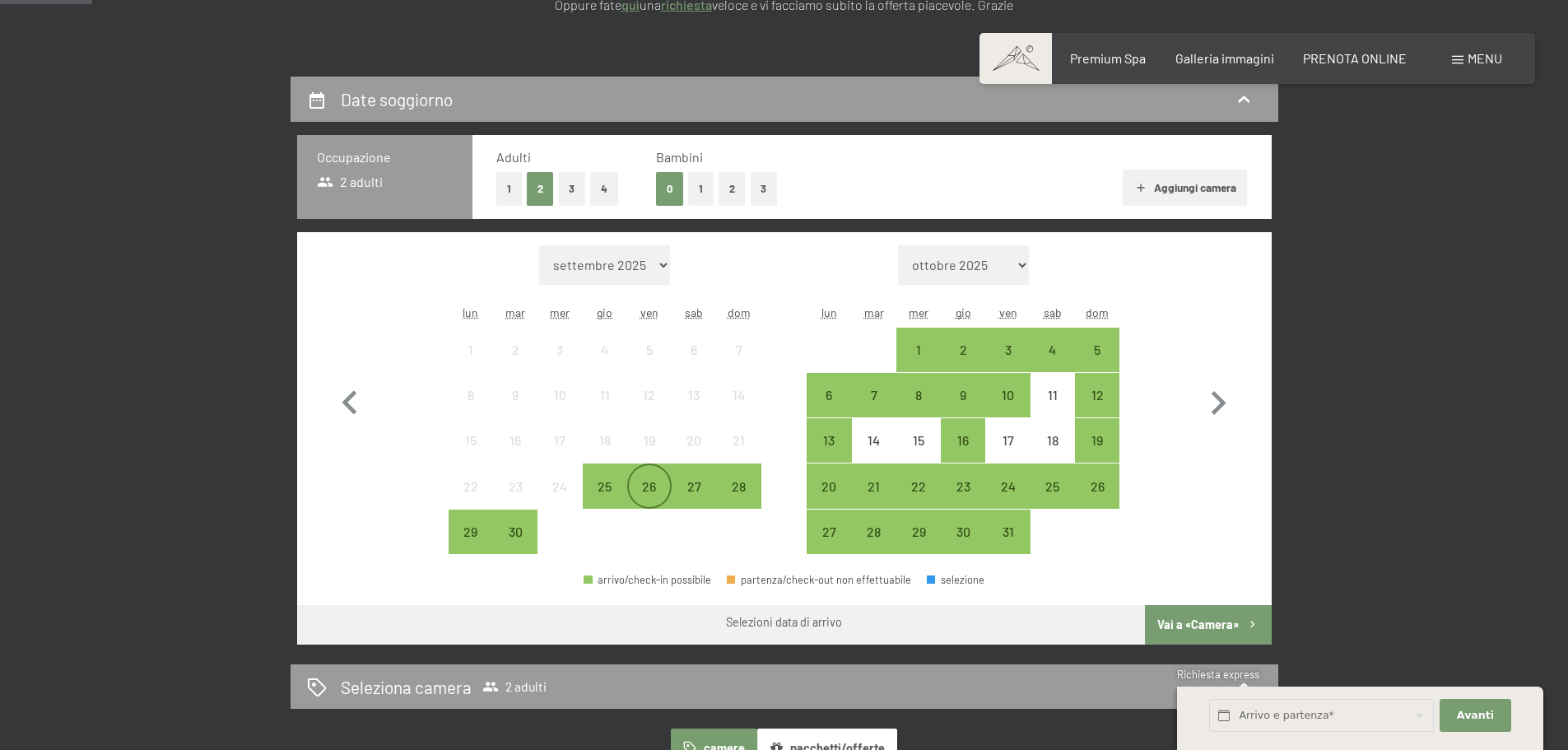
click at [648, 484] on div "26" at bounding box center [649, 500] width 41 height 41
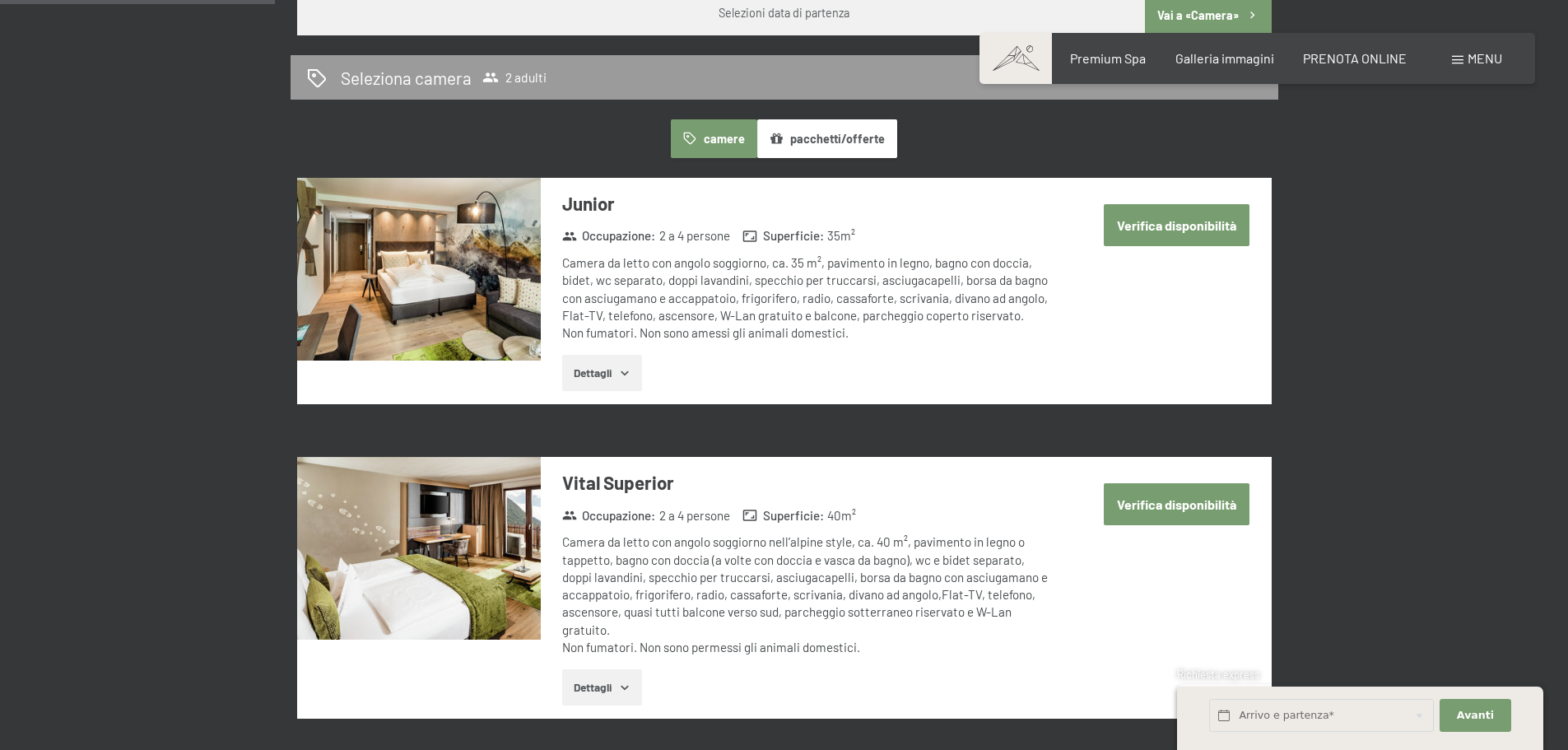
scroll to position [989, 0]
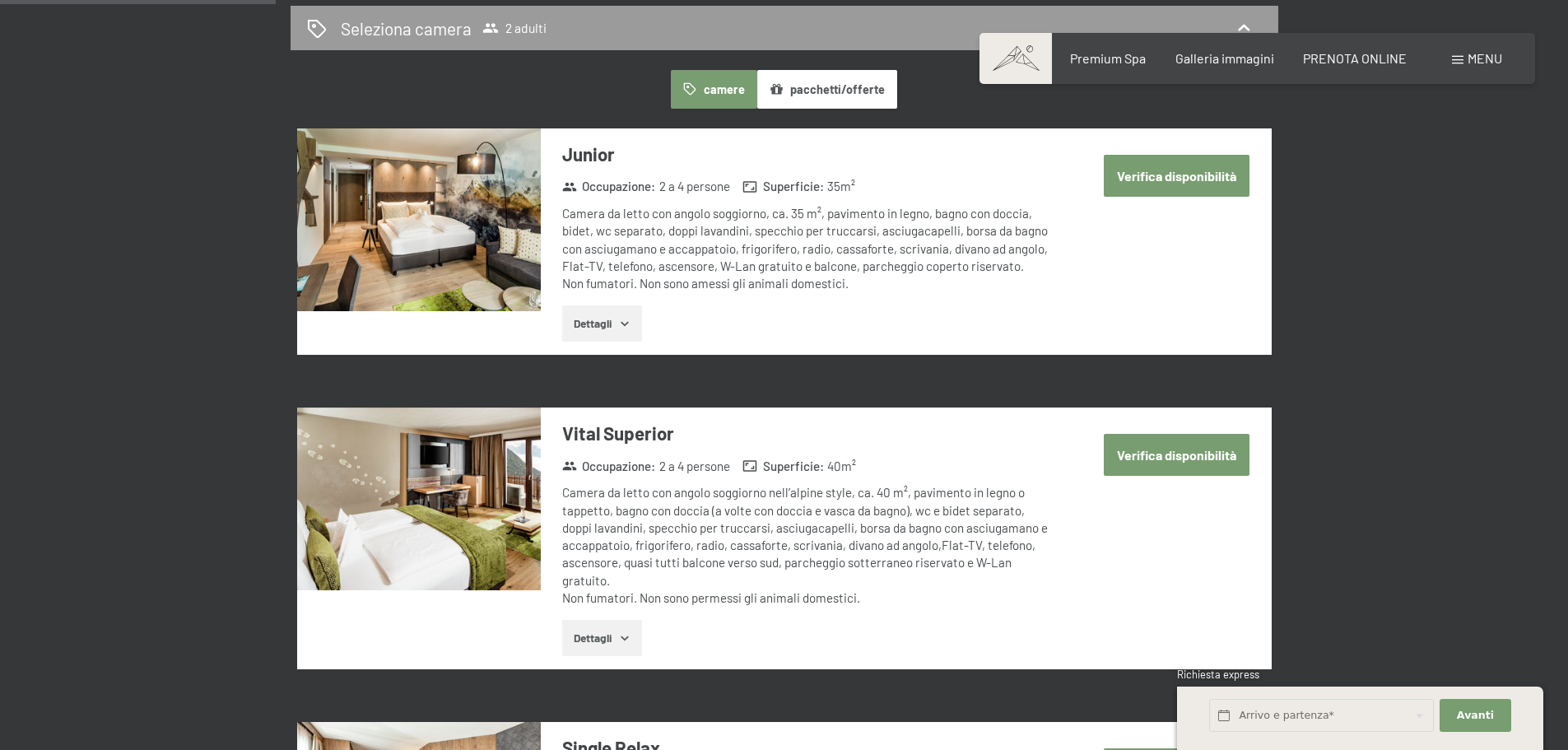
click at [1159, 461] on button "Verifica disponibilità" at bounding box center [1177, 455] width 146 height 42
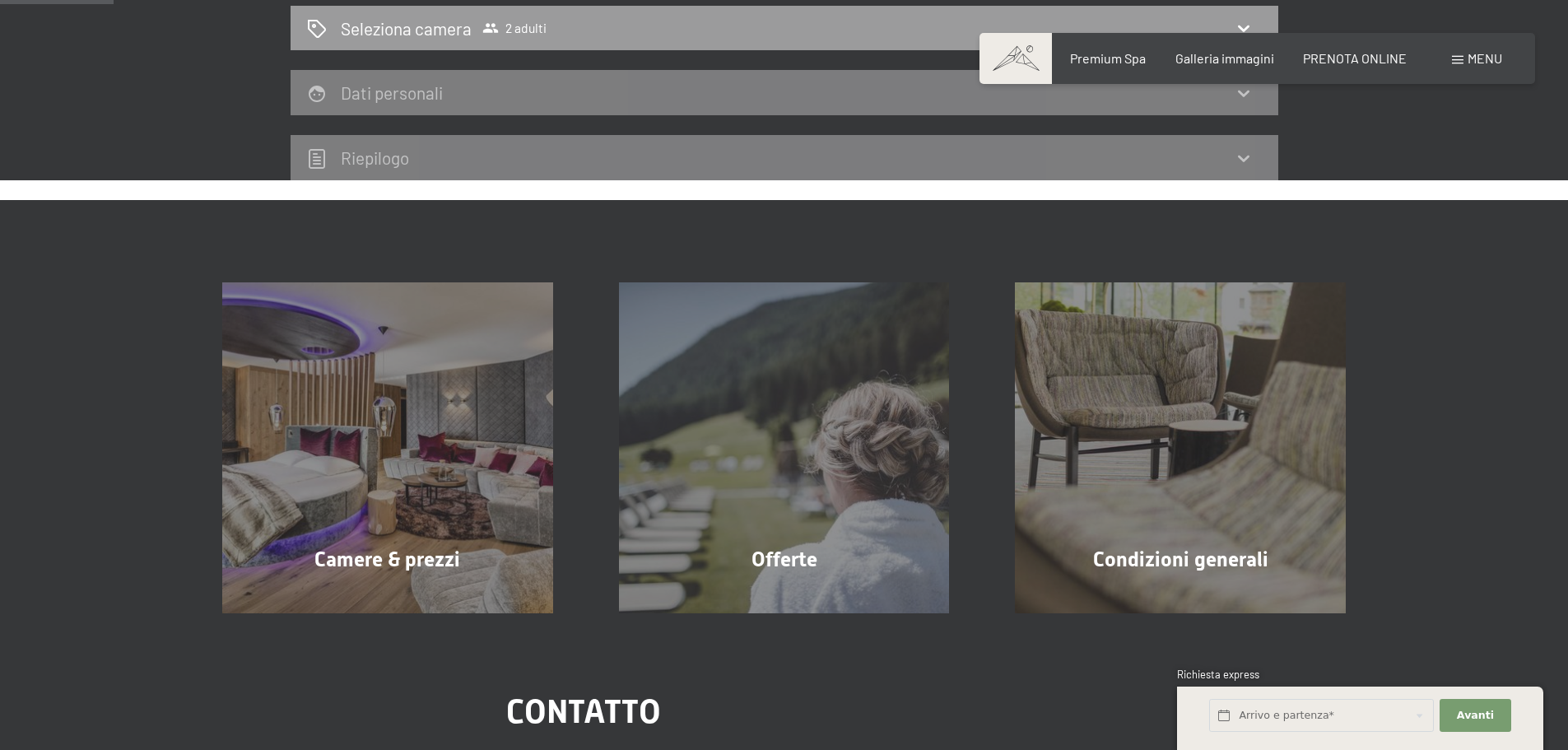
scroll to position [406, 0]
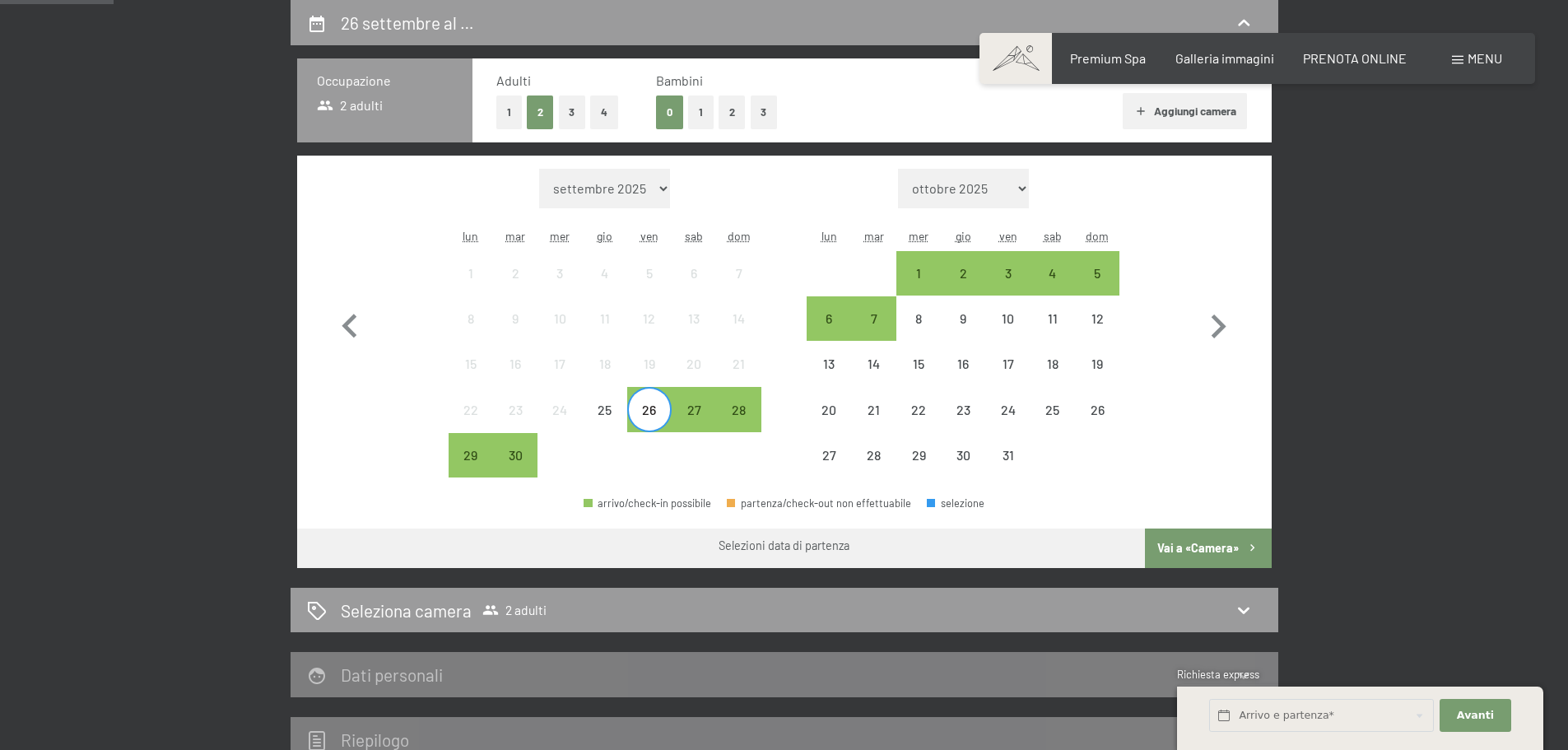
click at [1203, 550] on button "Vai a «Camera»" at bounding box center [1208, 548] width 126 height 39
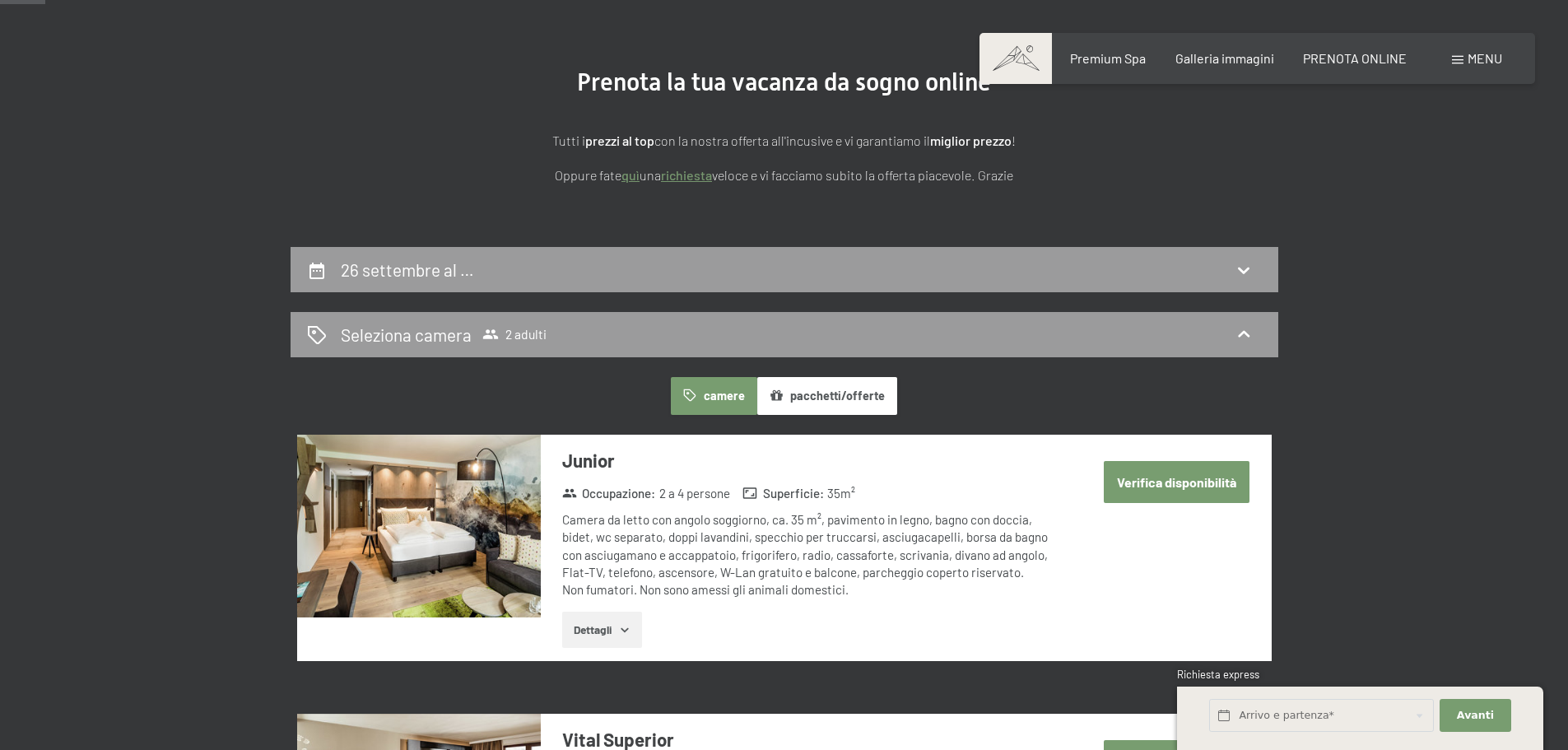
scroll to position [0, 0]
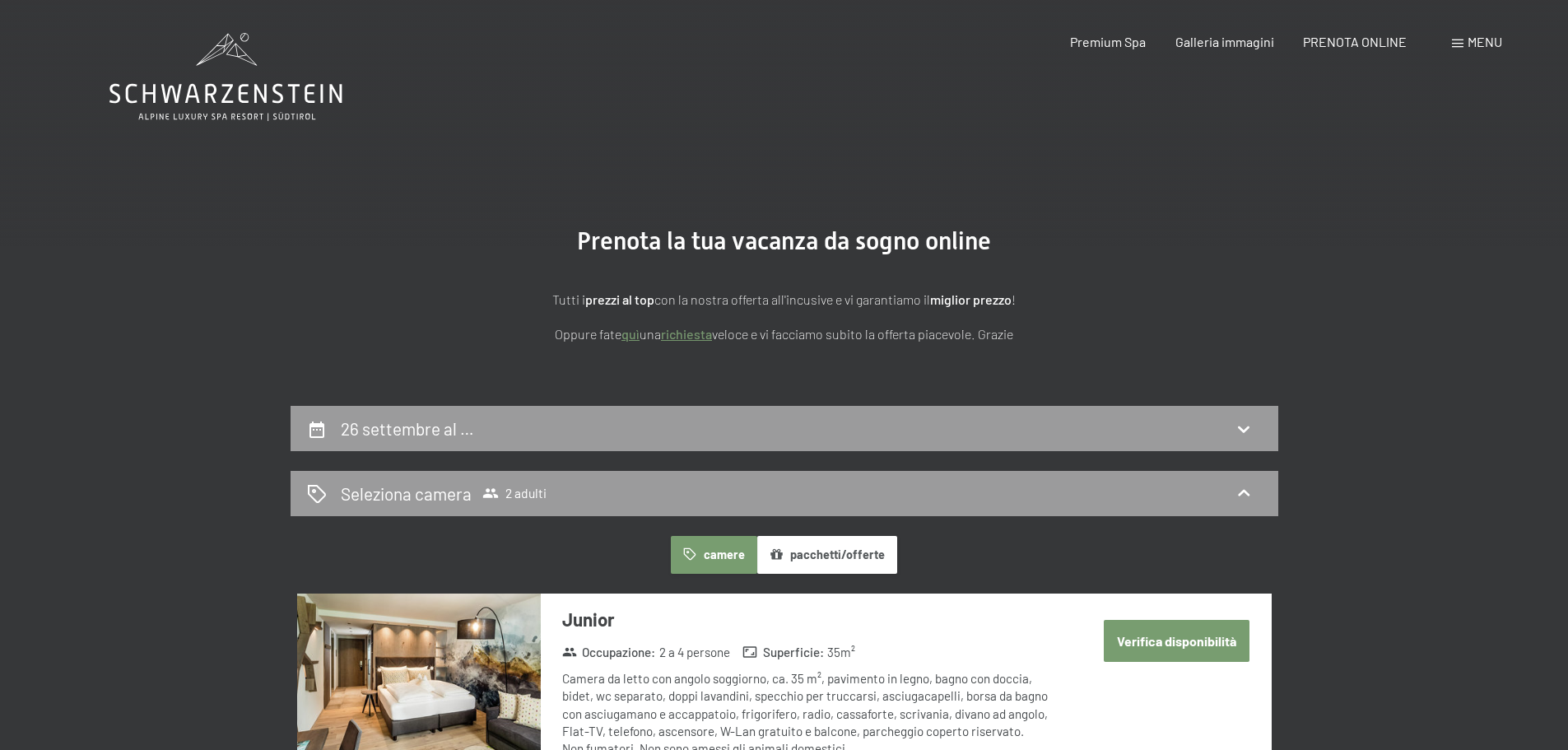
click at [707, 431] on span "Consenso marketing*" at bounding box center [688, 423] width 124 height 16
click at [618, 431] on input "Consenso marketing*" at bounding box center [610, 423] width 16 height 16
checkbox input "false"
click at [1239, 420] on icon at bounding box center [1244, 428] width 20 height 20
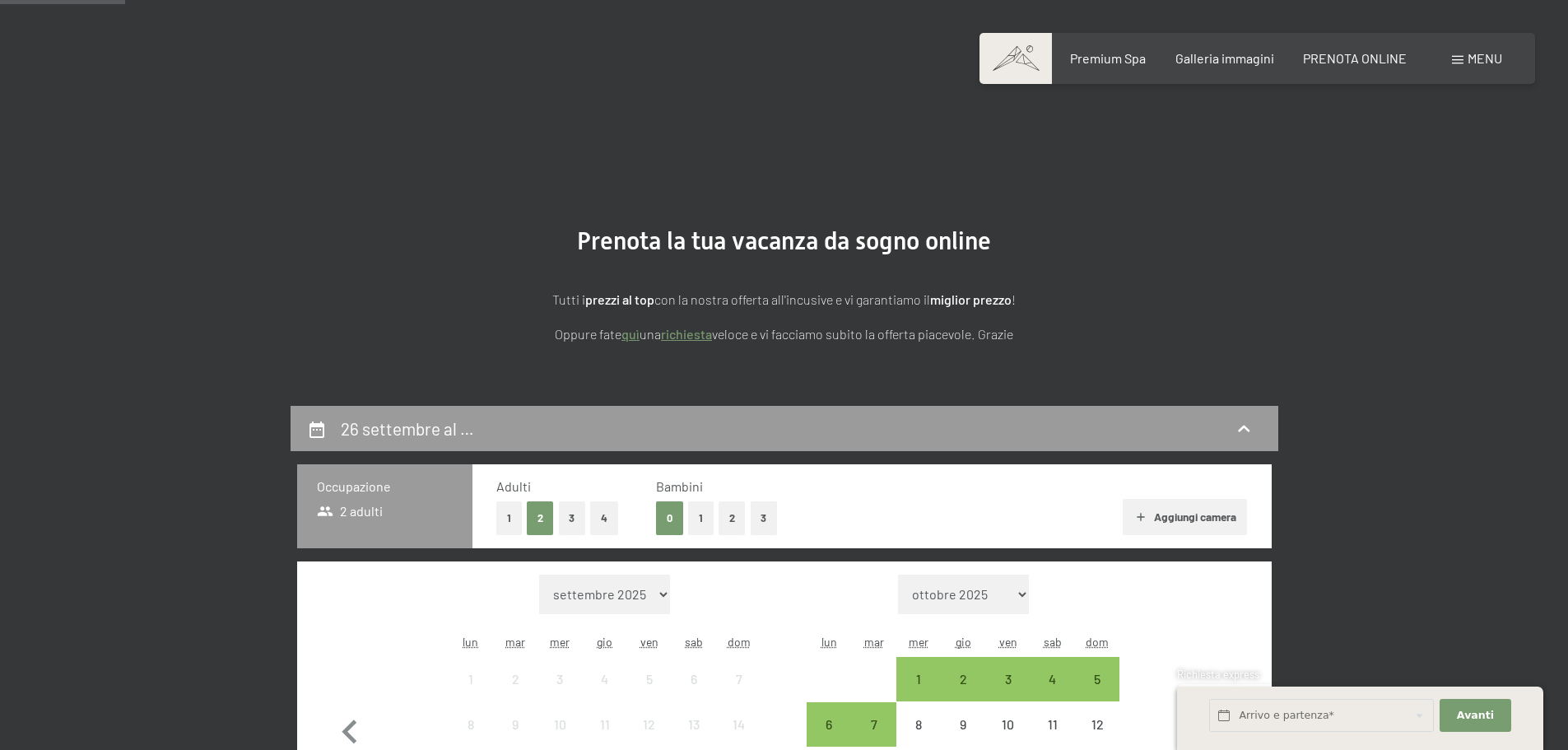
scroll to position [406, 0]
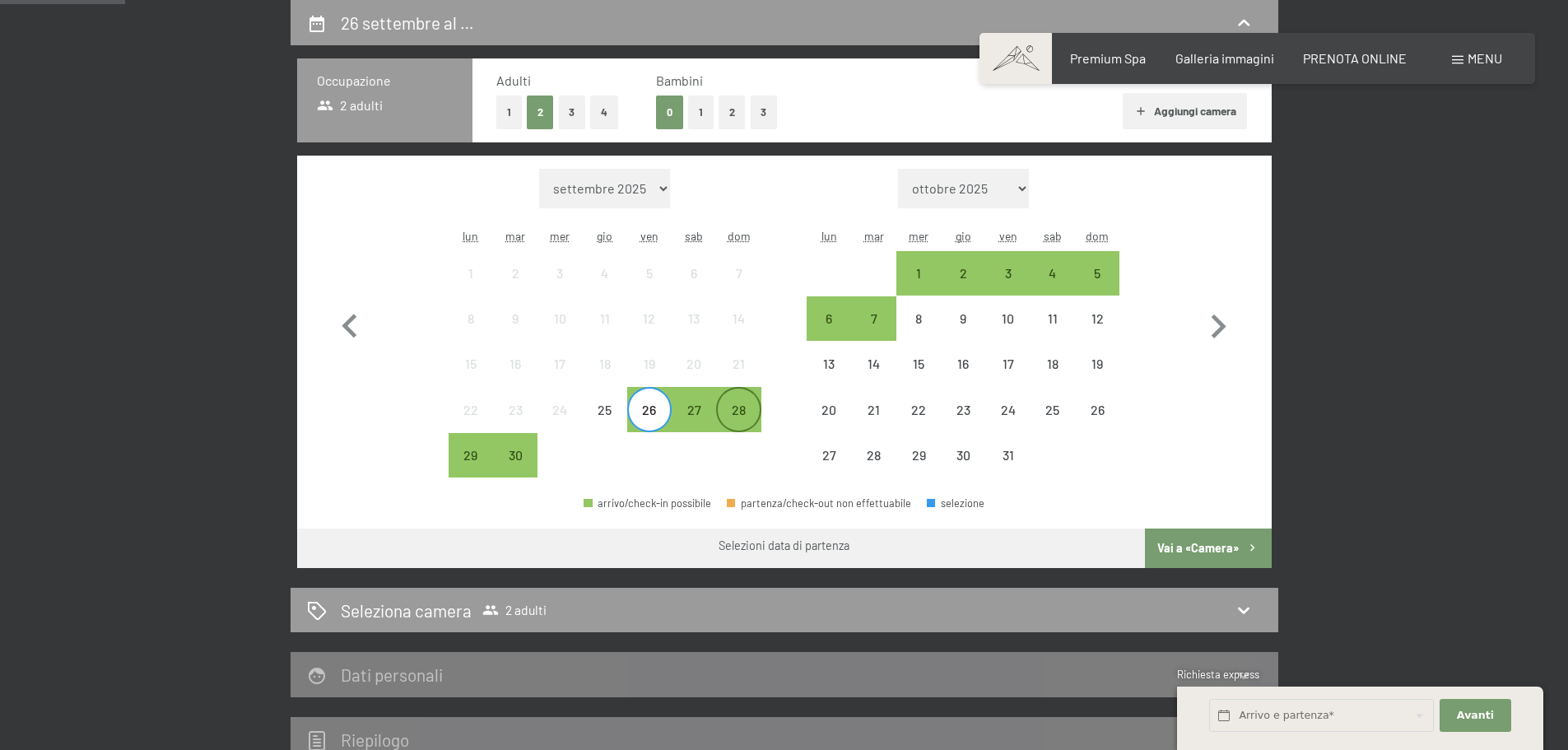
click at [737, 410] on div "28" at bounding box center [739, 424] width 41 height 41
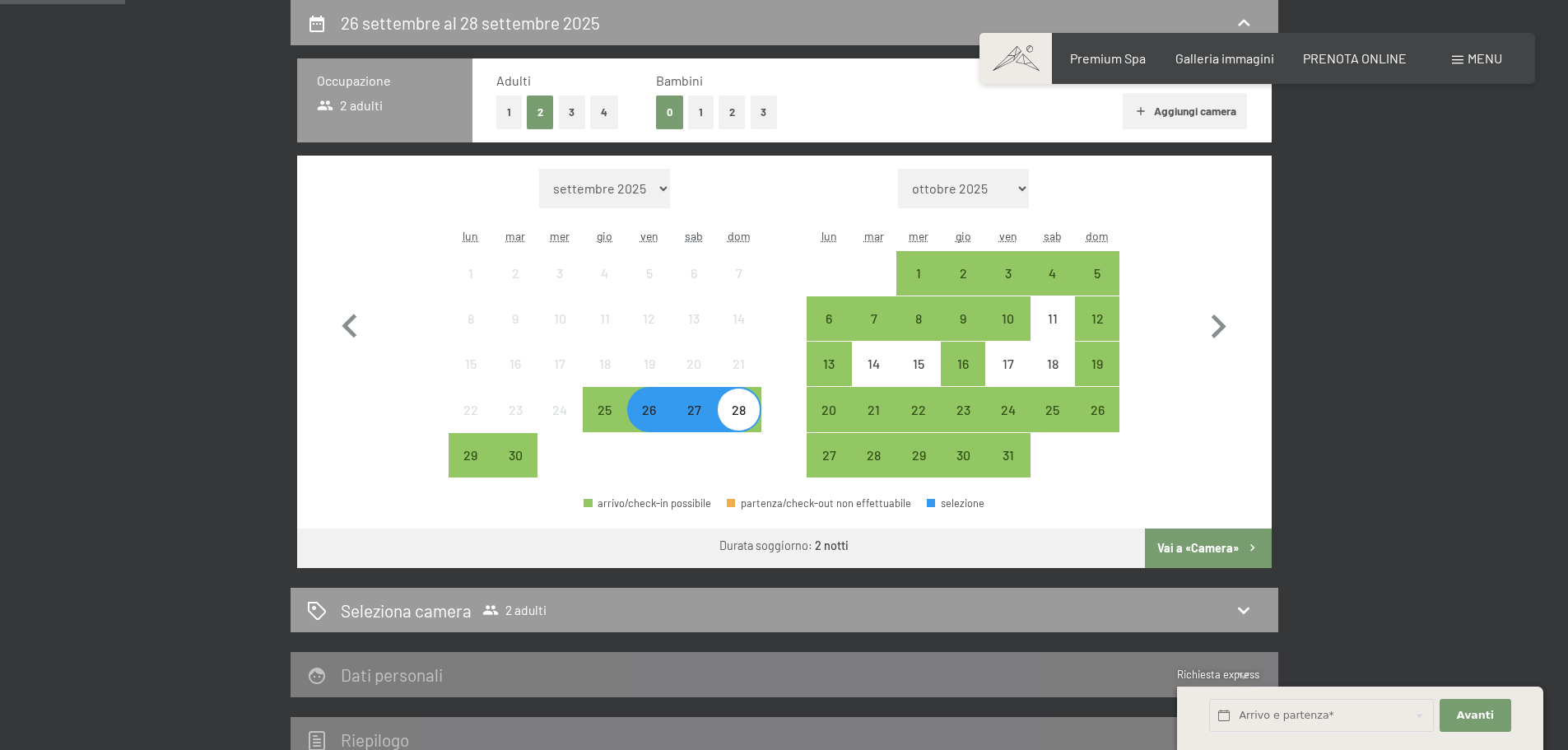
click at [1218, 540] on button "Vai a «Camera»" at bounding box center [1208, 548] width 126 height 39
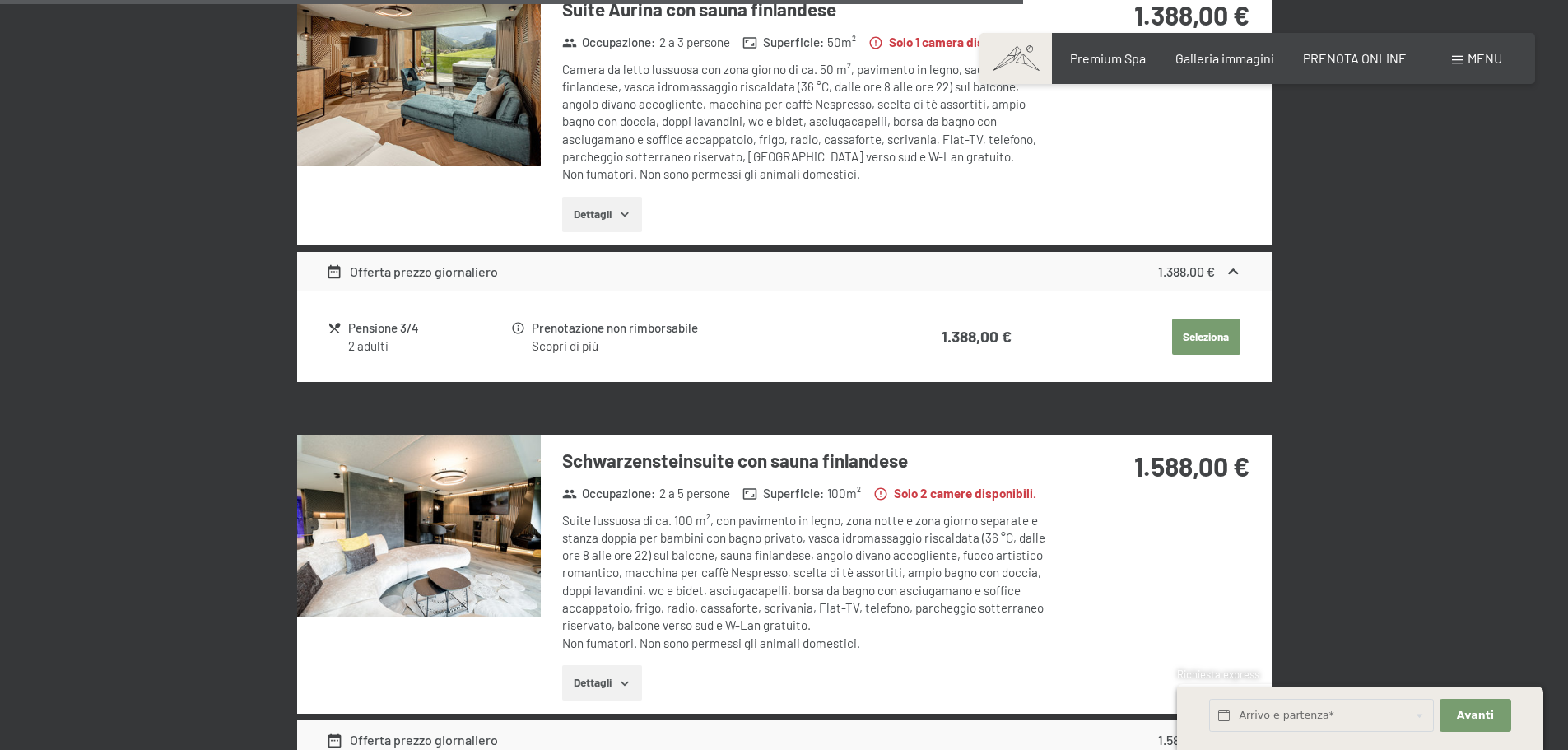
scroll to position [2876, 0]
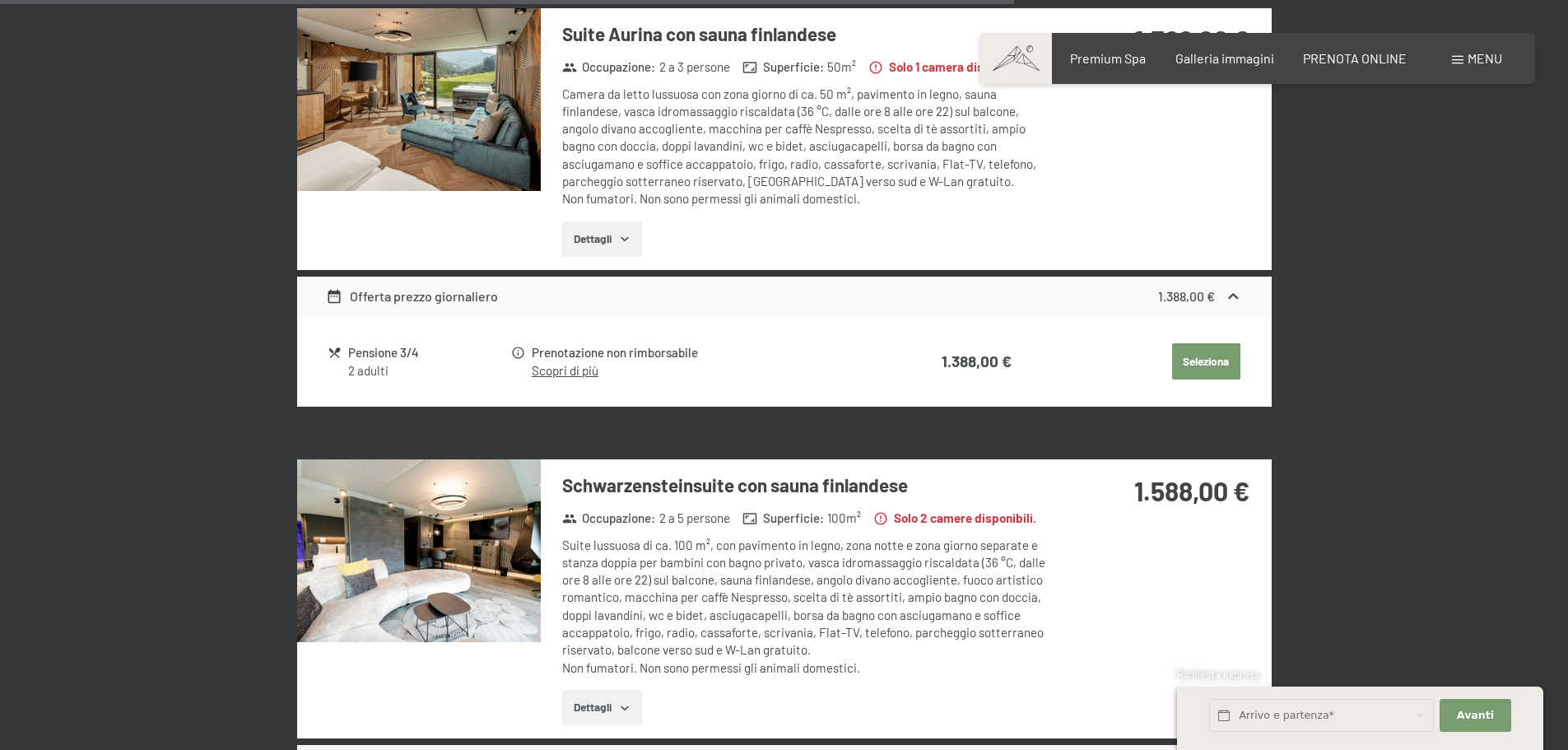
click at [448, 571] on img at bounding box center [419, 550] width 244 height 183
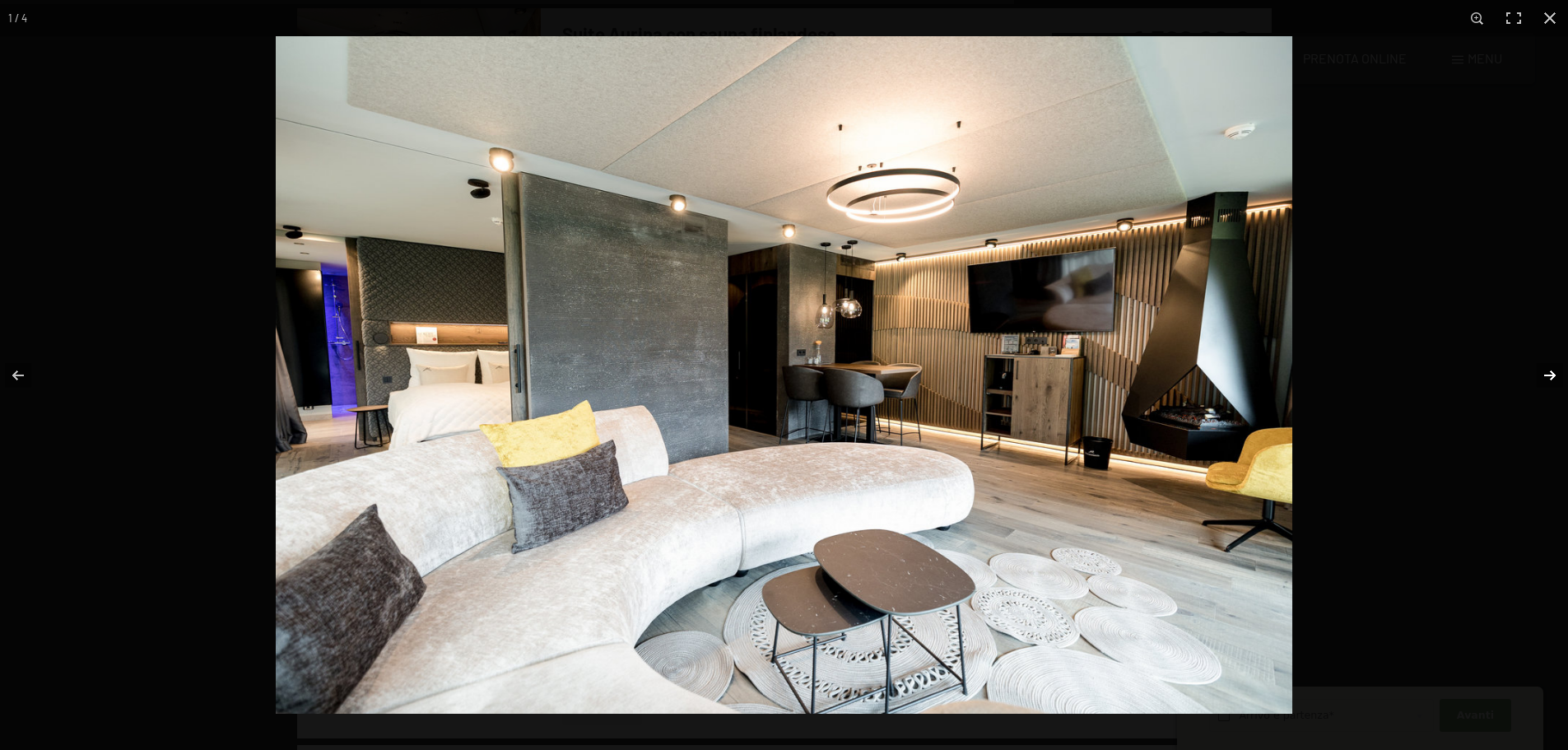
click at [1549, 373] on button "button" at bounding box center [1539, 376] width 57 height 82
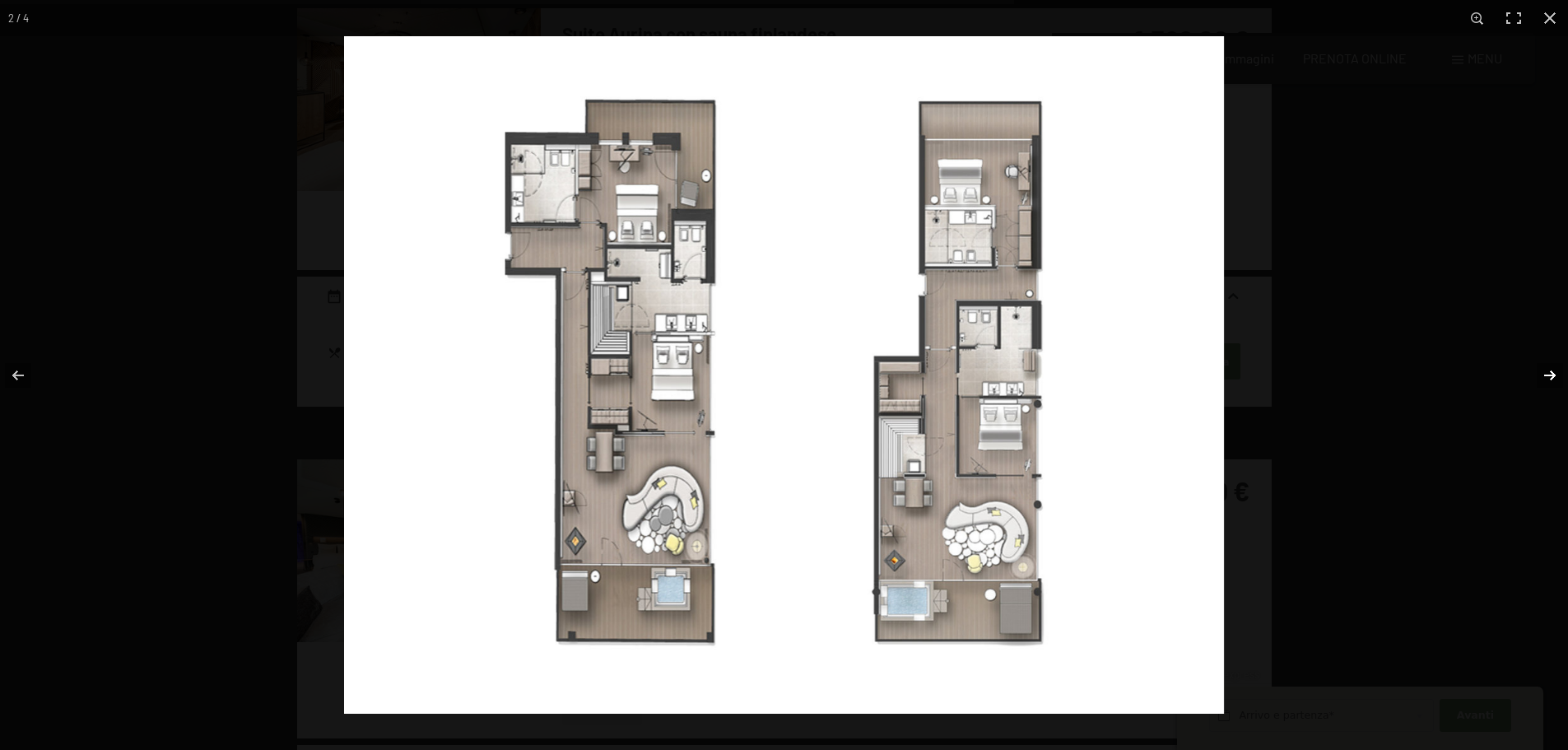
click at [1548, 376] on button "button" at bounding box center [1539, 376] width 57 height 82
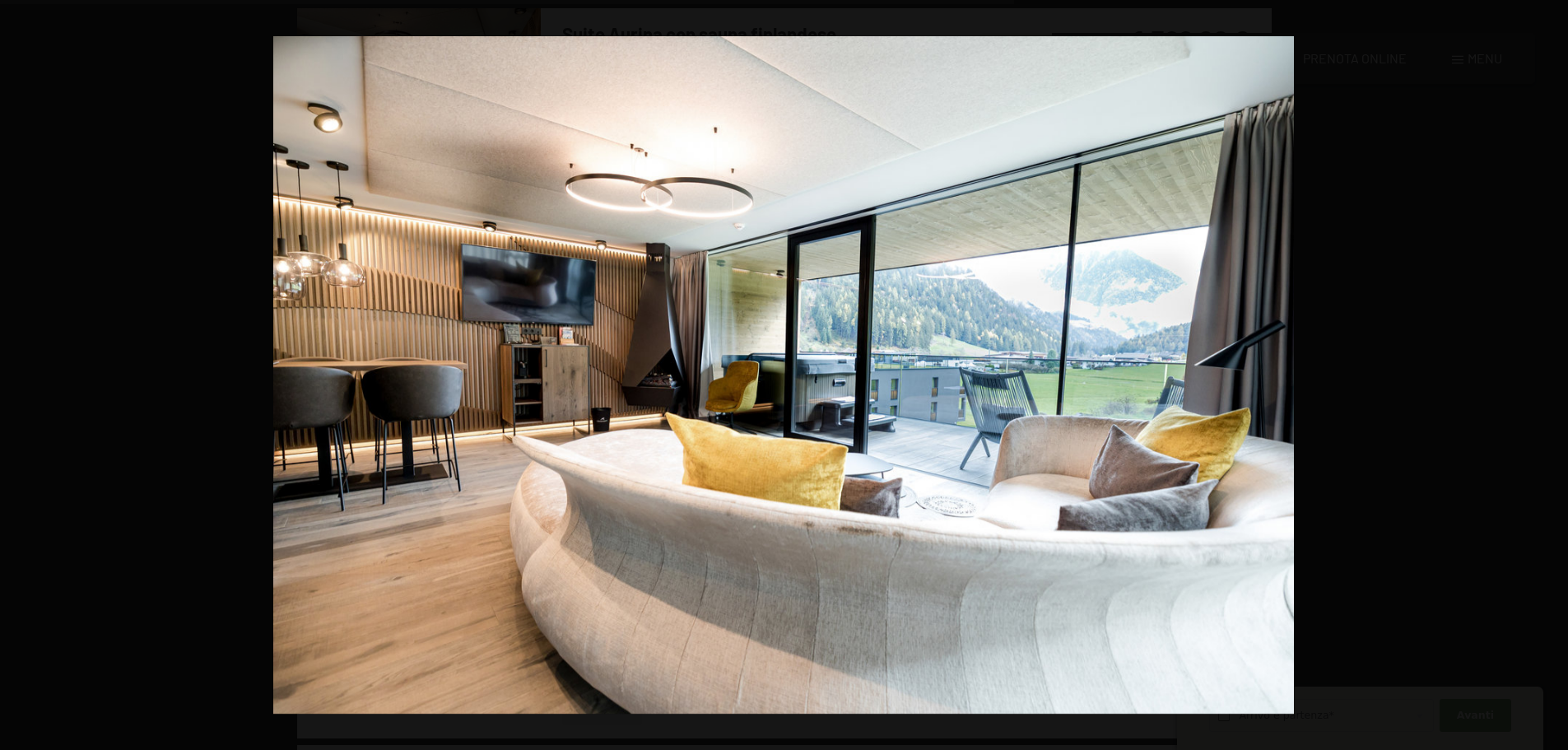
click at [1548, 376] on button "button" at bounding box center [1539, 376] width 57 height 82
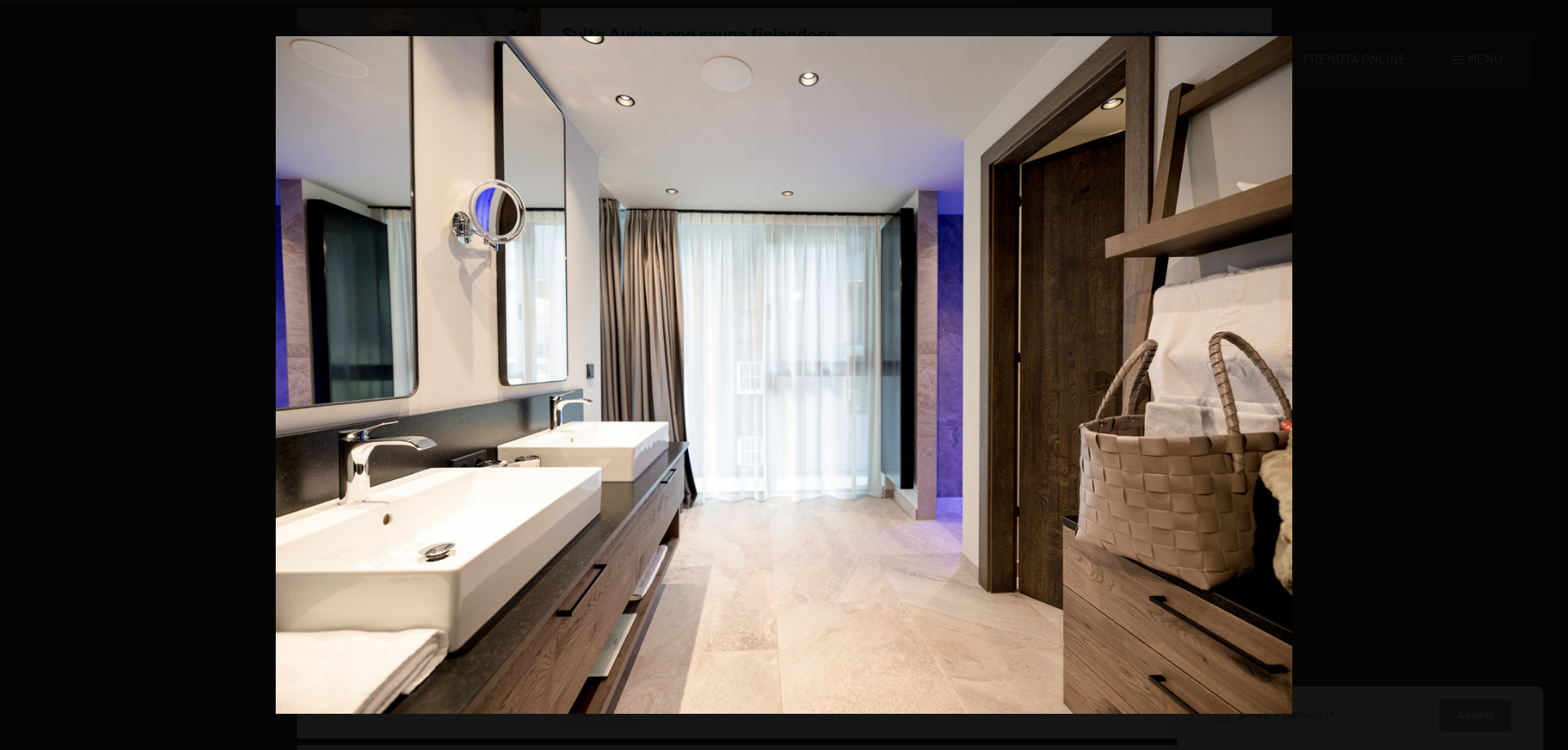
click at [1548, 376] on button "button" at bounding box center [1539, 376] width 57 height 82
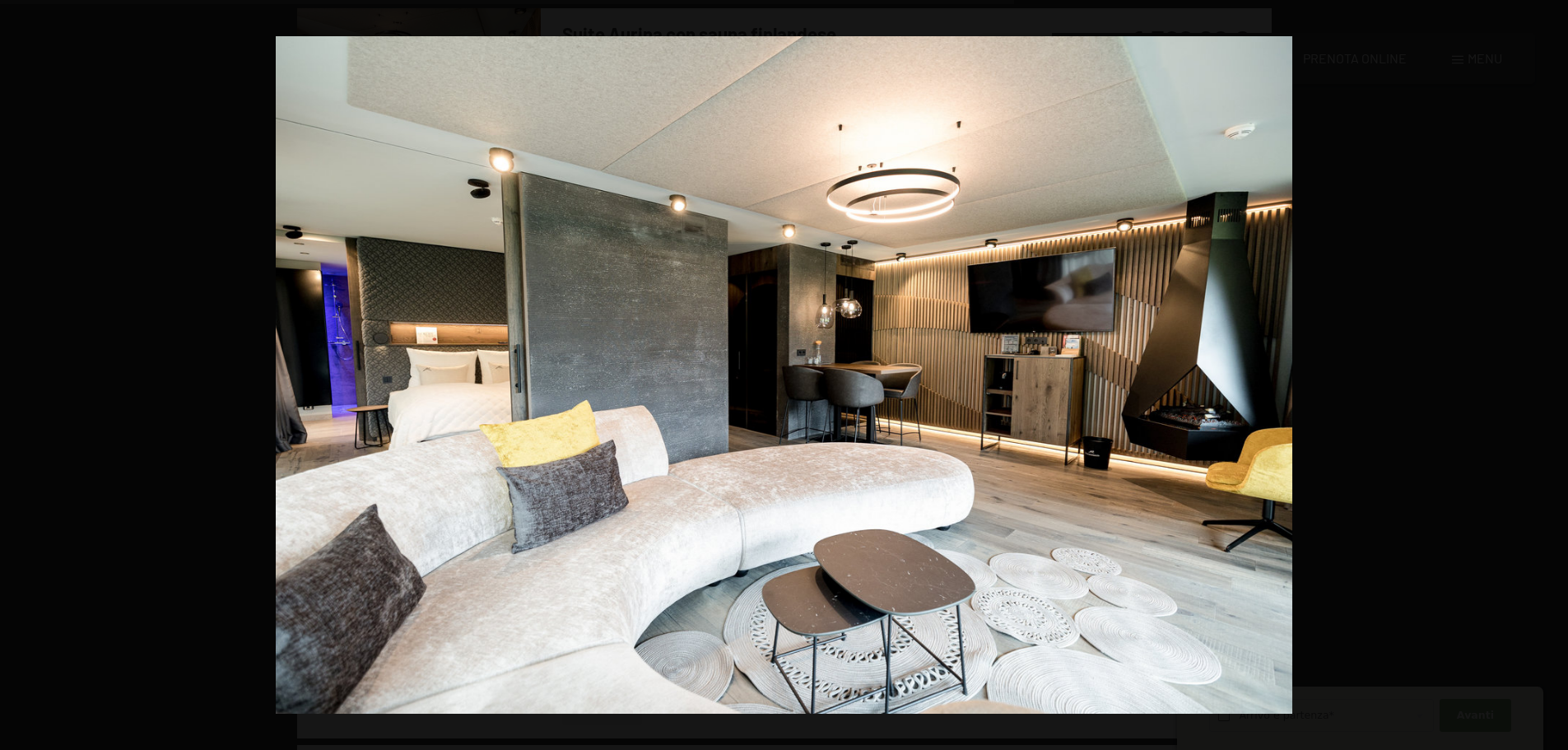
click at [1548, 376] on button "button" at bounding box center [1539, 376] width 57 height 82
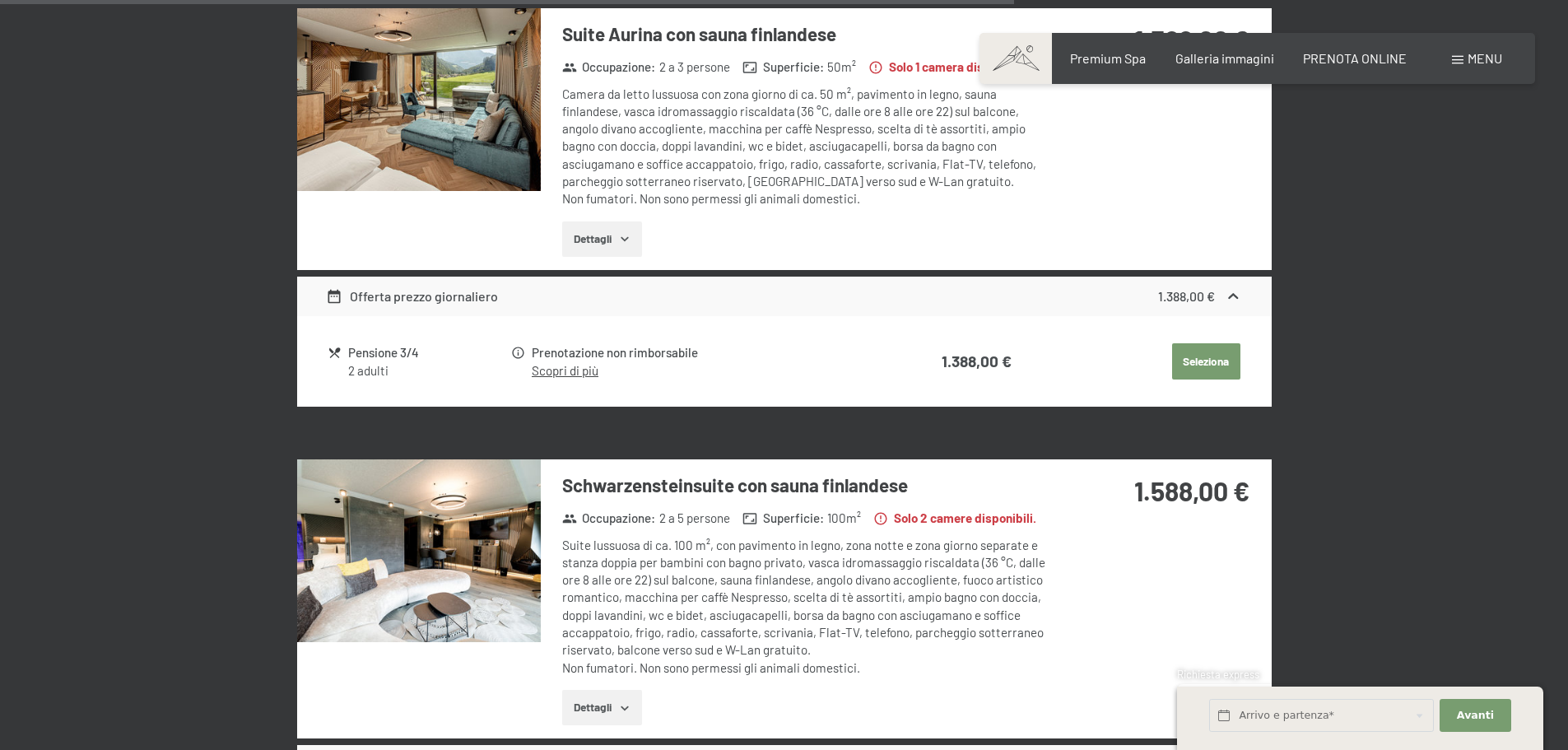
click at [0, 0] on button "button" at bounding box center [0, 0] width 0 height 0
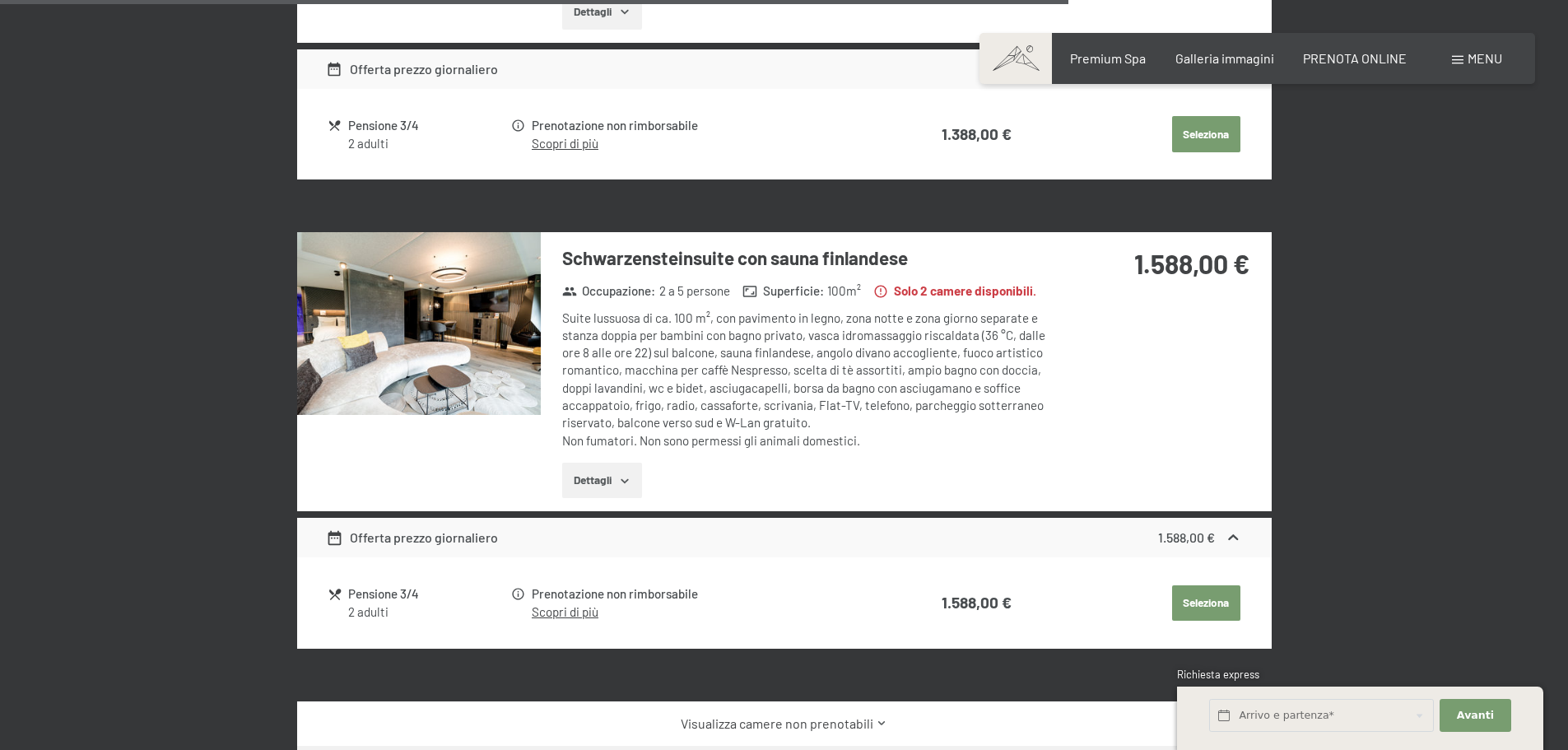
scroll to position [3206, 0]
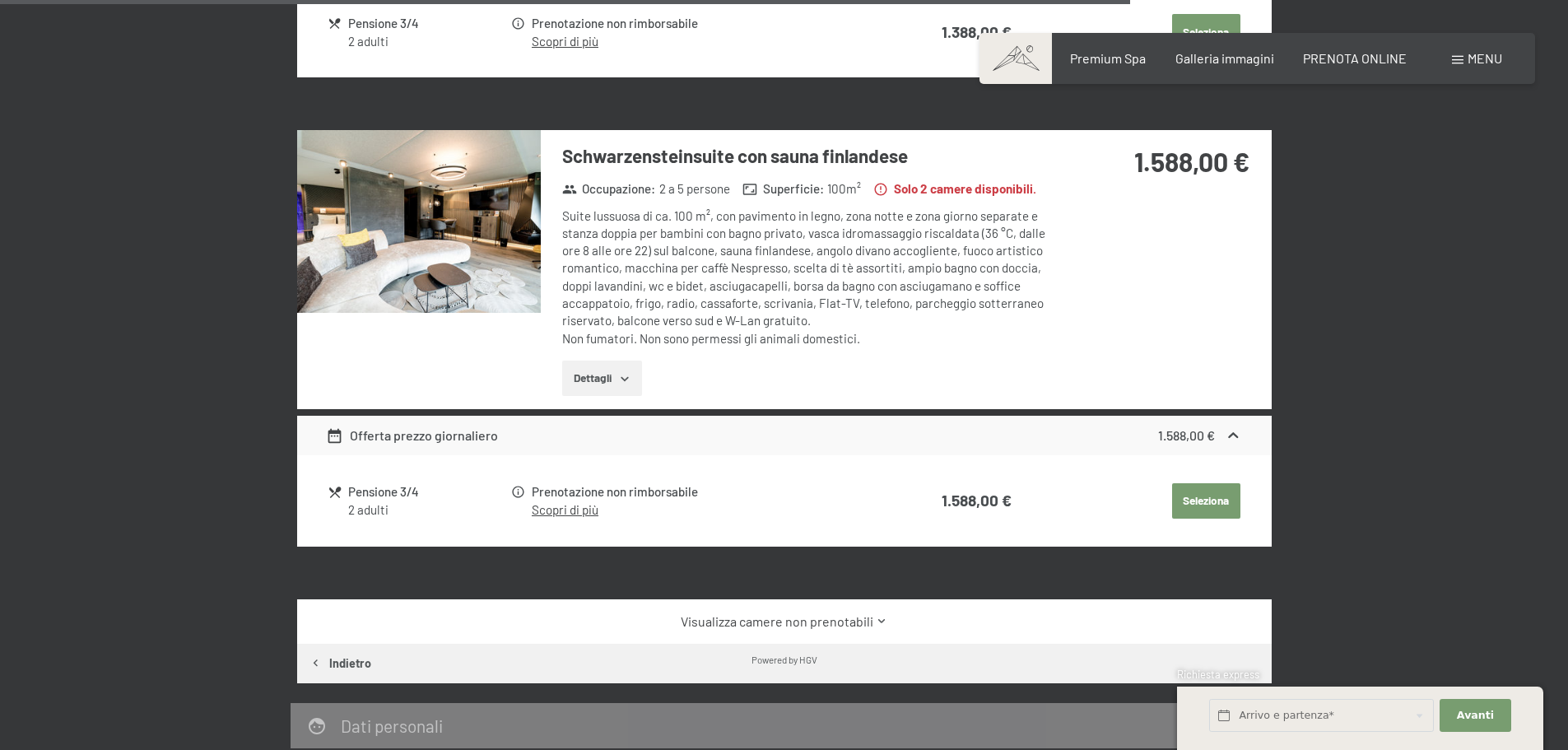
click at [440, 426] on div "Offerta prezzo giornaliero" at bounding box center [412, 435] width 172 height 20
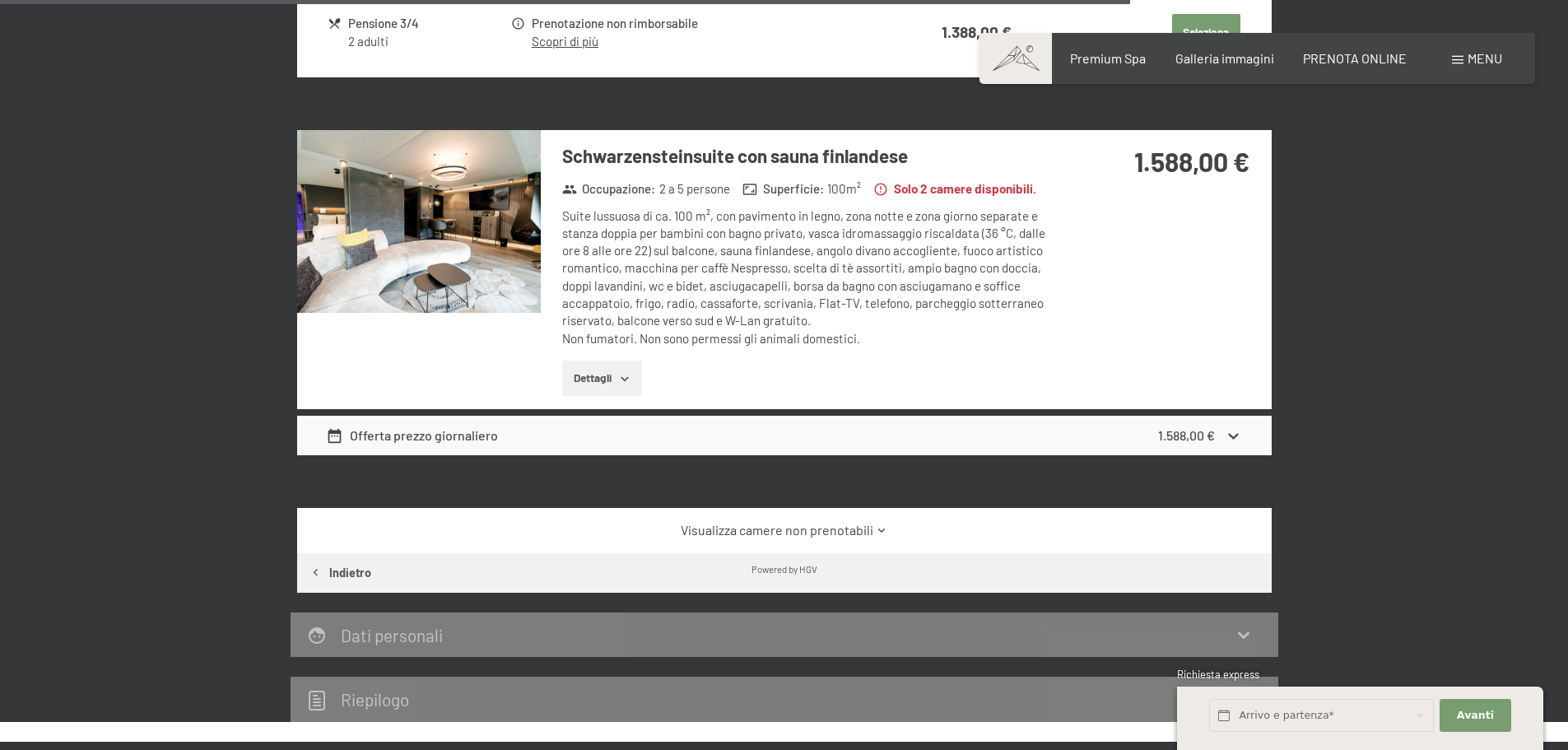
click at [439, 426] on div "Offerta prezzo giornaliero" at bounding box center [412, 435] width 172 height 20
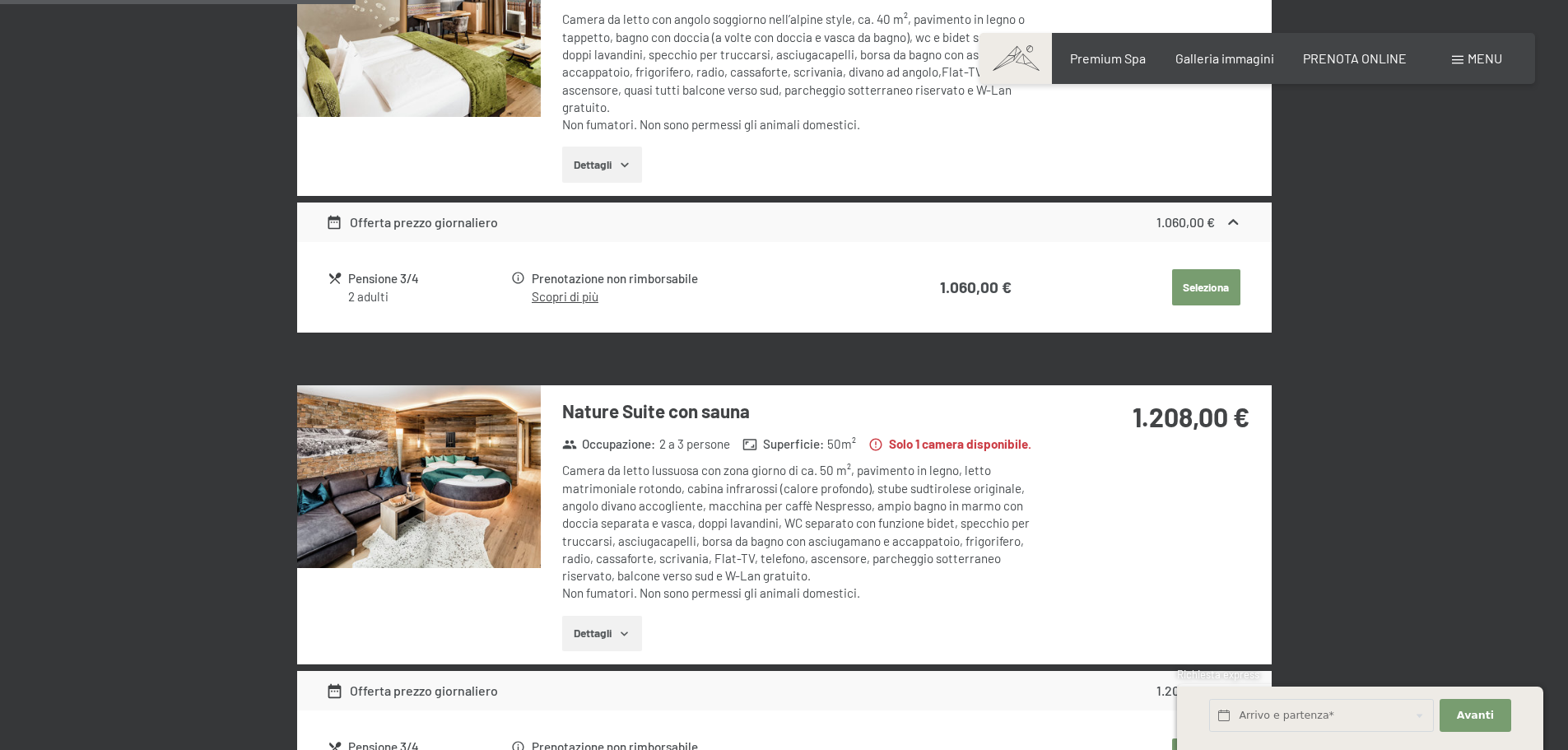
scroll to position [983, 0]
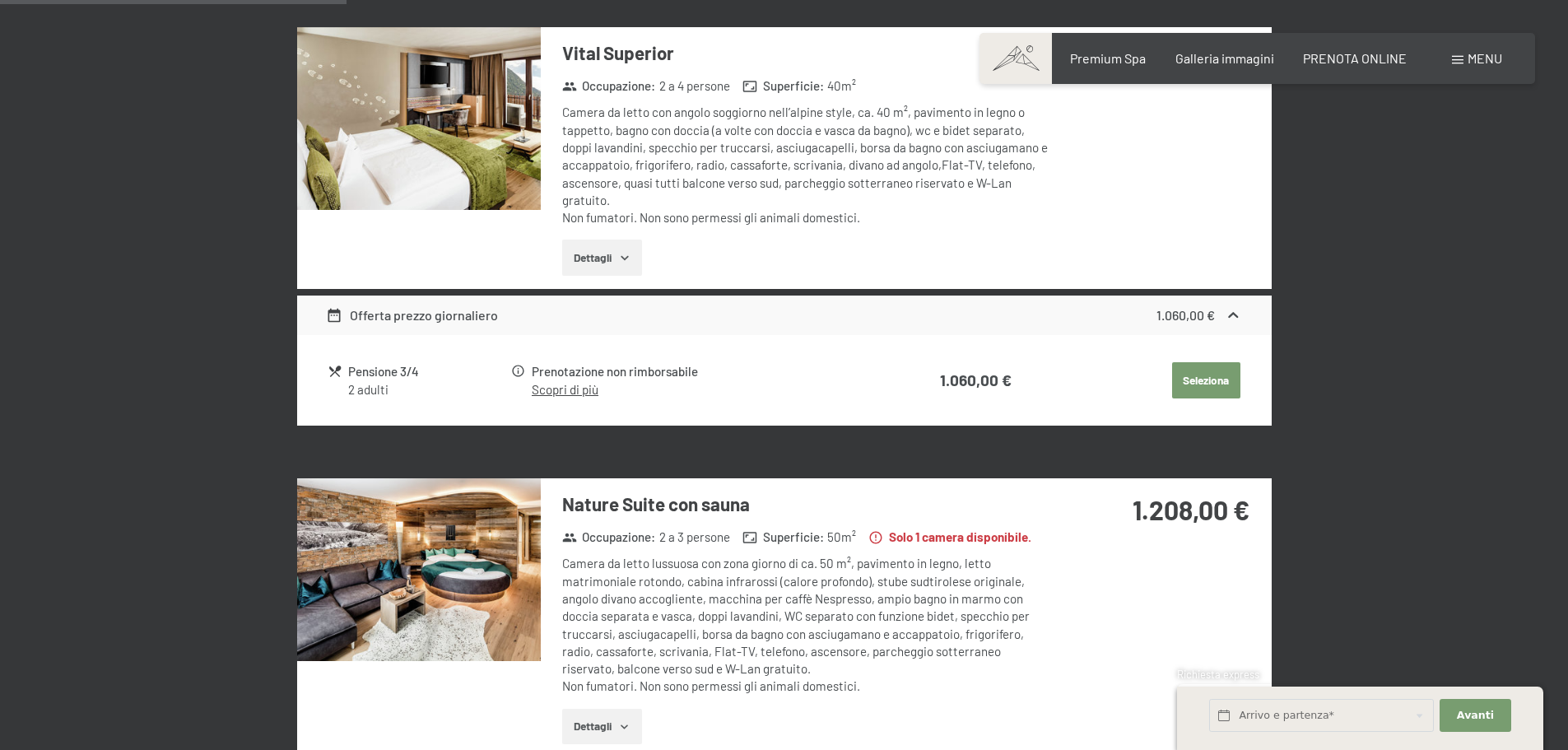
click at [331, 316] on icon at bounding box center [335, 316] width 17 height 17
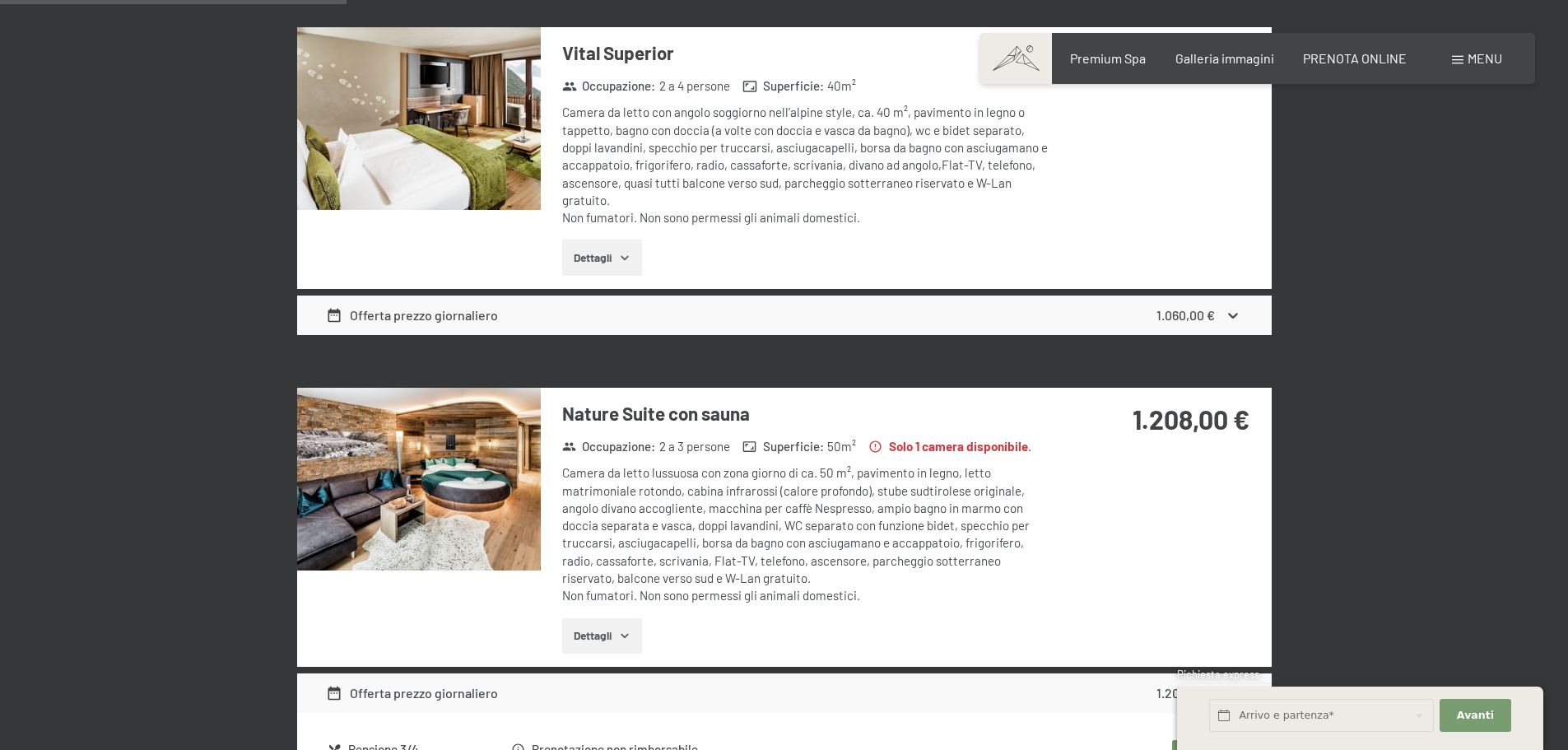
click at [331, 316] on icon at bounding box center [335, 316] width 17 height 17
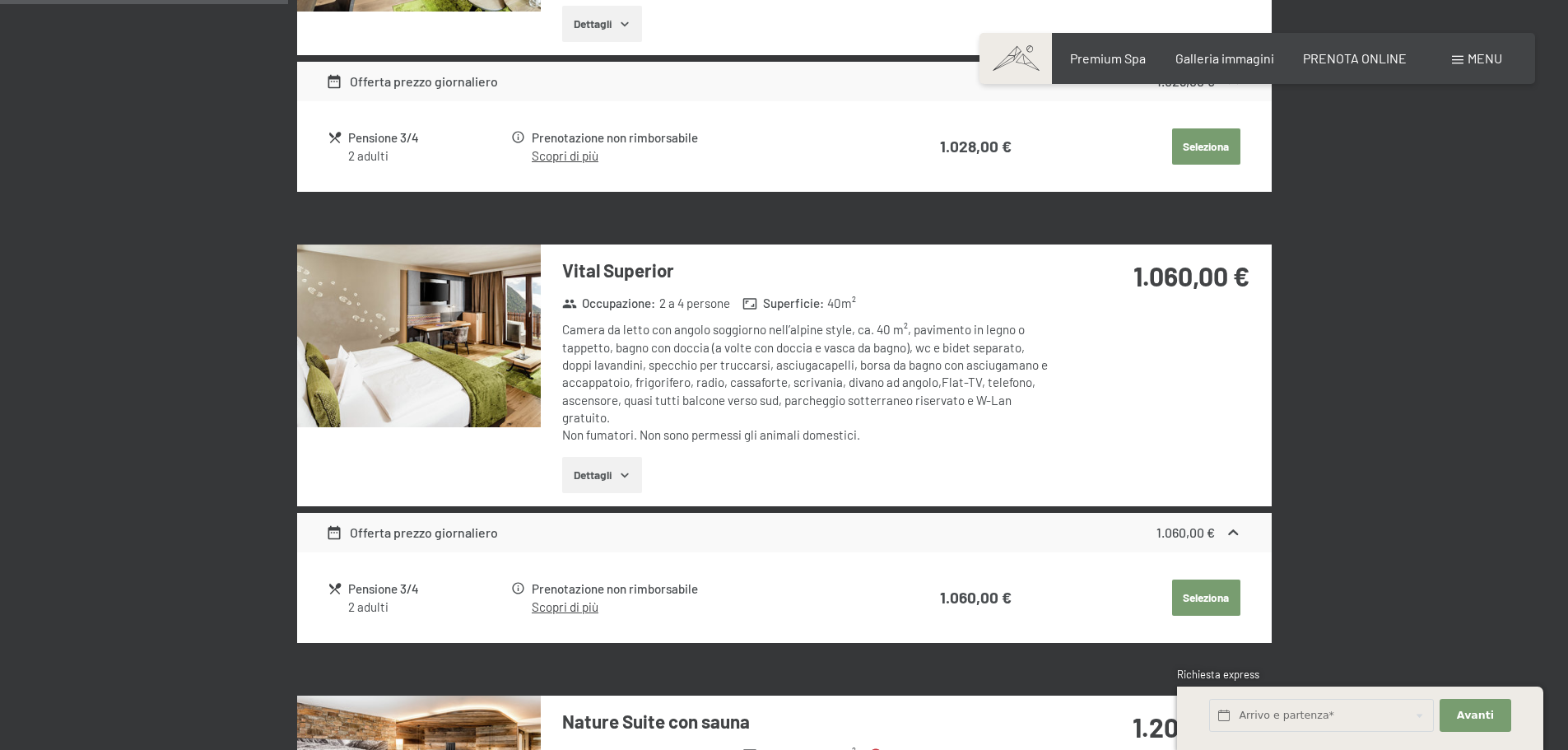
scroll to position [735, 0]
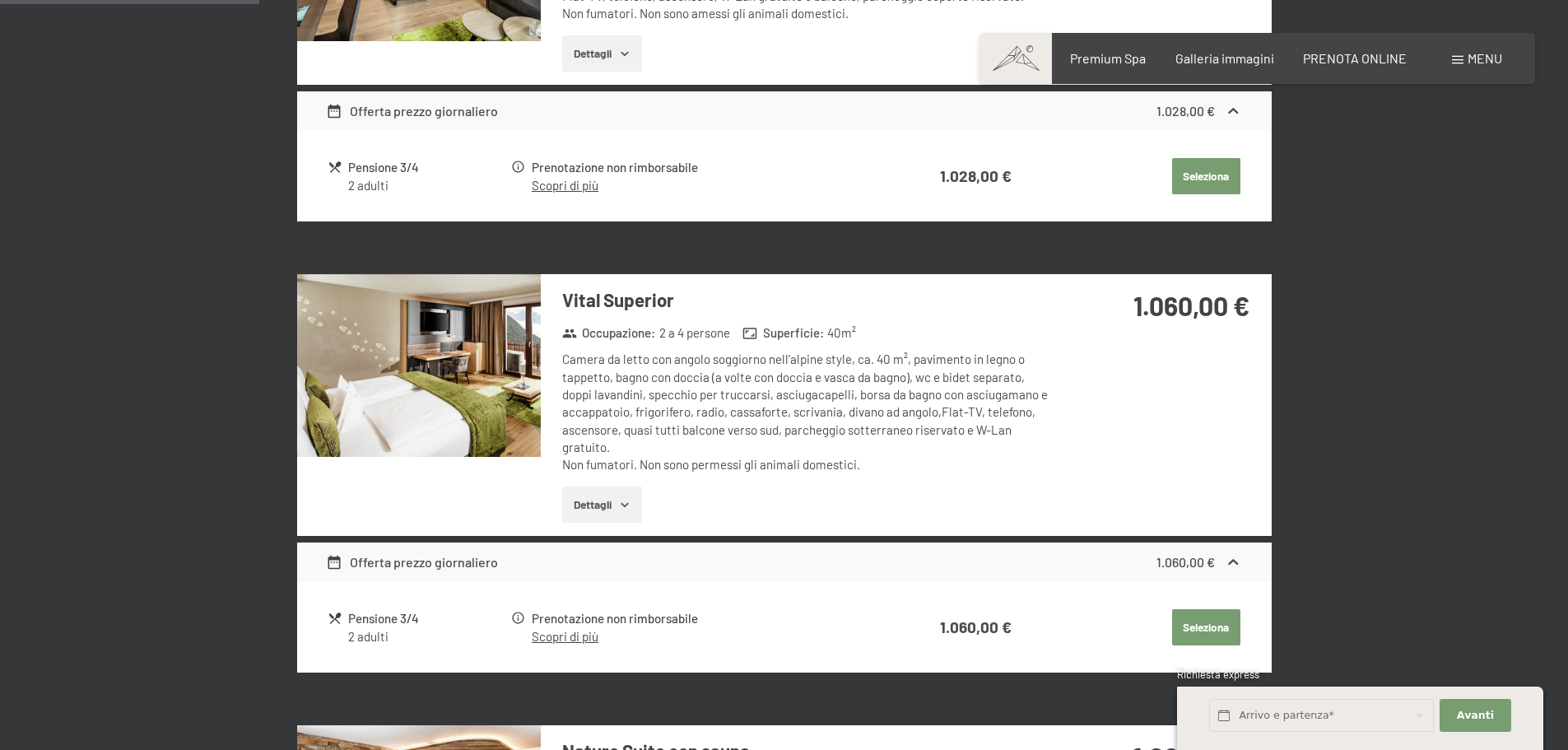
click at [1235, 561] on icon at bounding box center [1234, 562] width 10 height 6
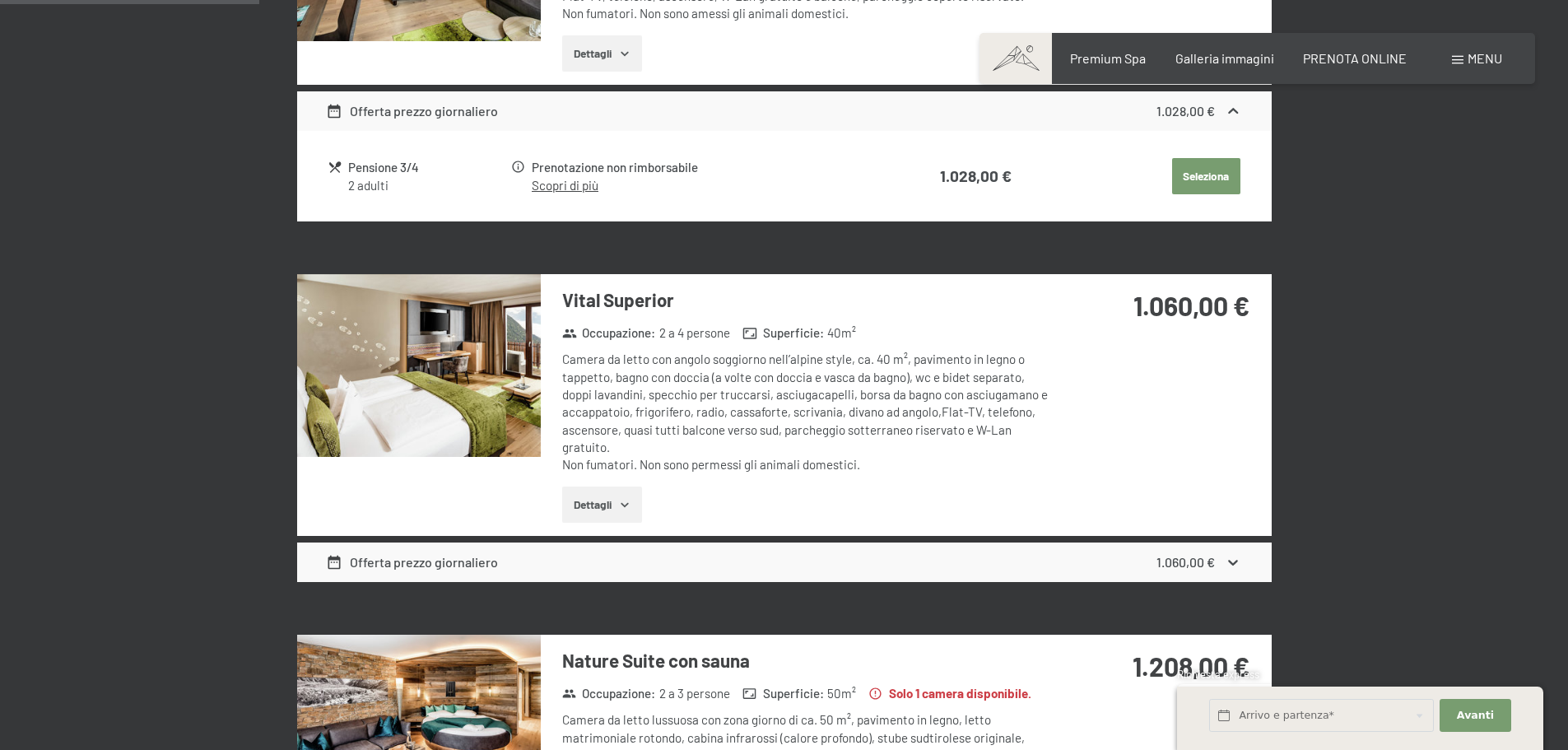
click at [1235, 561] on icon at bounding box center [1234, 563] width 10 height 6
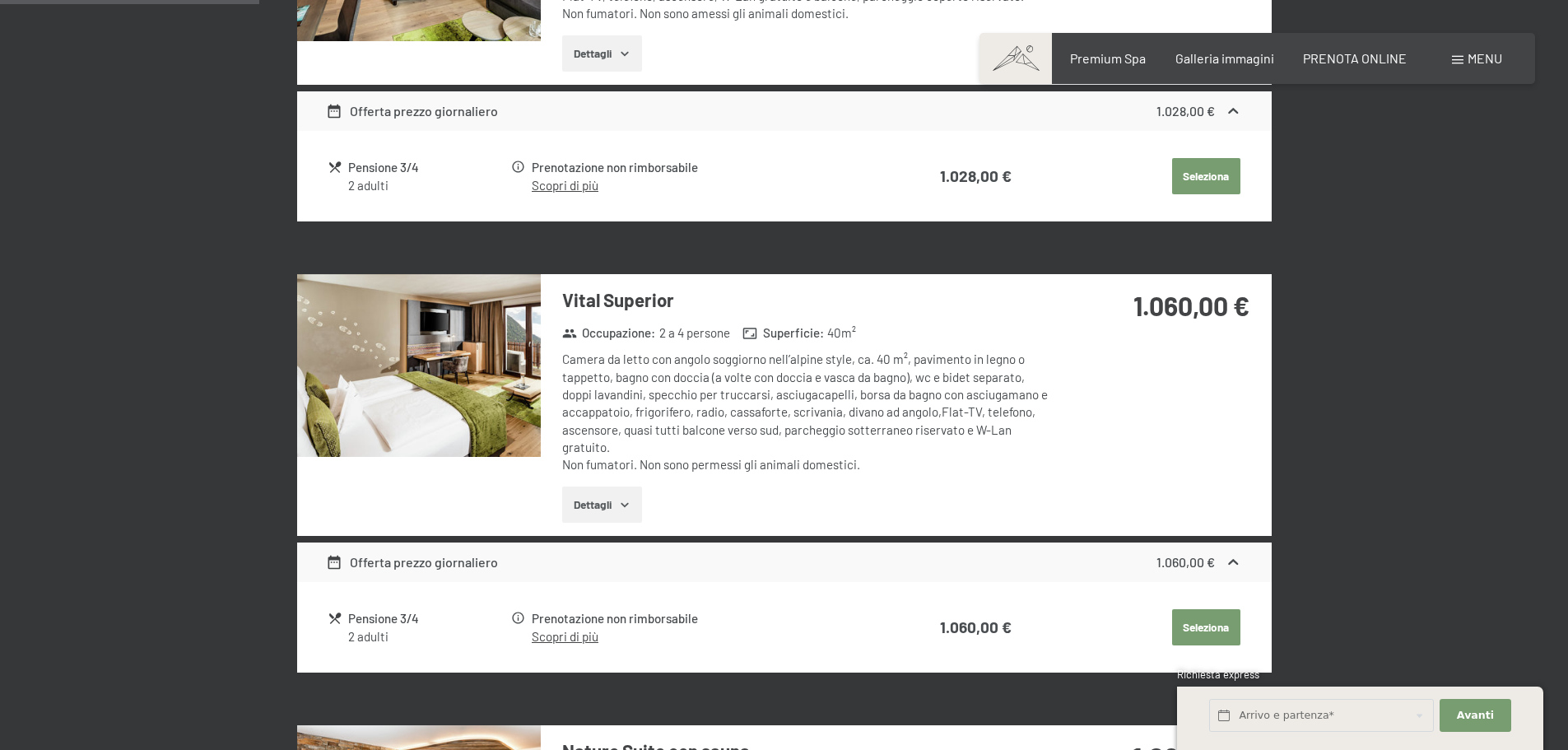
click at [1195, 626] on button "Seleziona" at bounding box center [1207, 627] width 69 height 36
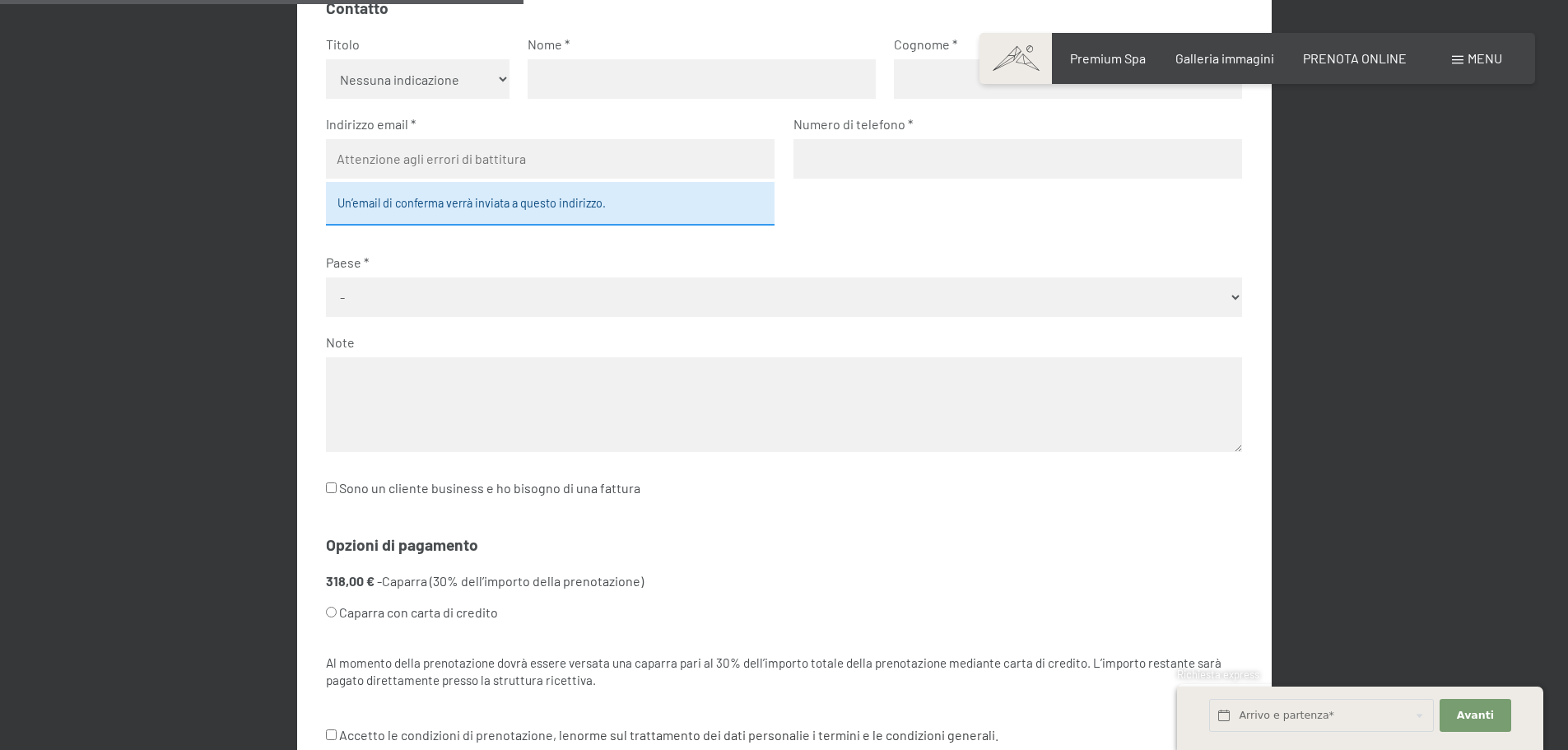
scroll to position [653, 0]
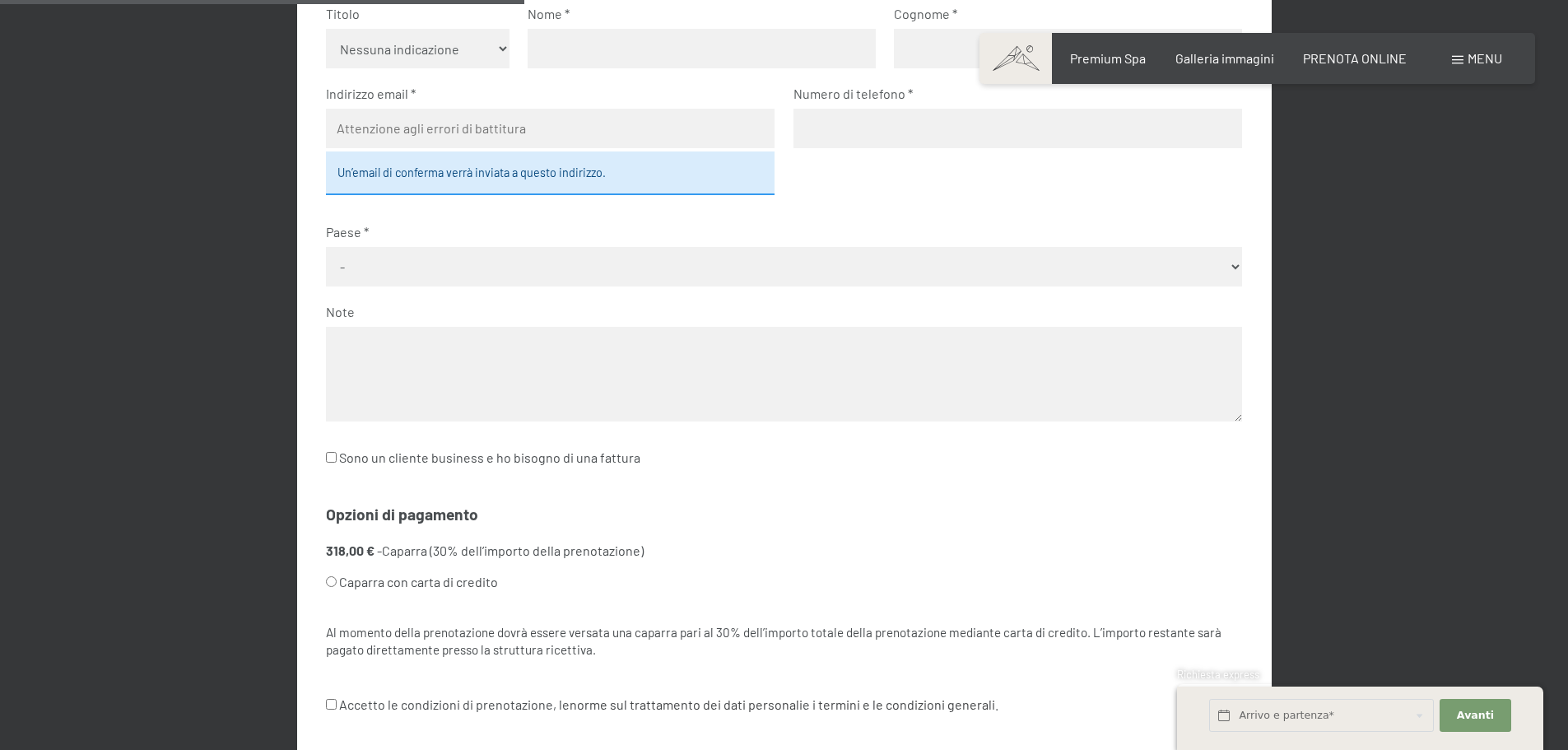
click at [330, 456] on input "Sono un cliente business e ho bisogno di una fattura" at bounding box center [331, 457] width 10 height 10
checkbox input "true"
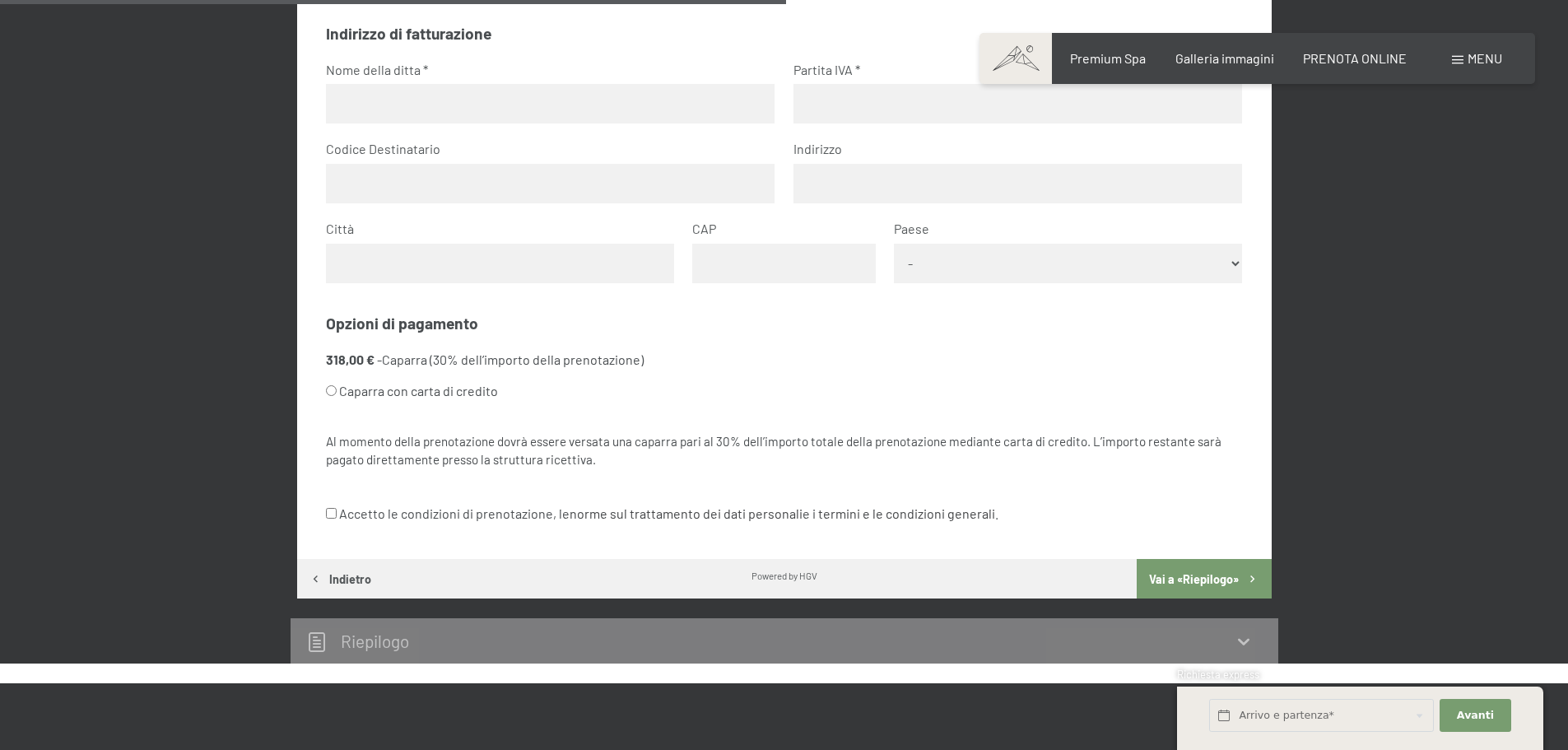
scroll to position [1147, 0]
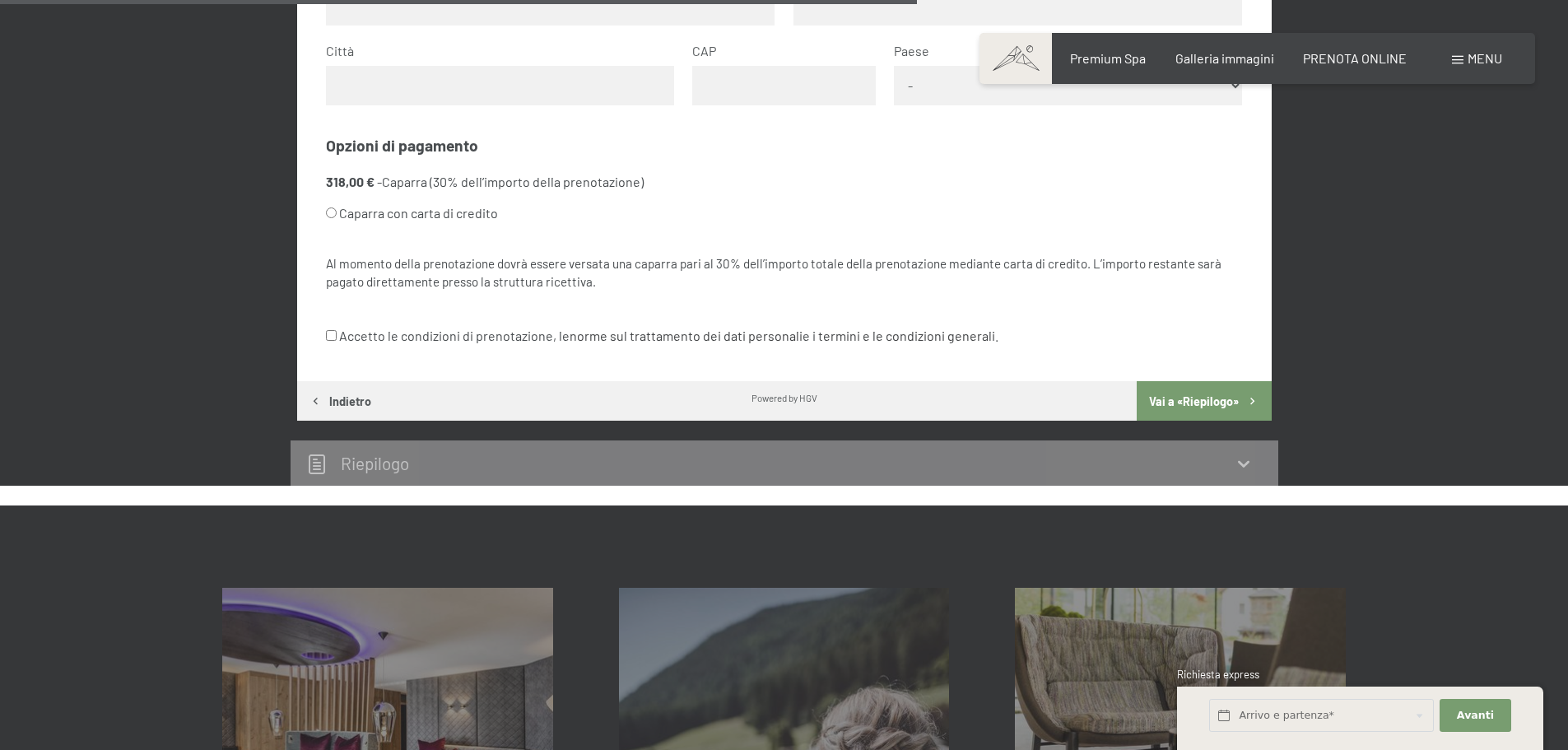
click at [329, 399] on button "Indietro" at bounding box center [340, 401] width 87 height 39
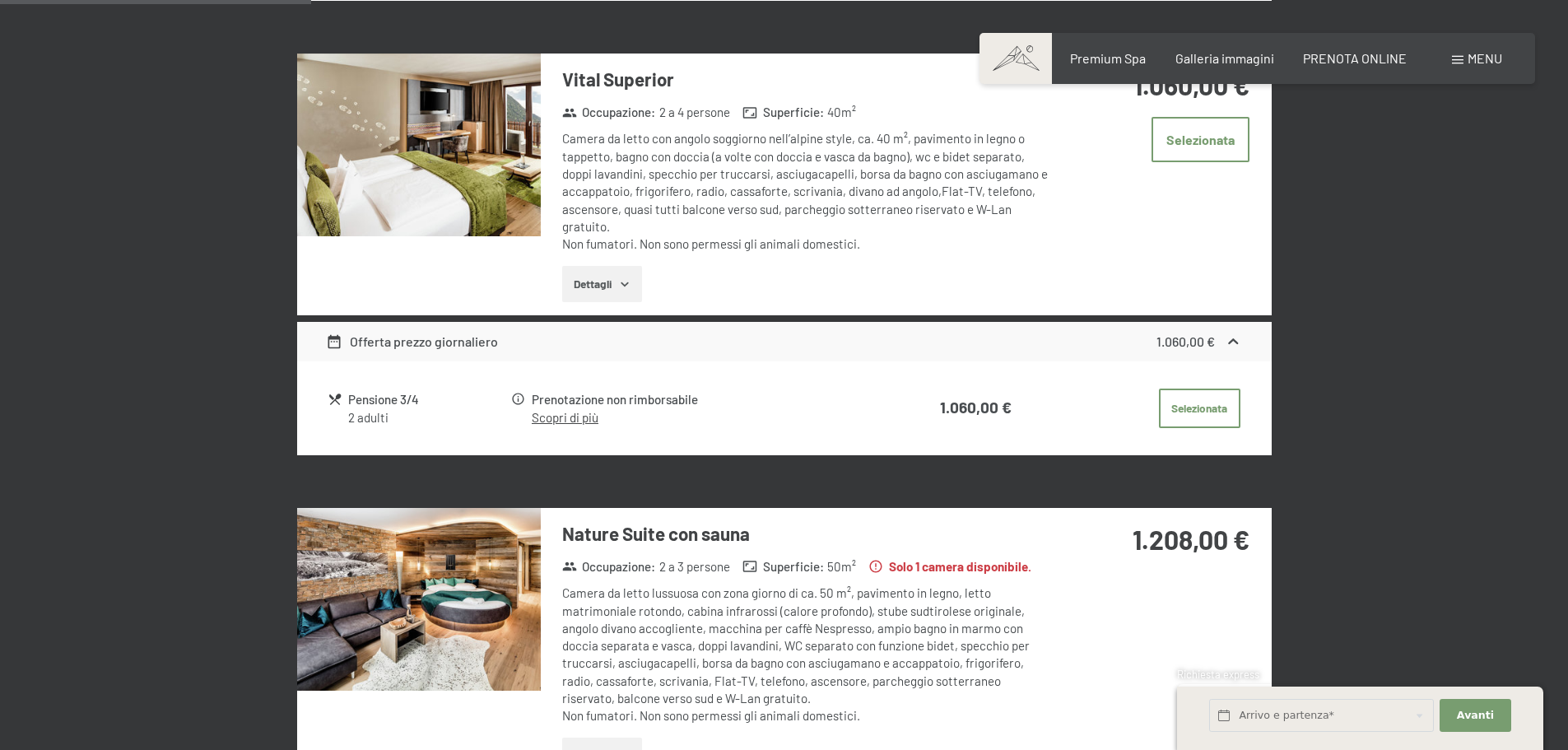
scroll to position [983, 0]
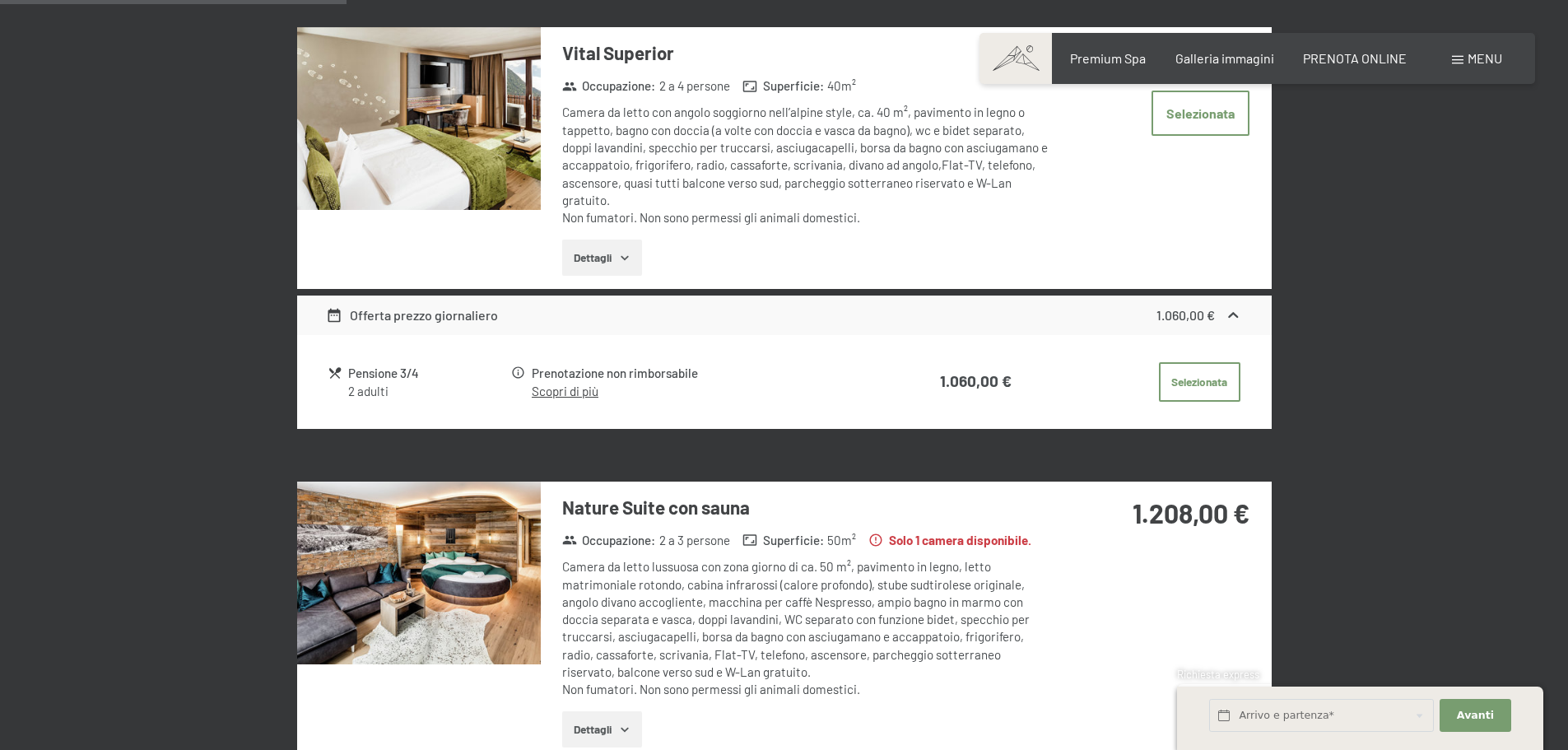
click at [468, 545] on img at bounding box center [419, 572] width 244 height 183
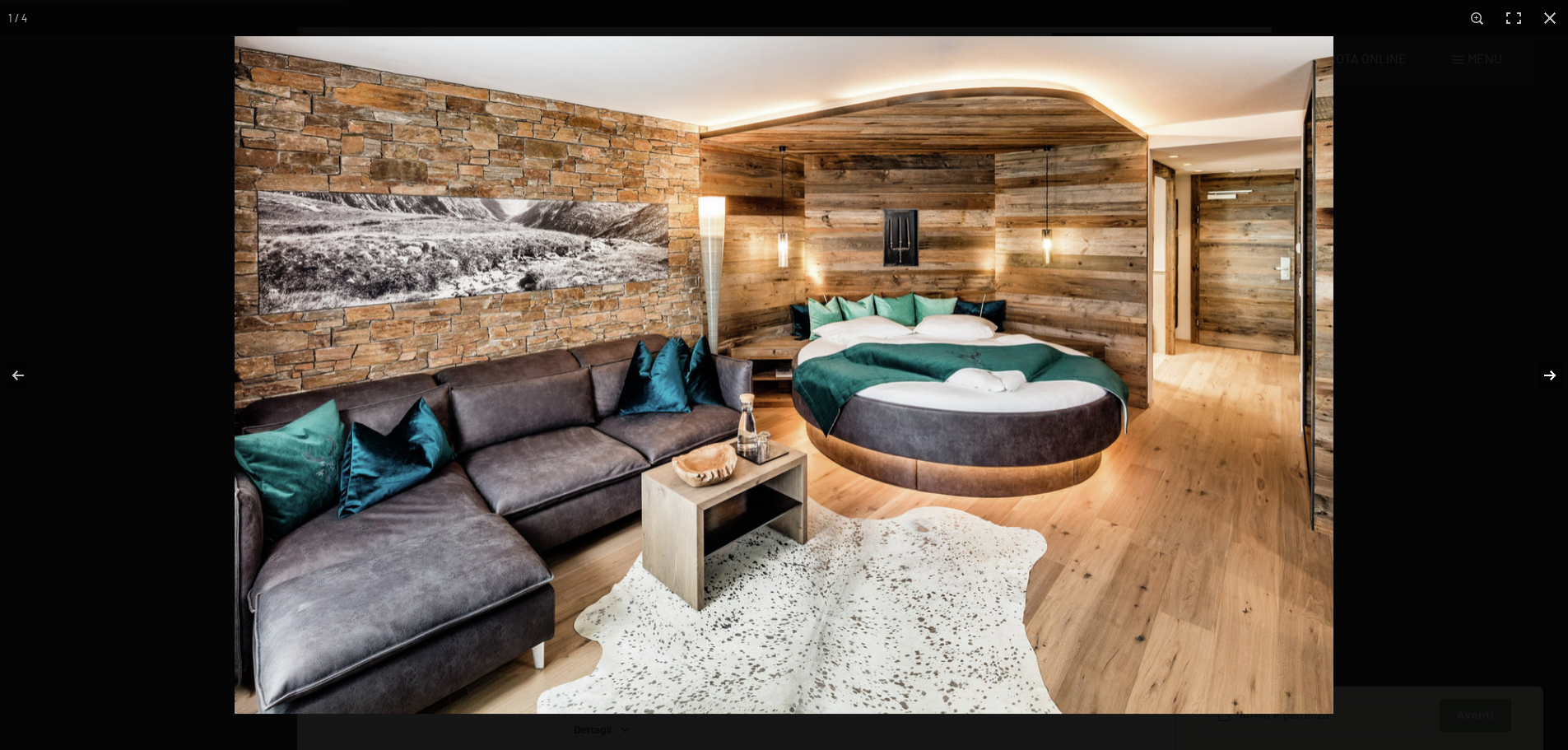
click at [1550, 371] on button "button" at bounding box center [1539, 376] width 57 height 82
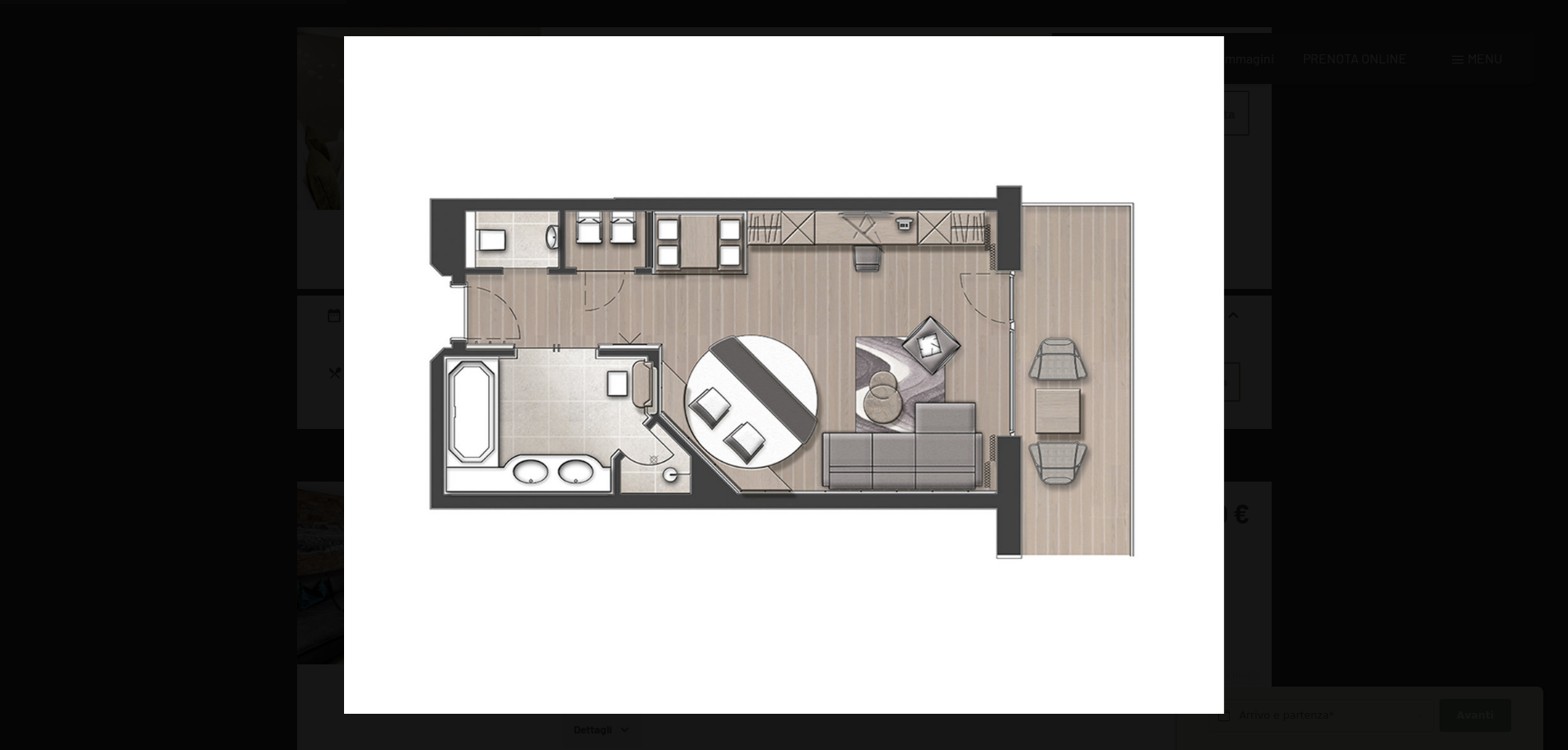
click at [1549, 370] on button "button" at bounding box center [1539, 376] width 57 height 82
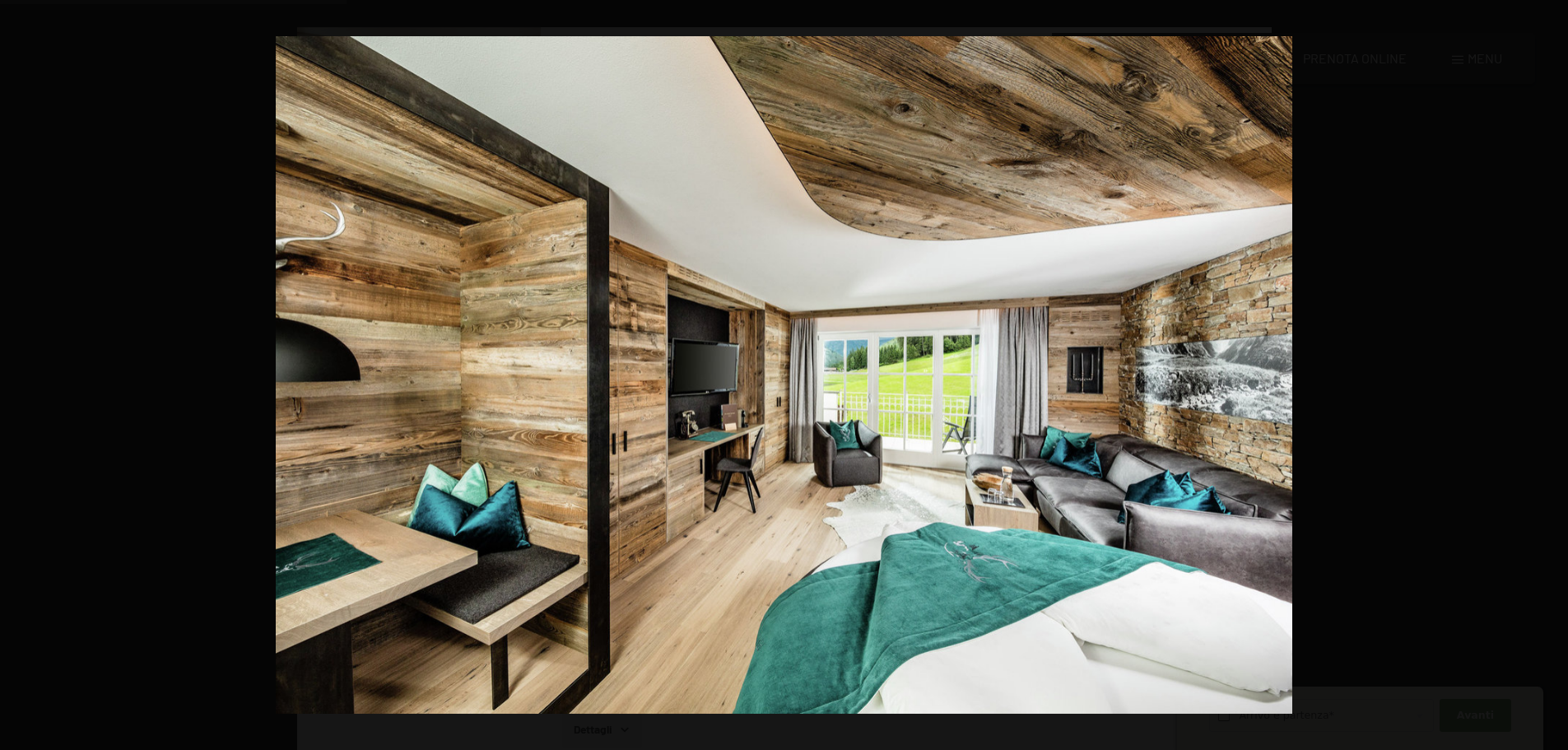
click at [1549, 370] on button "button" at bounding box center [1539, 376] width 57 height 82
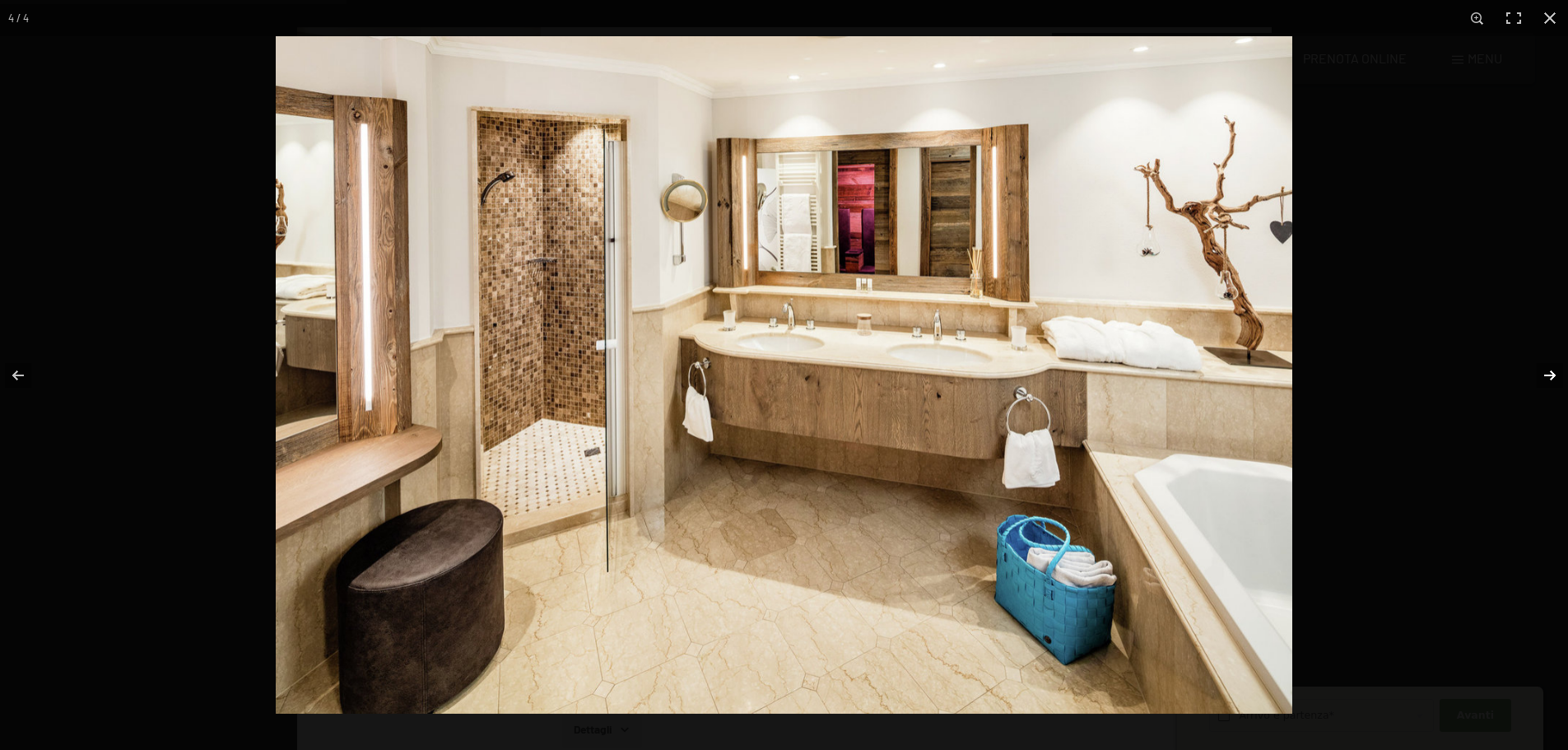
click at [1548, 375] on button "button" at bounding box center [1539, 376] width 57 height 82
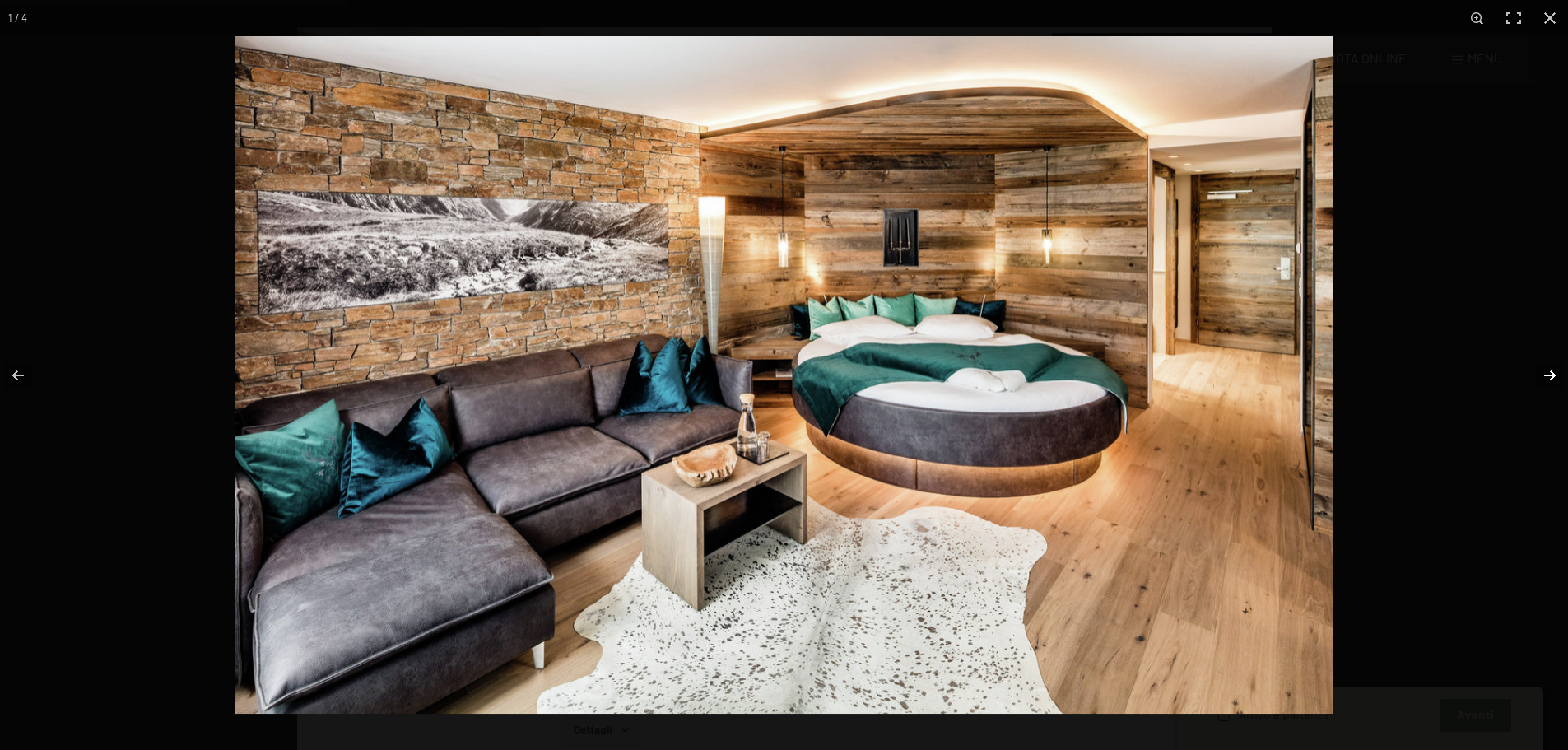
click at [1552, 372] on button "button" at bounding box center [1539, 376] width 57 height 82
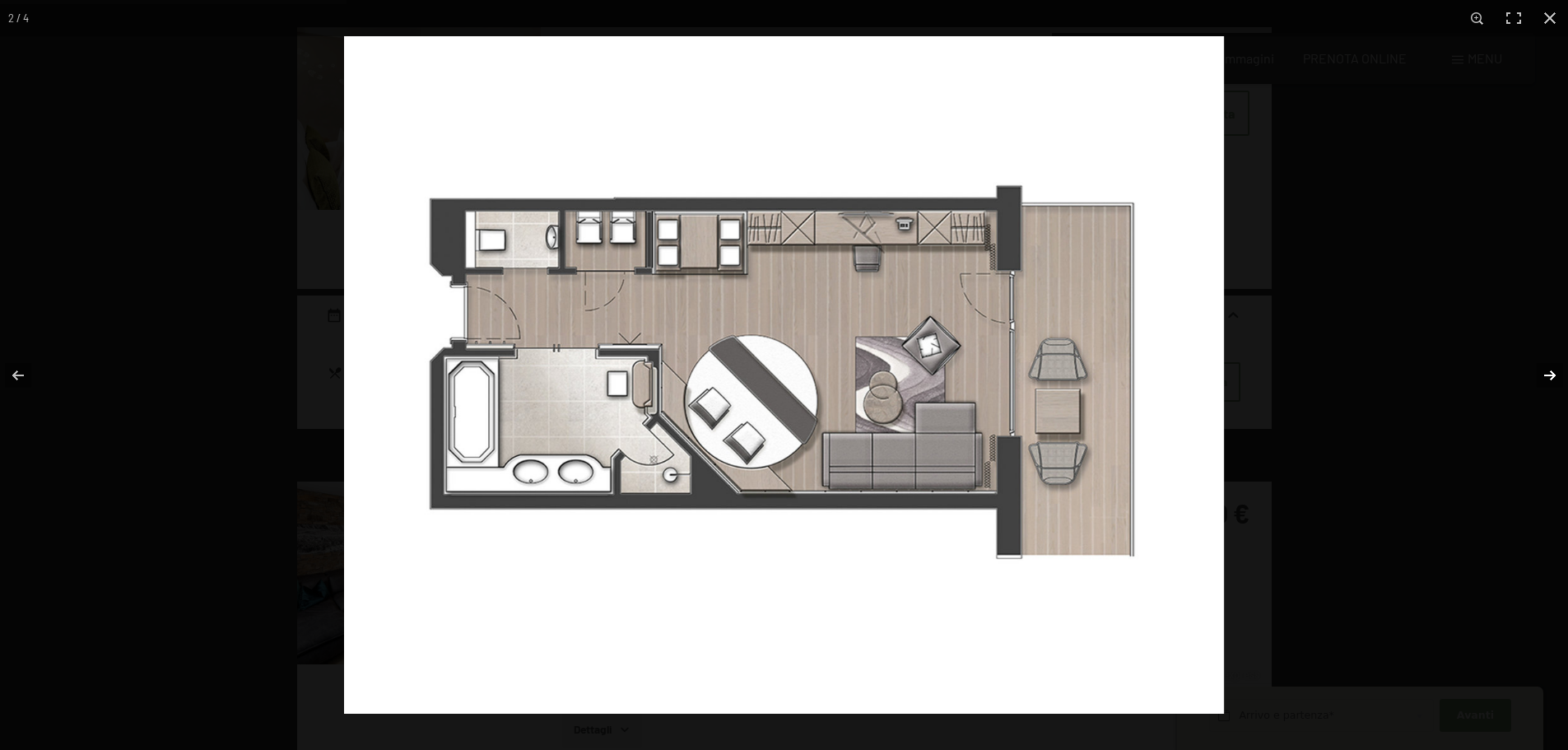
click at [1545, 365] on button "button" at bounding box center [1539, 376] width 57 height 82
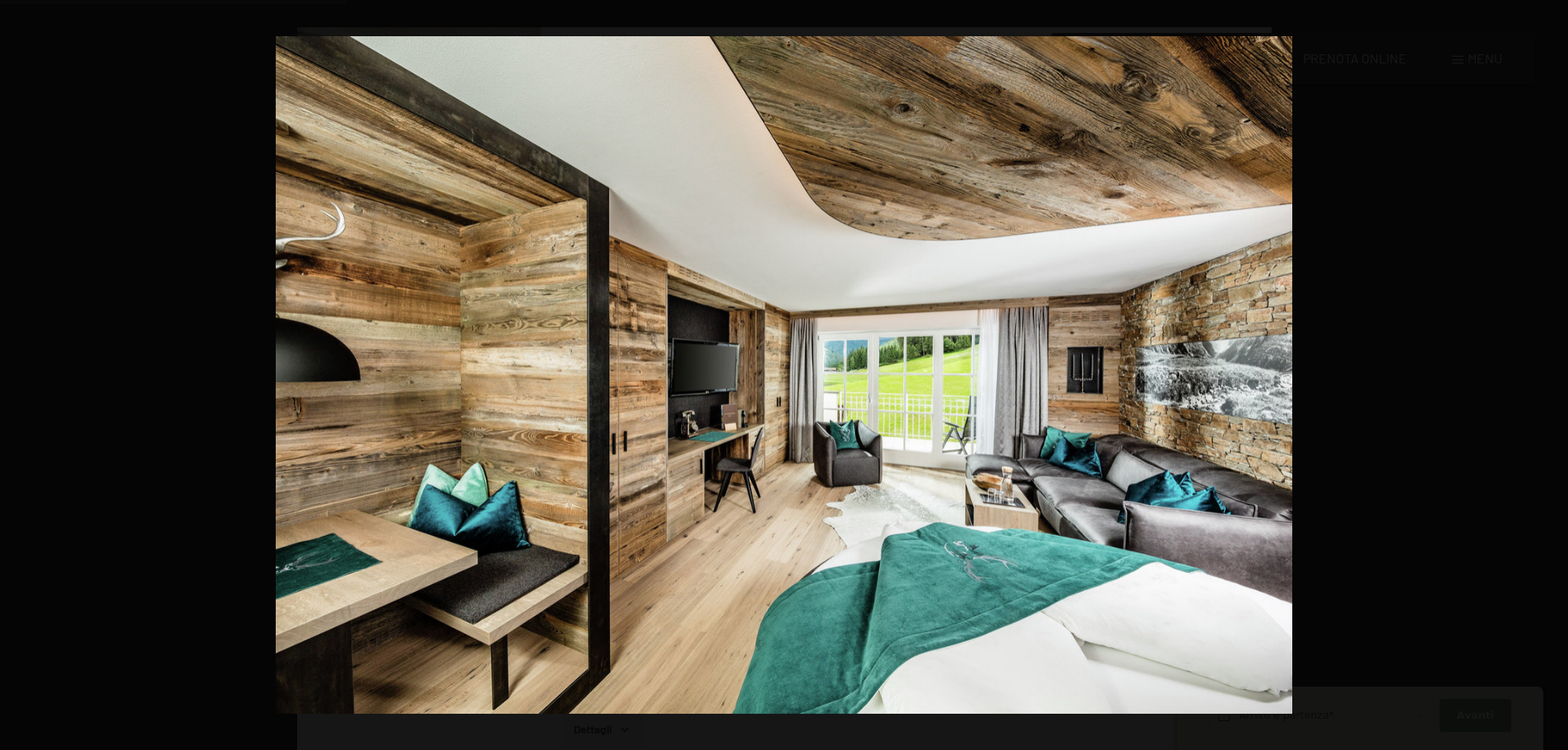
click at [1544, 365] on button "button" at bounding box center [1539, 376] width 57 height 82
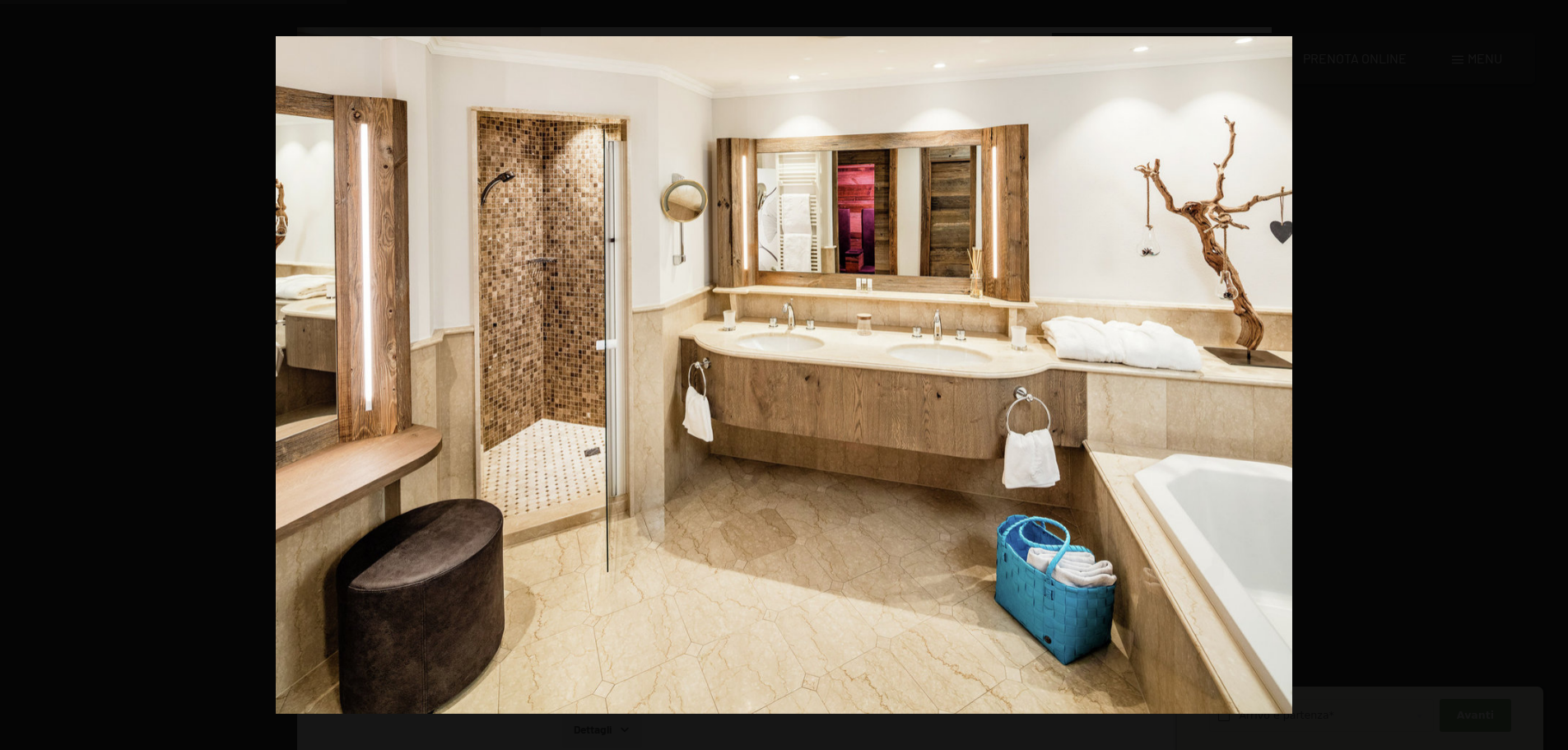
click at [1544, 365] on button "button" at bounding box center [1539, 376] width 57 height 82
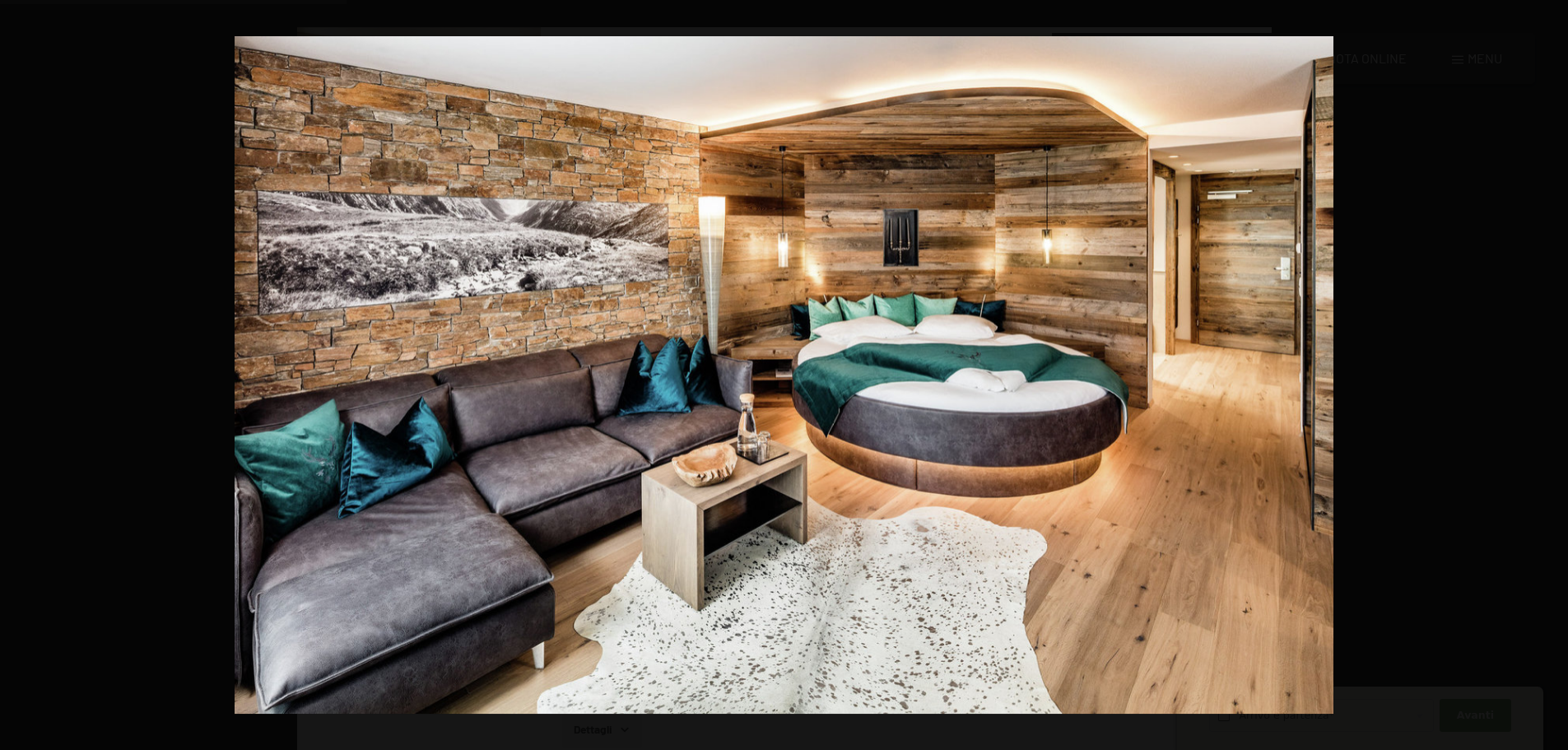
click at [1544, 365] on button "button" at bounding box center [1539, 376] width 57 height 82
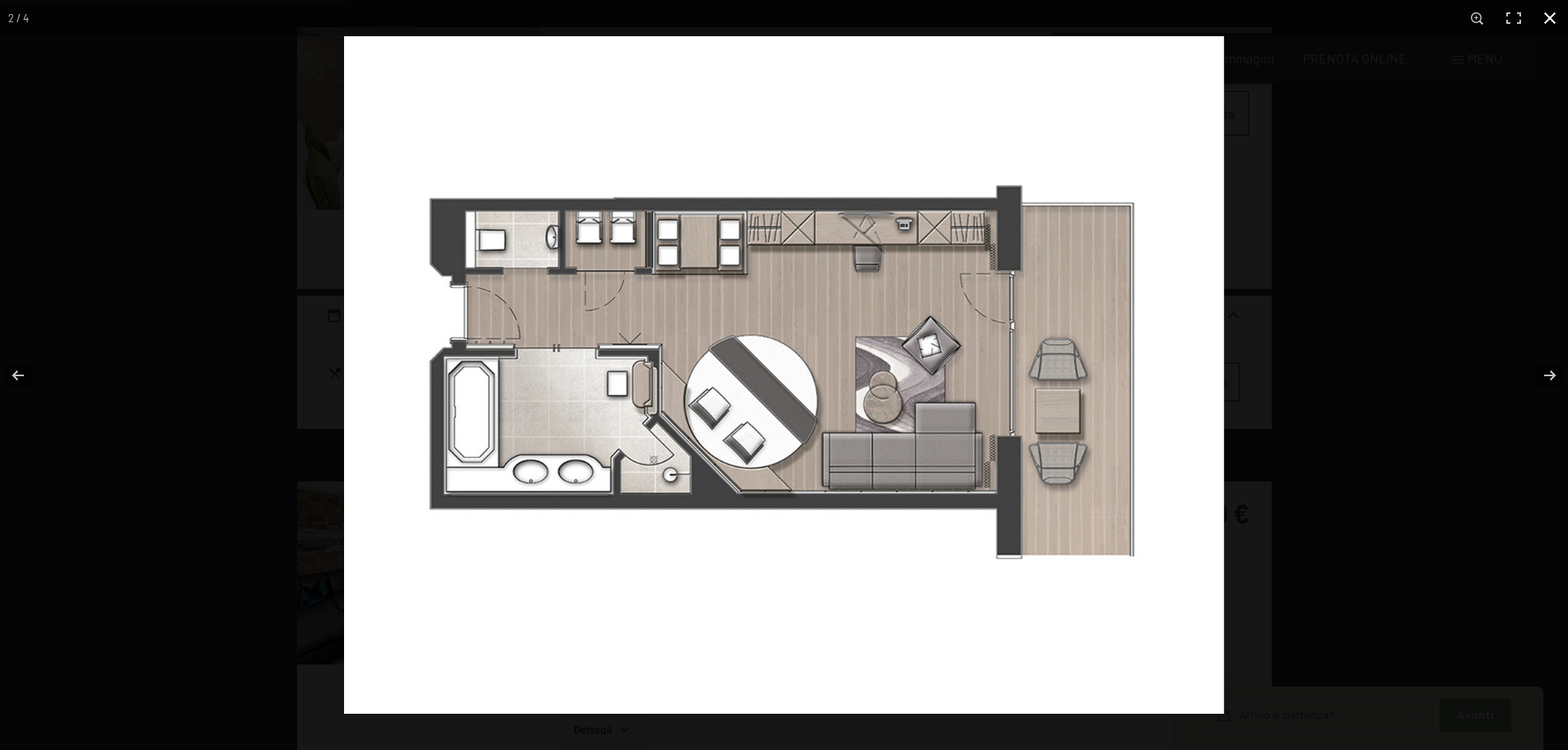
click at [1552, 10] on button "button" at bounding box center [1550, 18] width 36 height 36
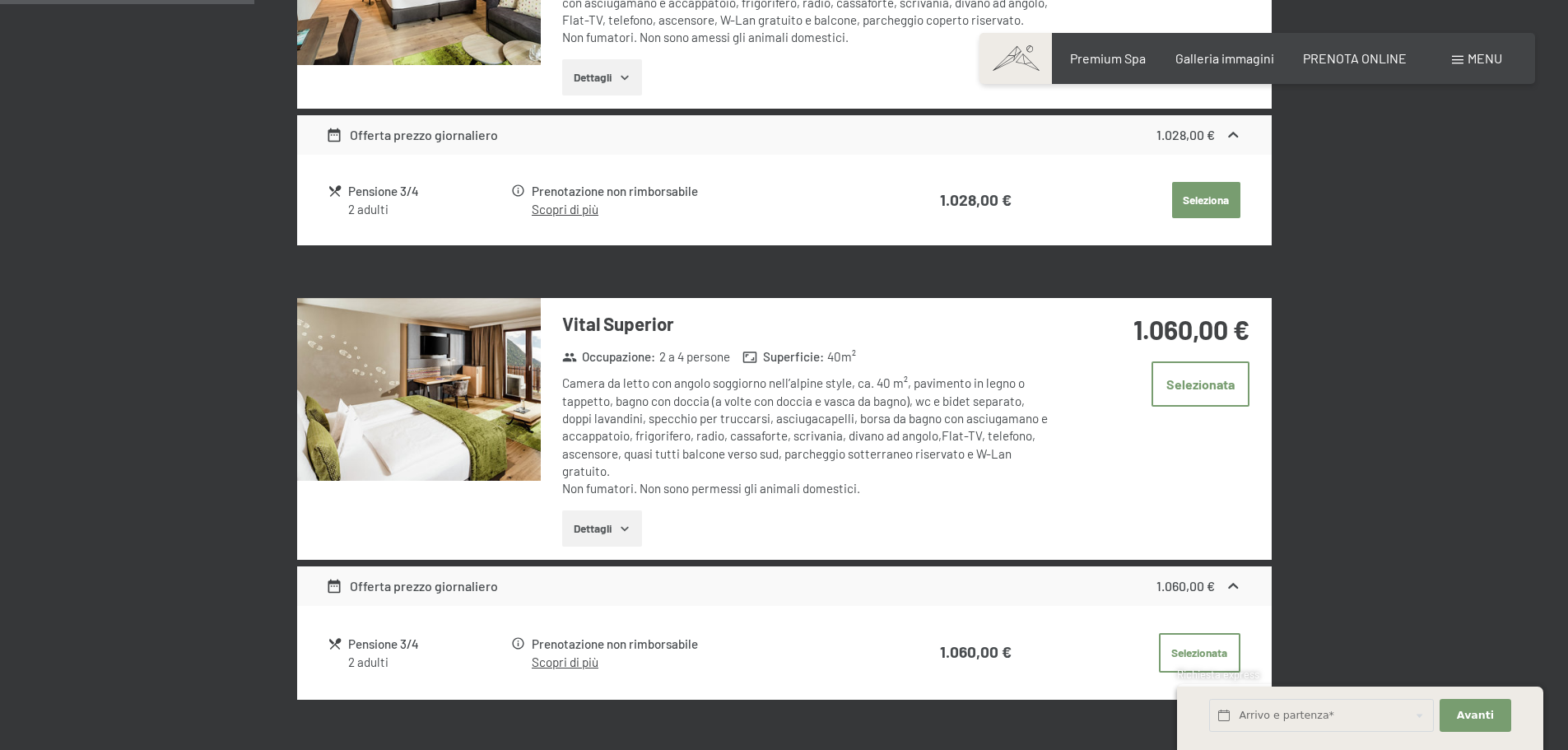
scroll to position [741, 0]
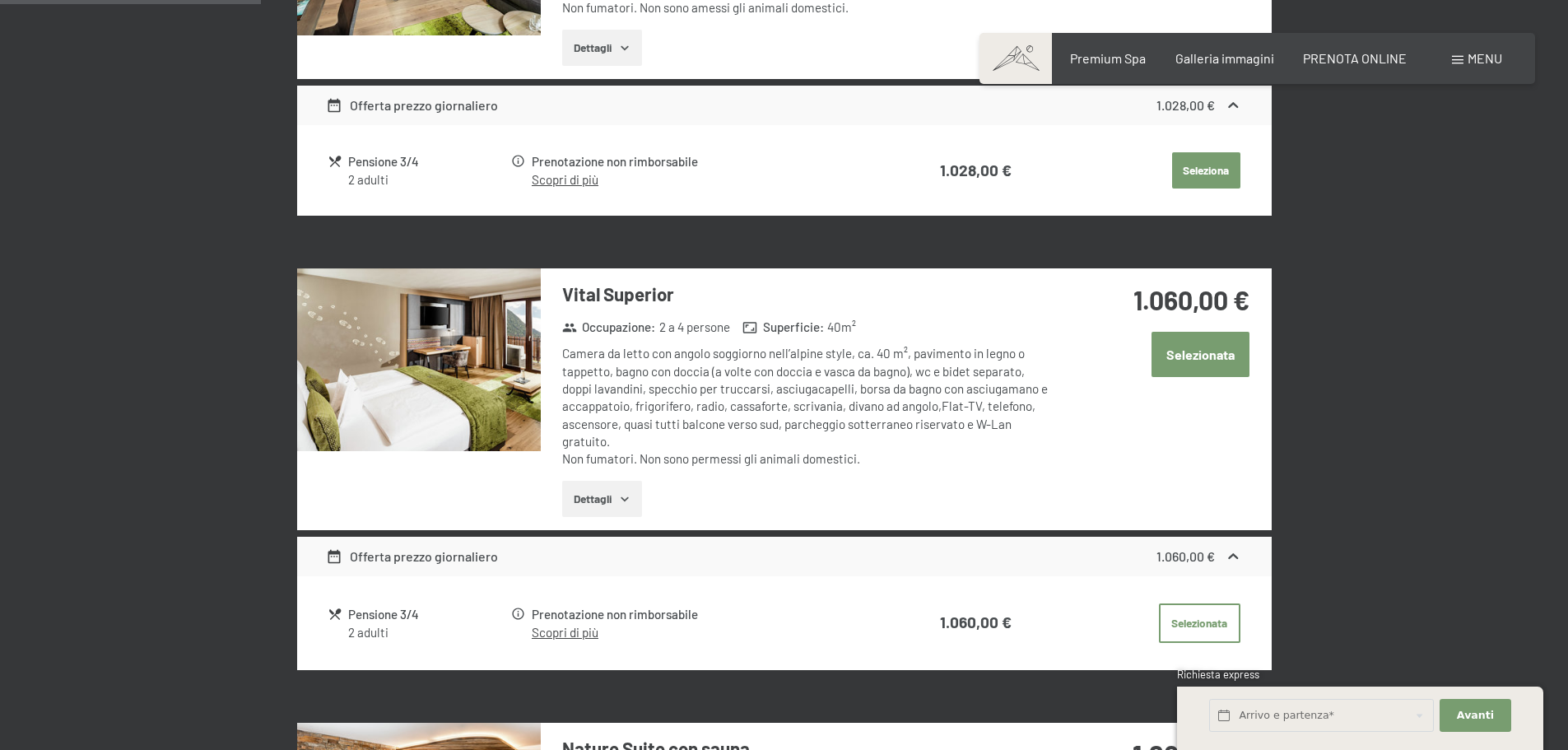
click at [1192, 354] on button "Selezionata" at bounding box center [1201, 354] width 98 height 45
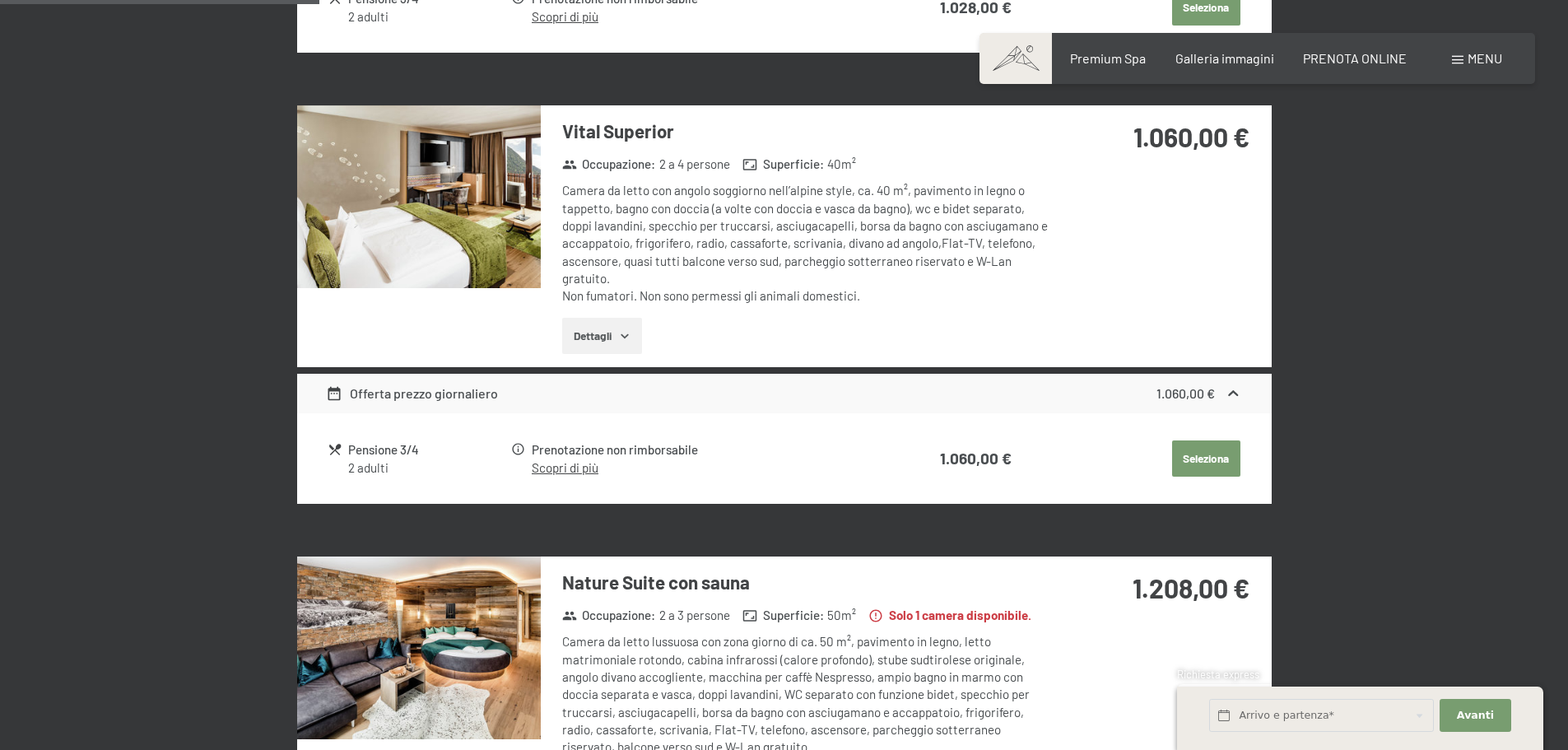
scroll to position [906, 0]
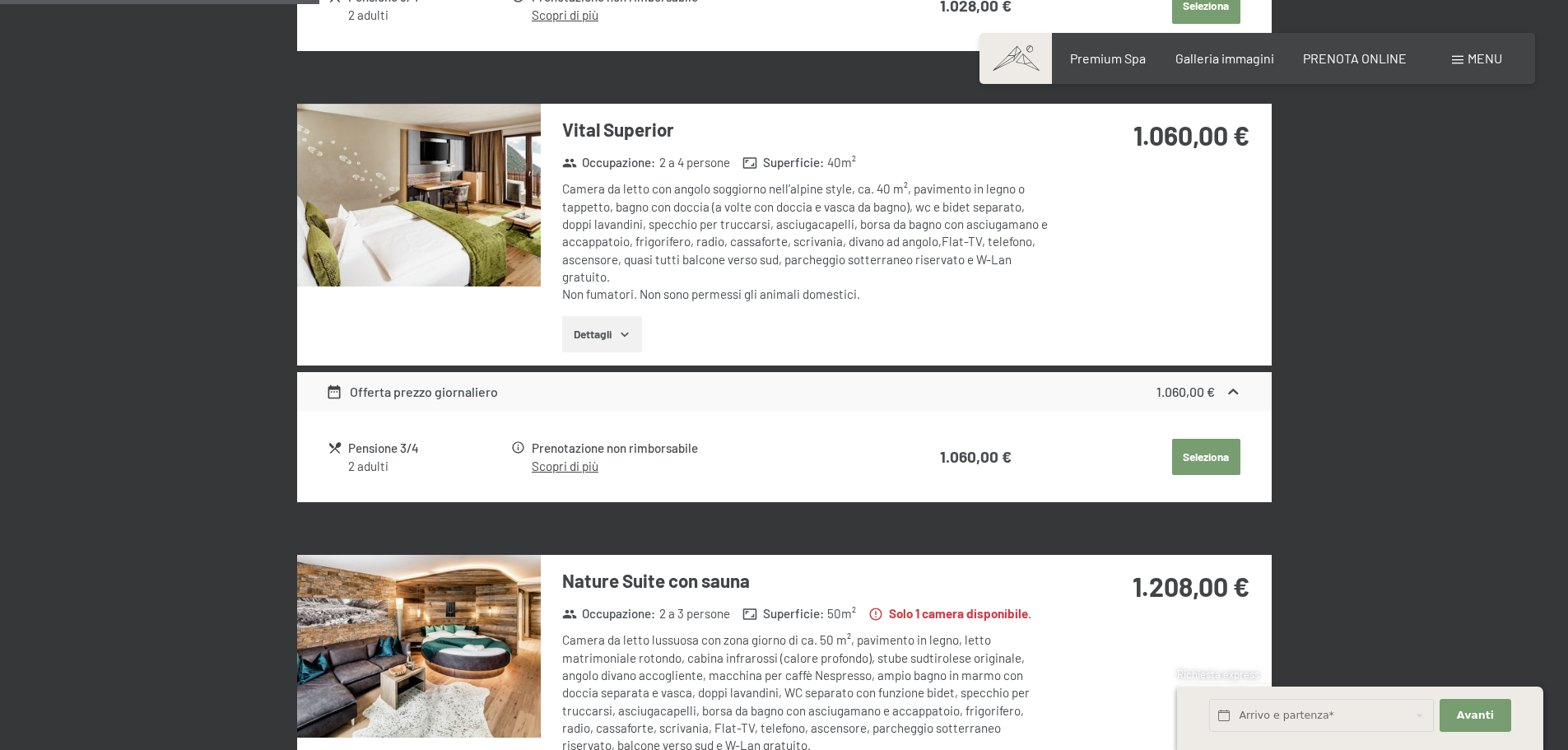
click at [1210, 450] on button "Seleziona" at bounding box center [1207, 457] width 69 height 36
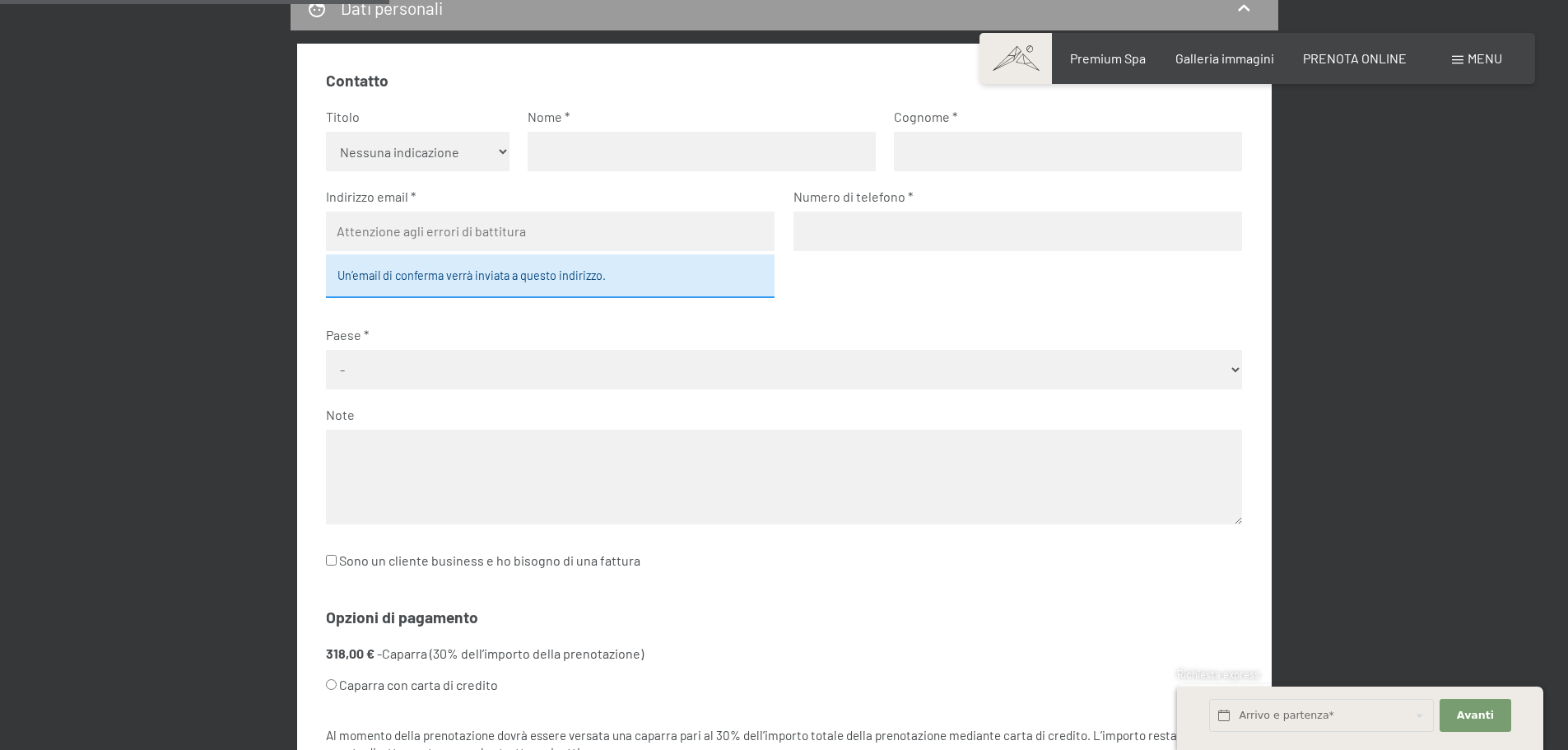
scroll to position [653, 0]
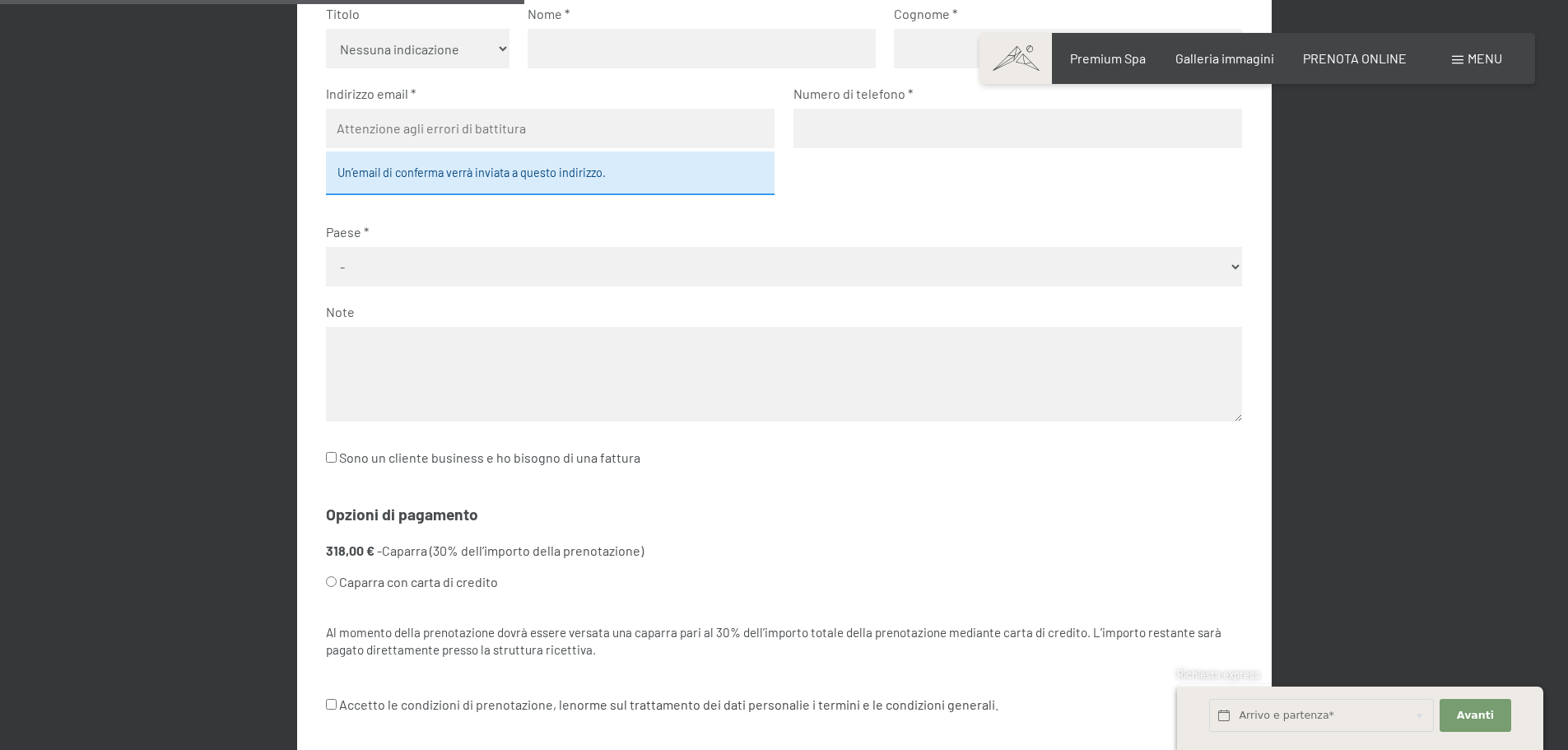
click at [328, 456] on input "Sono un cliente business e ho bisogno di una fattura" at bounding box center [331, 457] width 10 height 10
checkbox input "true"
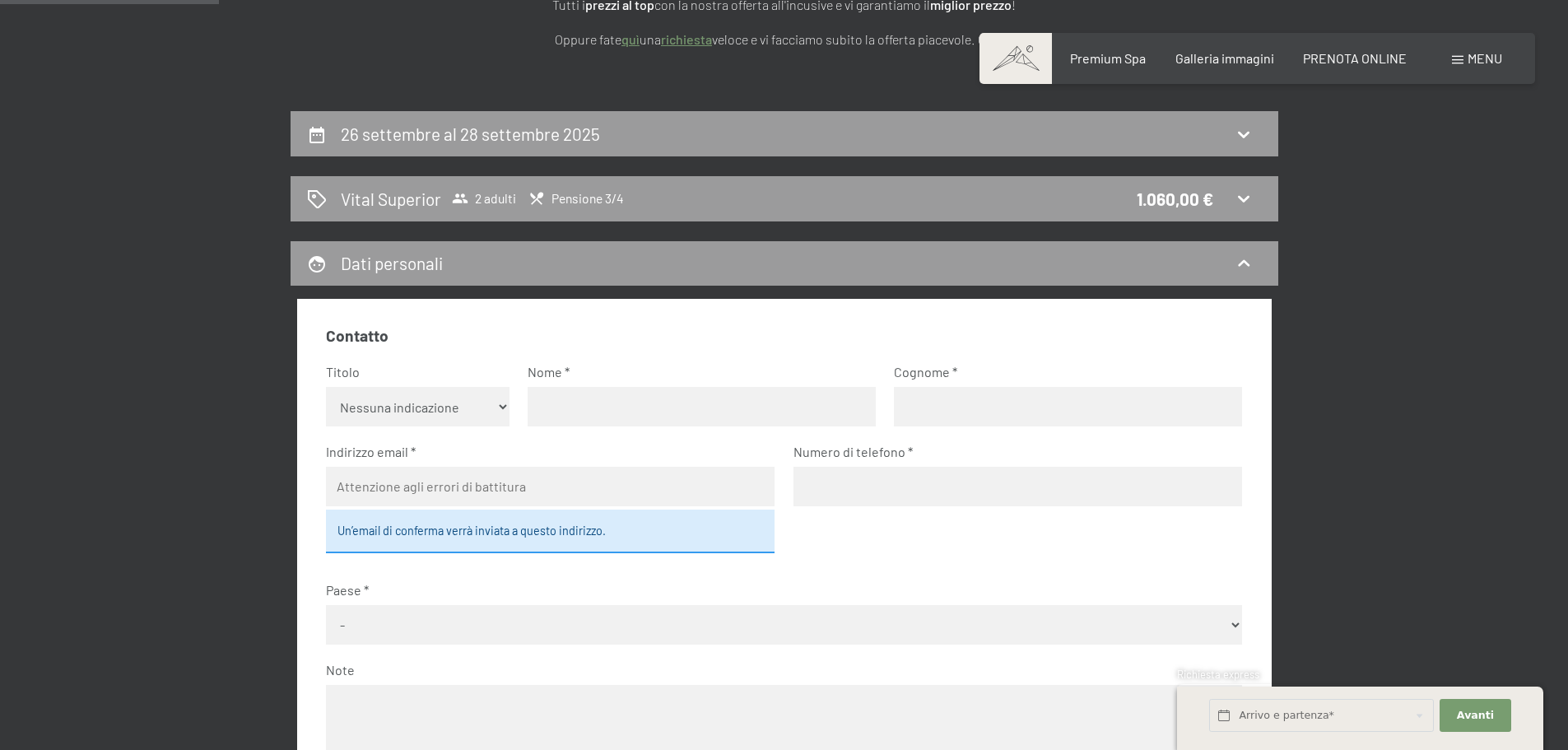
scroll to position [324, 0]
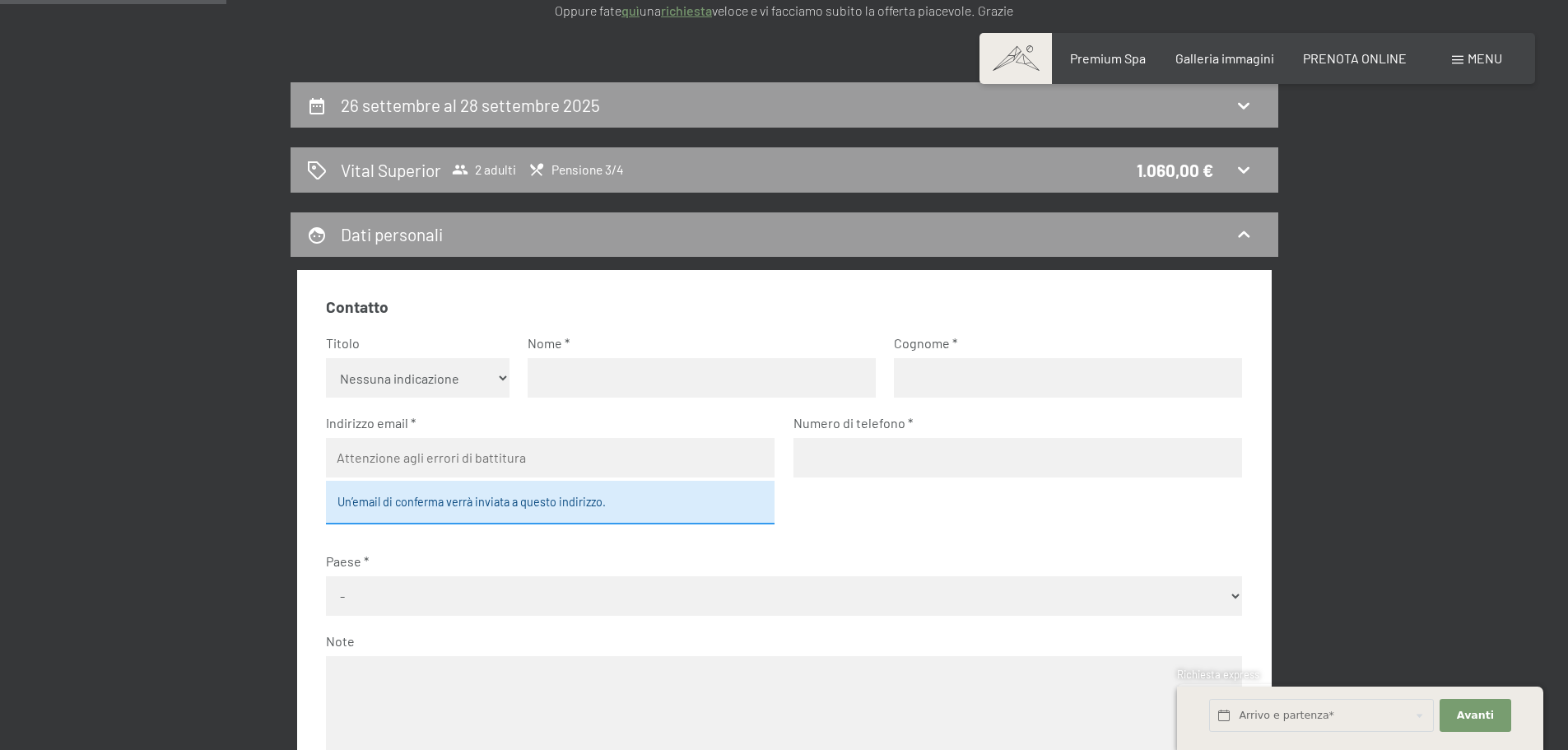
click at [501, 379] on select "Nessuna indicazione Sig.ra Sig." at bounding box center [418, 378] width 184 height 39
click at [394, 463] on input "email" at bounding box center [550, 458] width 449 height 39
type input "[PERSON_NAME][EMAIL_ADDRESS][DOMAIN_NAME]"
type input "[PERSON_NAME]"
type input "Cantù"
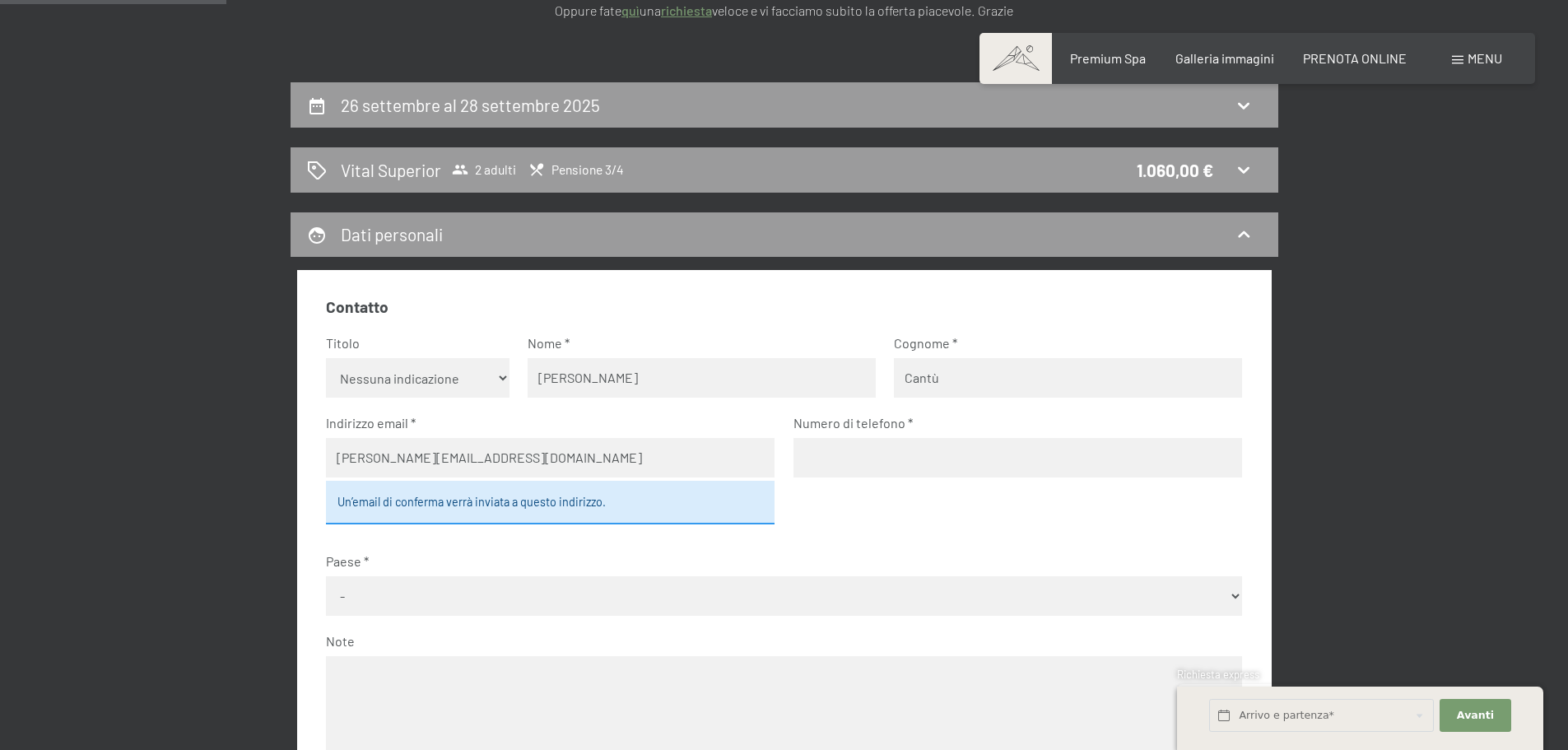
type input "3484012851"
select select "ITA"
type input "vierreautonoleggio s.r.l"
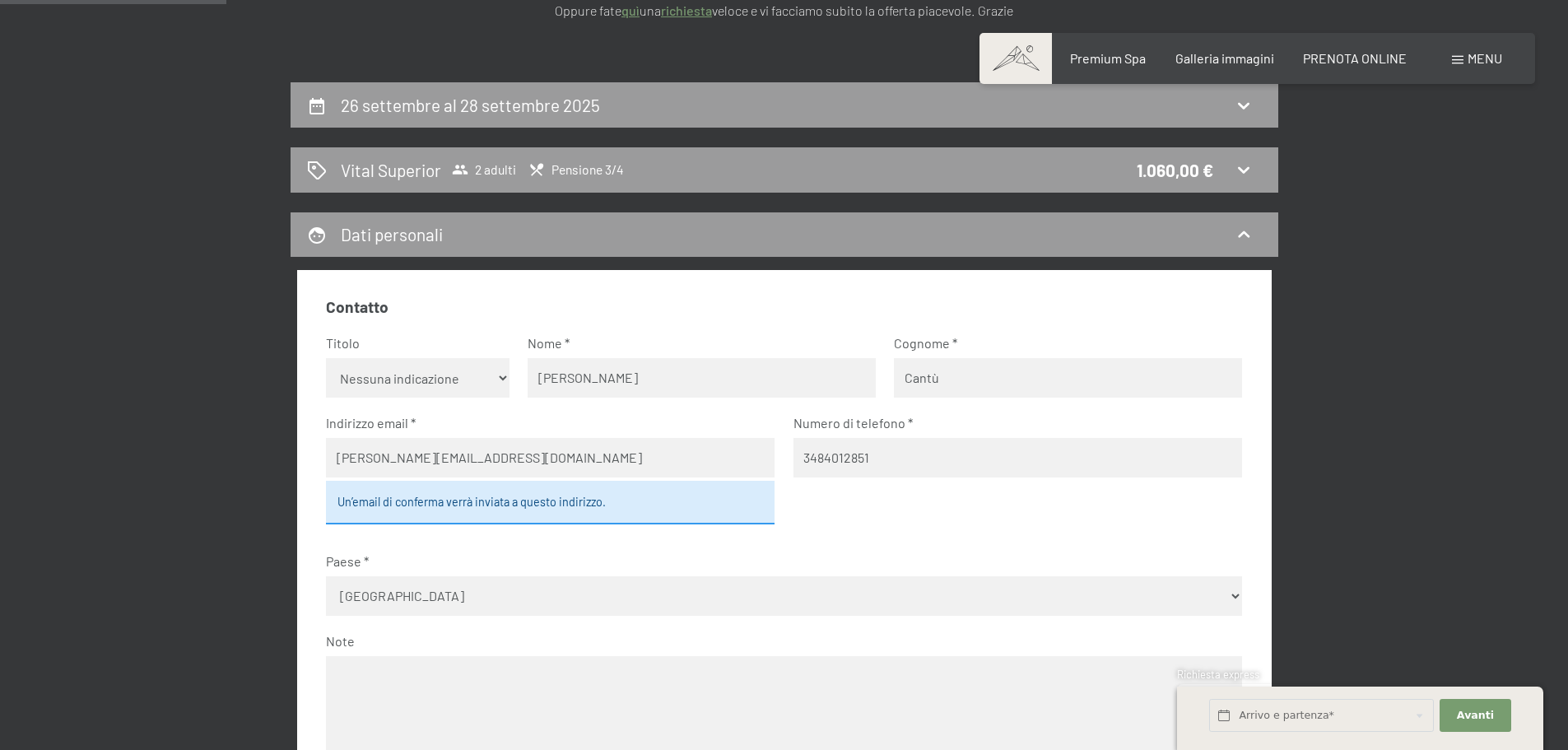
type input "[STREET_ADDRESS], 04362600969"
type input "Verdellino"
type input "24040"
select select "ITA"
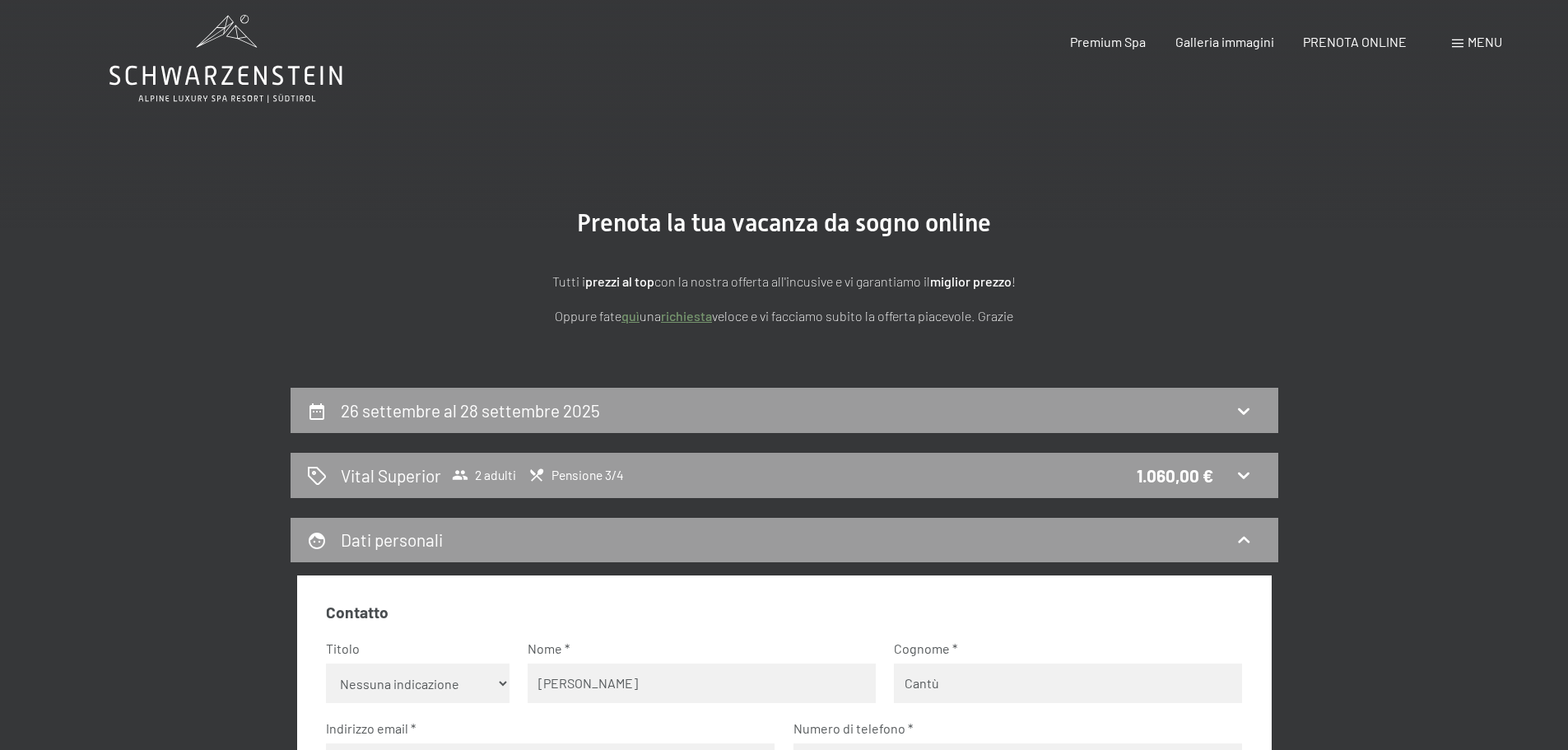
scroll to position [0, 0]
